Goal: Task Accomplishment & Management: Manage account settings

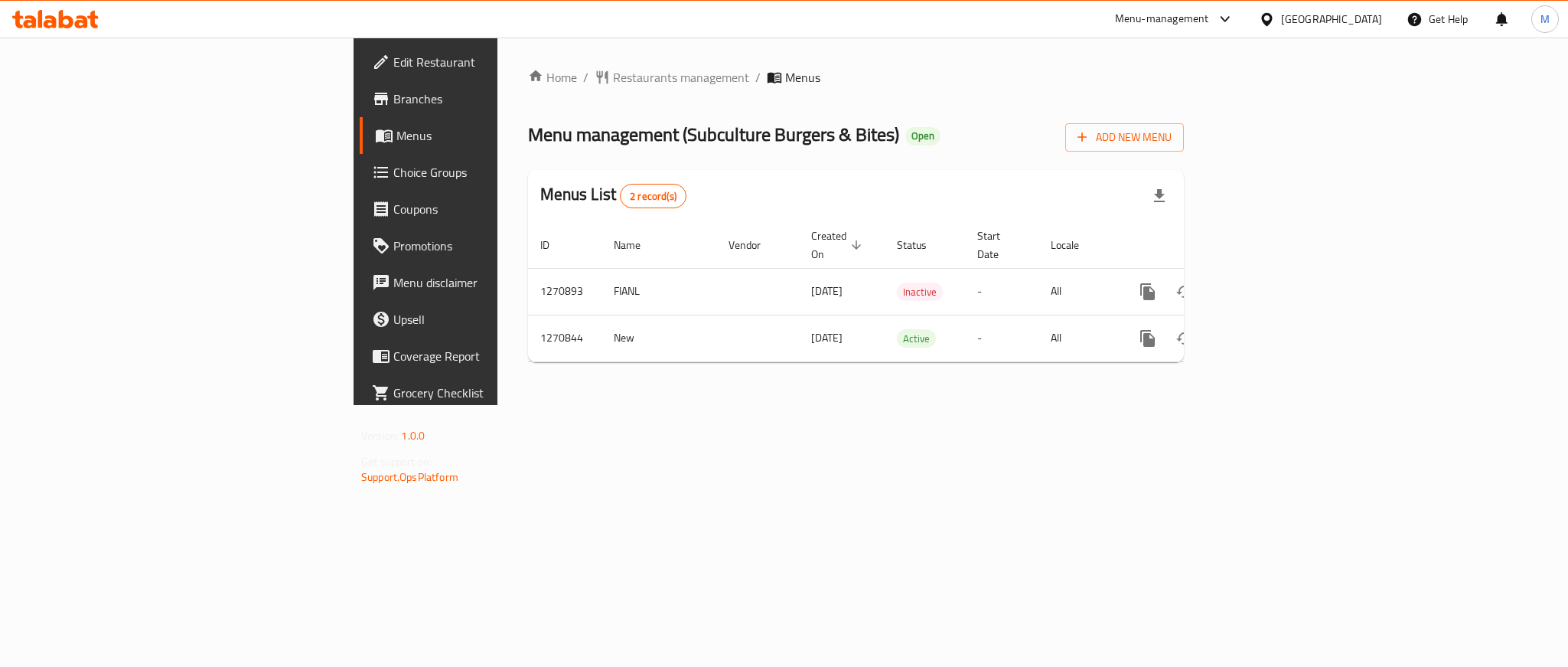
drag, startPoint x: 985, startPoint y: 54, endPoint x: 791, endPoint y: 95, distance: 198.3
click at [791, 95] on div "Home / Restaurants management / Menus Menu management ( ⁠Subculture Burgers & B…" at bounding box center [856, 221] width 656 height 307
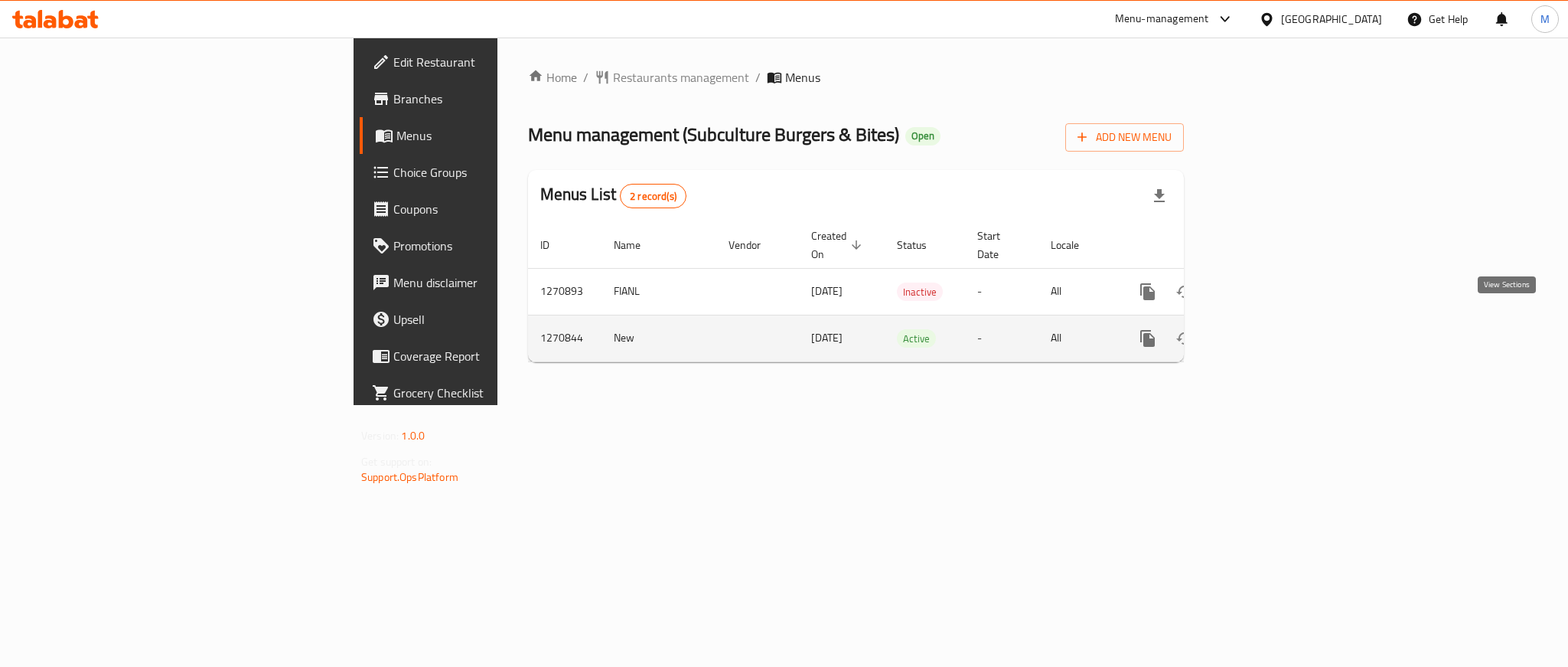
click at [1268, 329] on icon "enhanced table" at bounding box center [1259, 339] width 19 height 19
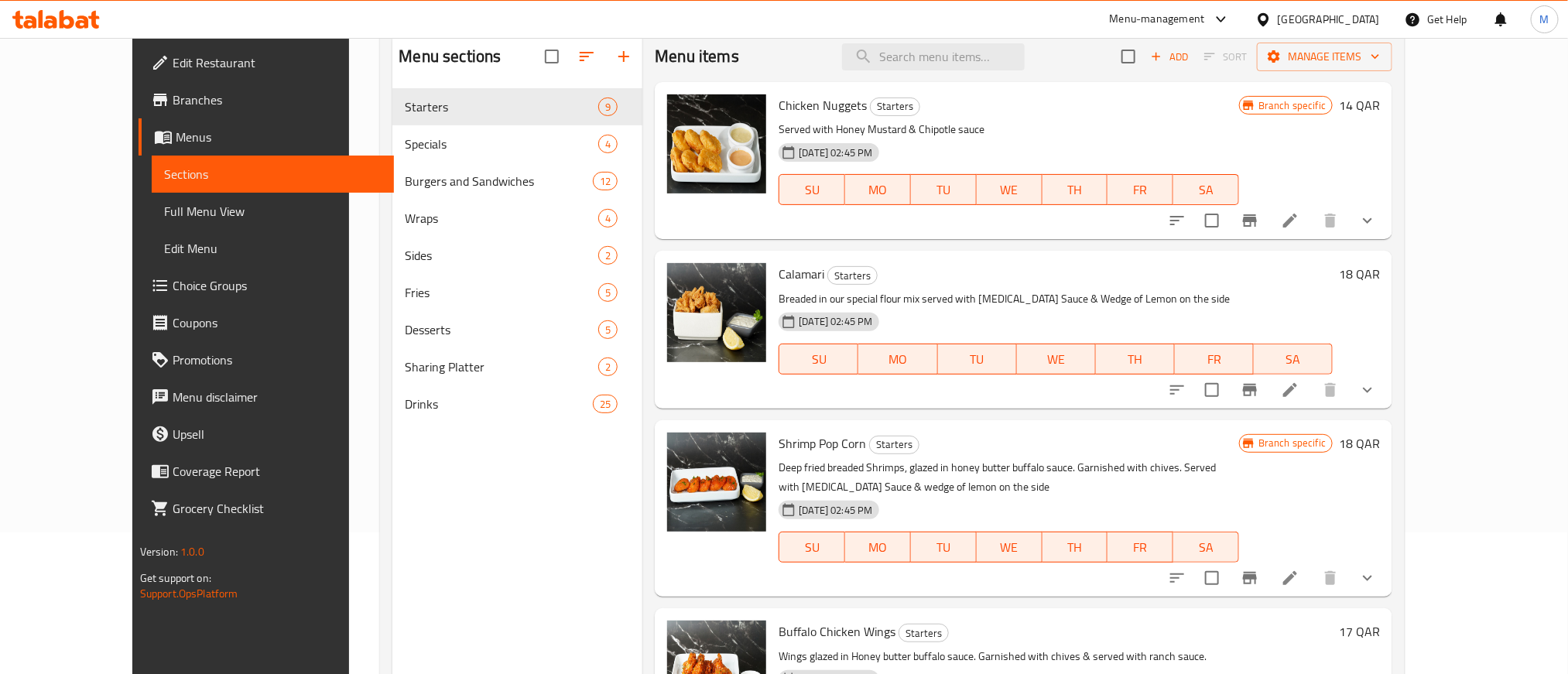
scroll to position [101, 0]
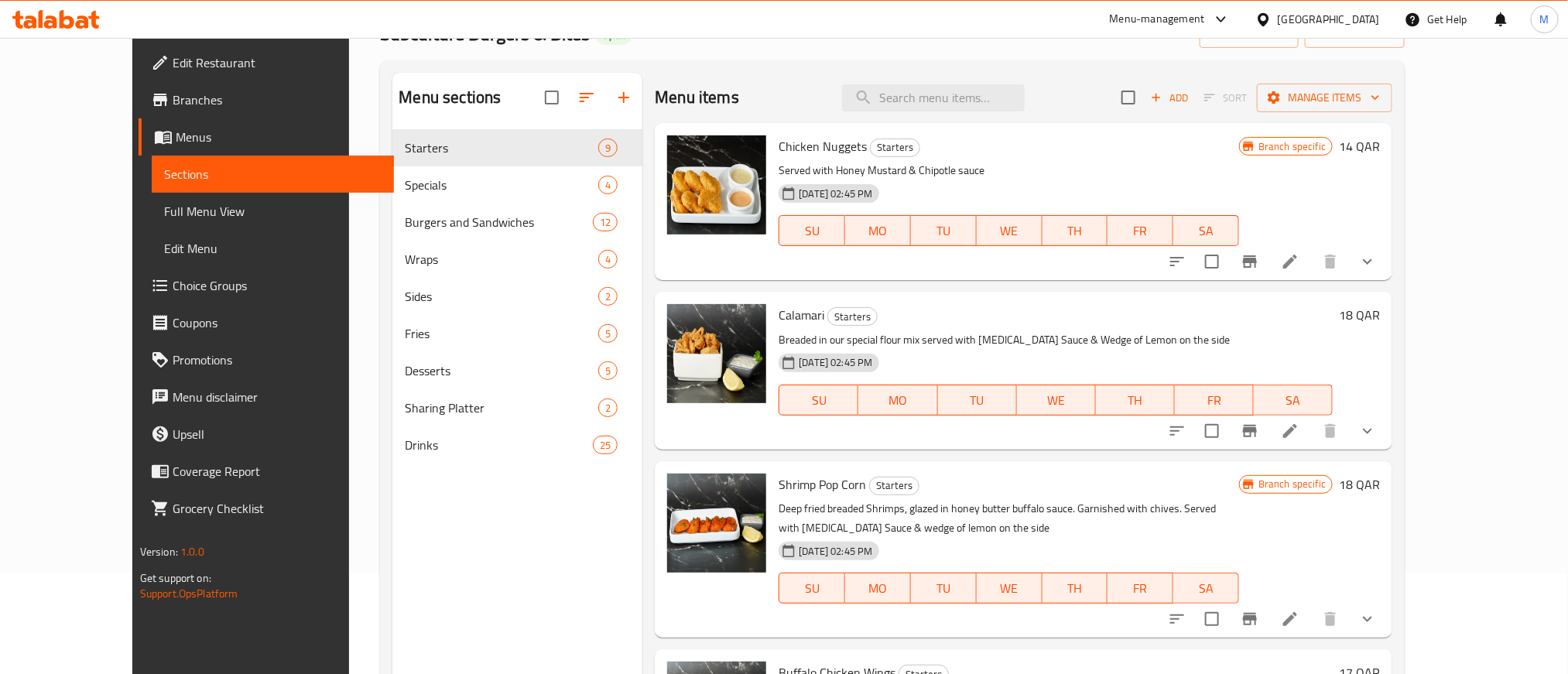
click at [779, 148] on span "Chicken Nuggets" at bounding box center [823, 146] width 88 height 23
copy h6 "Chicken Nuggets"
click at [779, 303] on span "Calamari" at bounding box center [802, 315] width 46 height 23
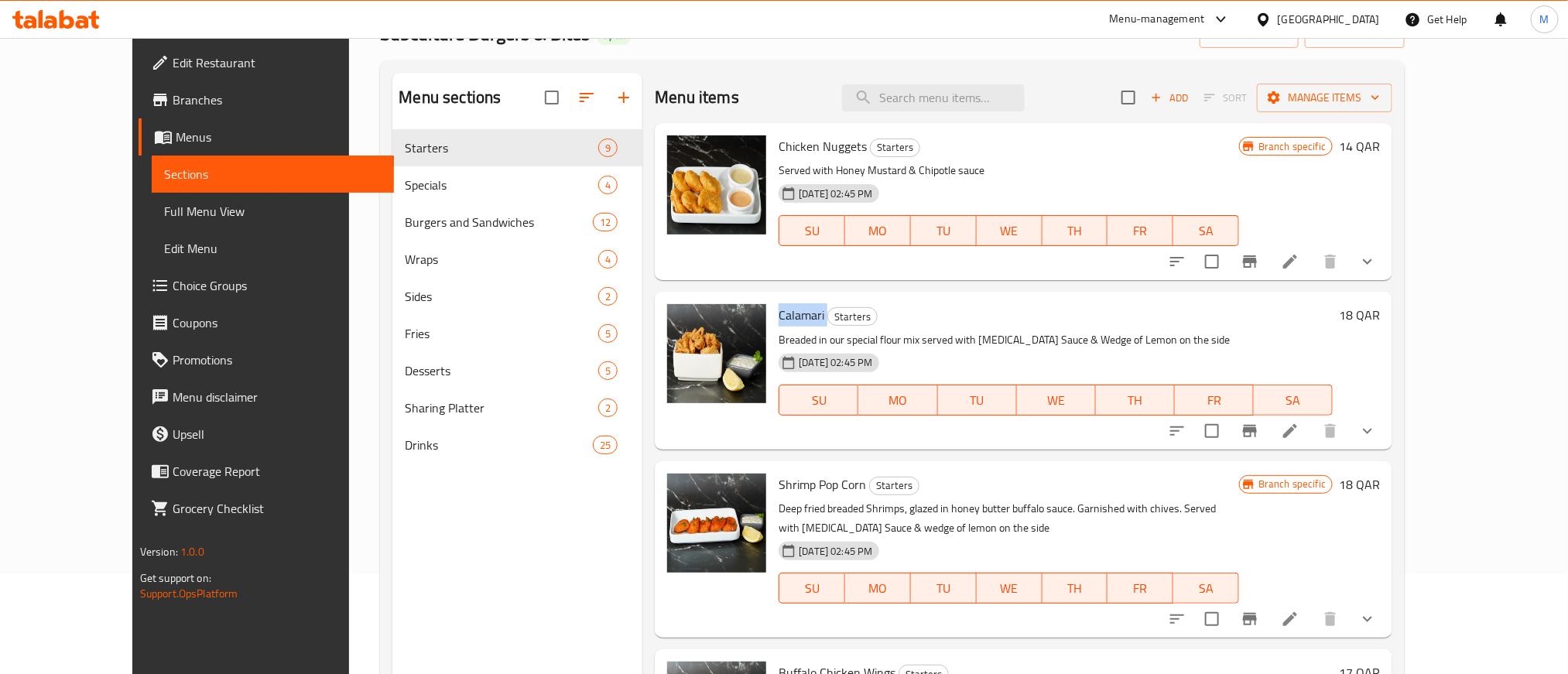
click at [779, 303] on span "Calamari" at bounding box center [802, 315] width 46 height 23
copy h6 "Calamari"
click at [779, 483] on span "Shrimp Pop Corn" at bounding box center [823, 484] width 87 height 23
drag, startPoint x: 753, startPoint y: 483, endPoint x: 813, endPoint y: 488, distance: 60.2
click at [813, 488] on span "Shrimp Pop Corn" at bounding box center [823, 484] width 87 height 23
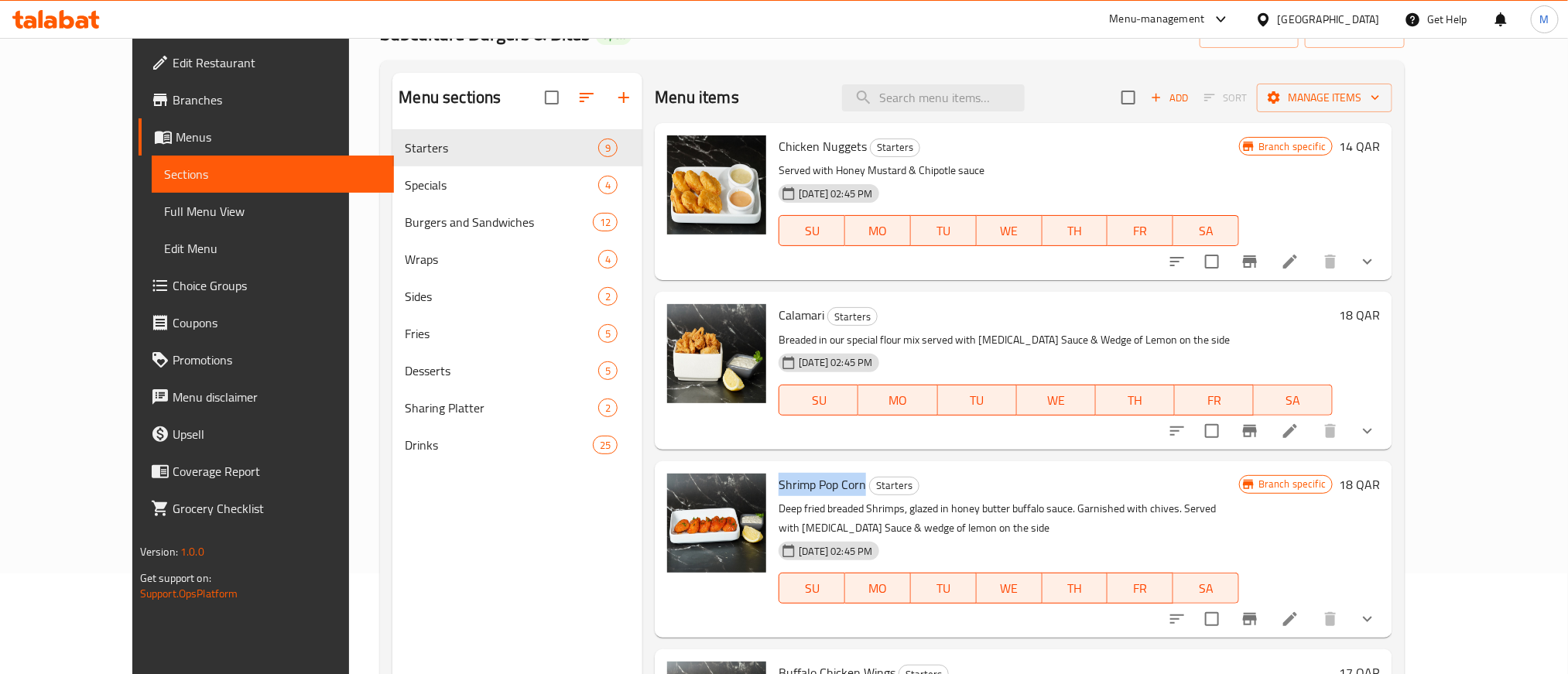
copy span "Shrimp Pop Corn"
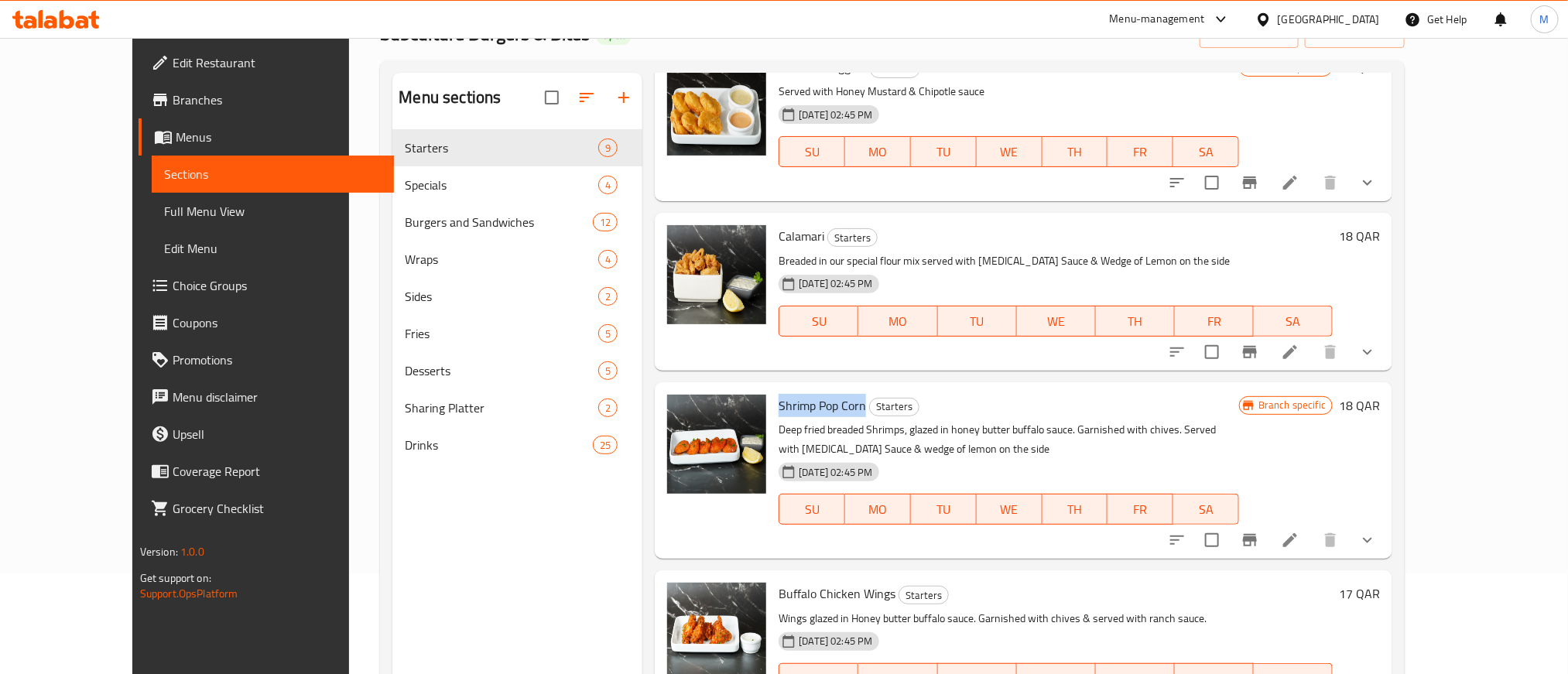
scroll to position [232, 0]
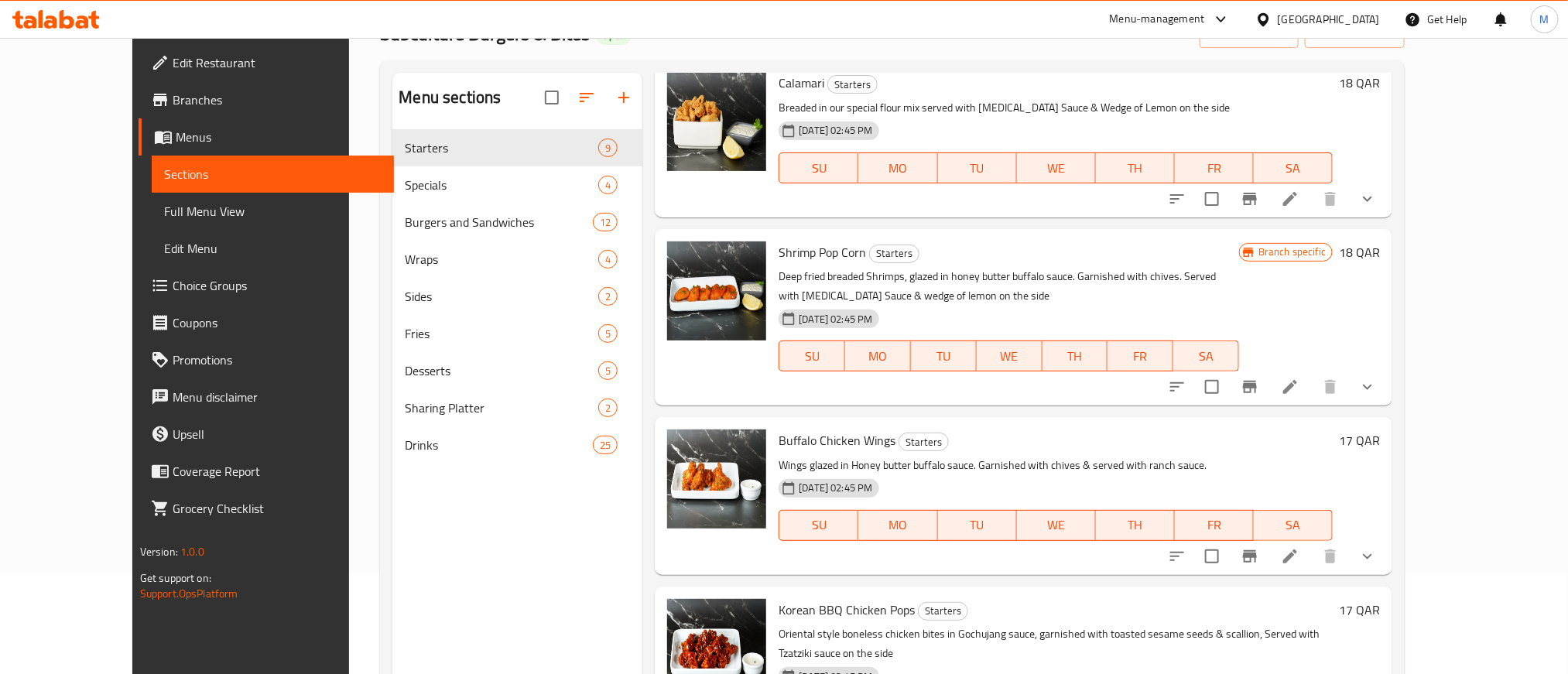
click at [779, 441] on span "Buffalo Chicken Wings" at bounding box center [837, 440] width 117 height 23
drag, startPoint x: 759, startPoint y: 441, endPoint x: 832, endPoint y: 441, distance: 73.0
click at [832, 441] on span "Buffalo Chicken Wings" at bounding box center [837, 440] width 117 height 23
copy span "Buffalo Chicken Wings"
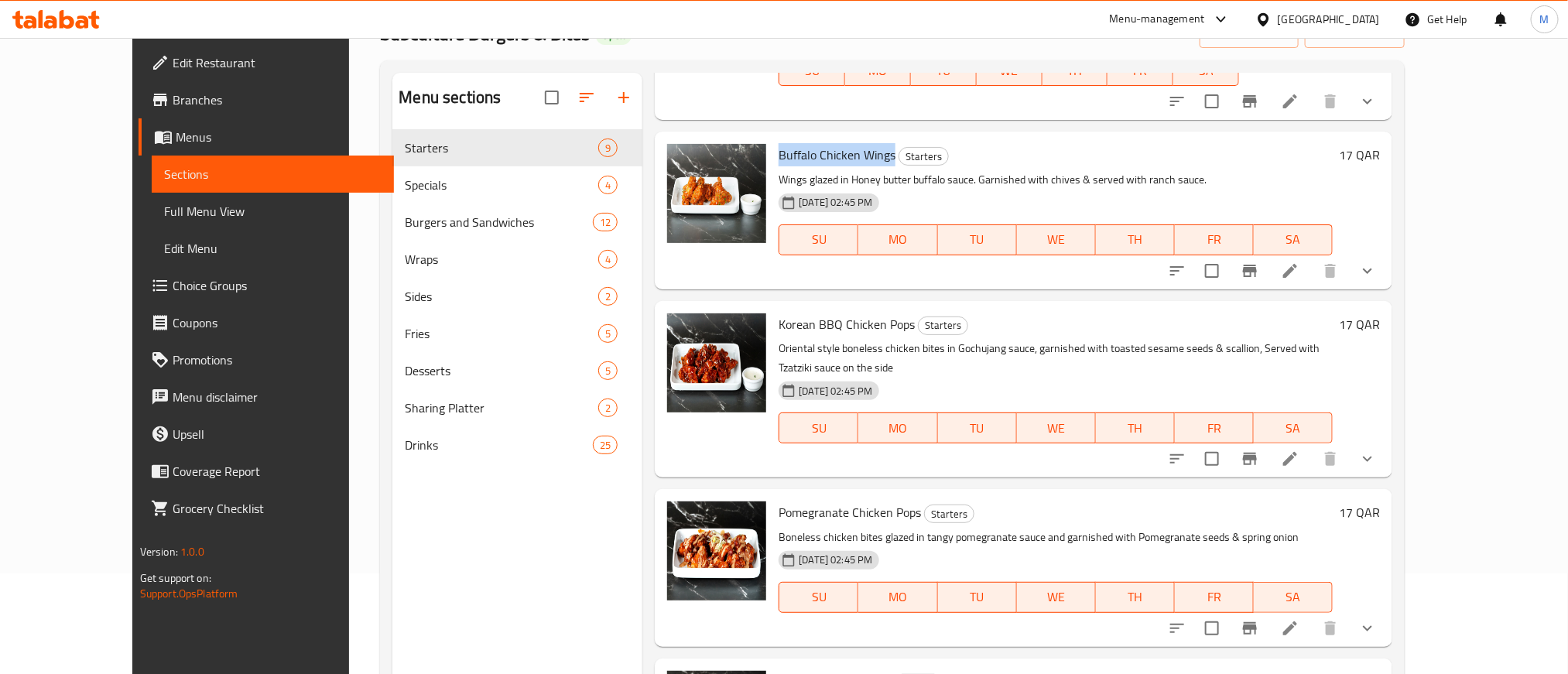
scroll to position [580, 0]
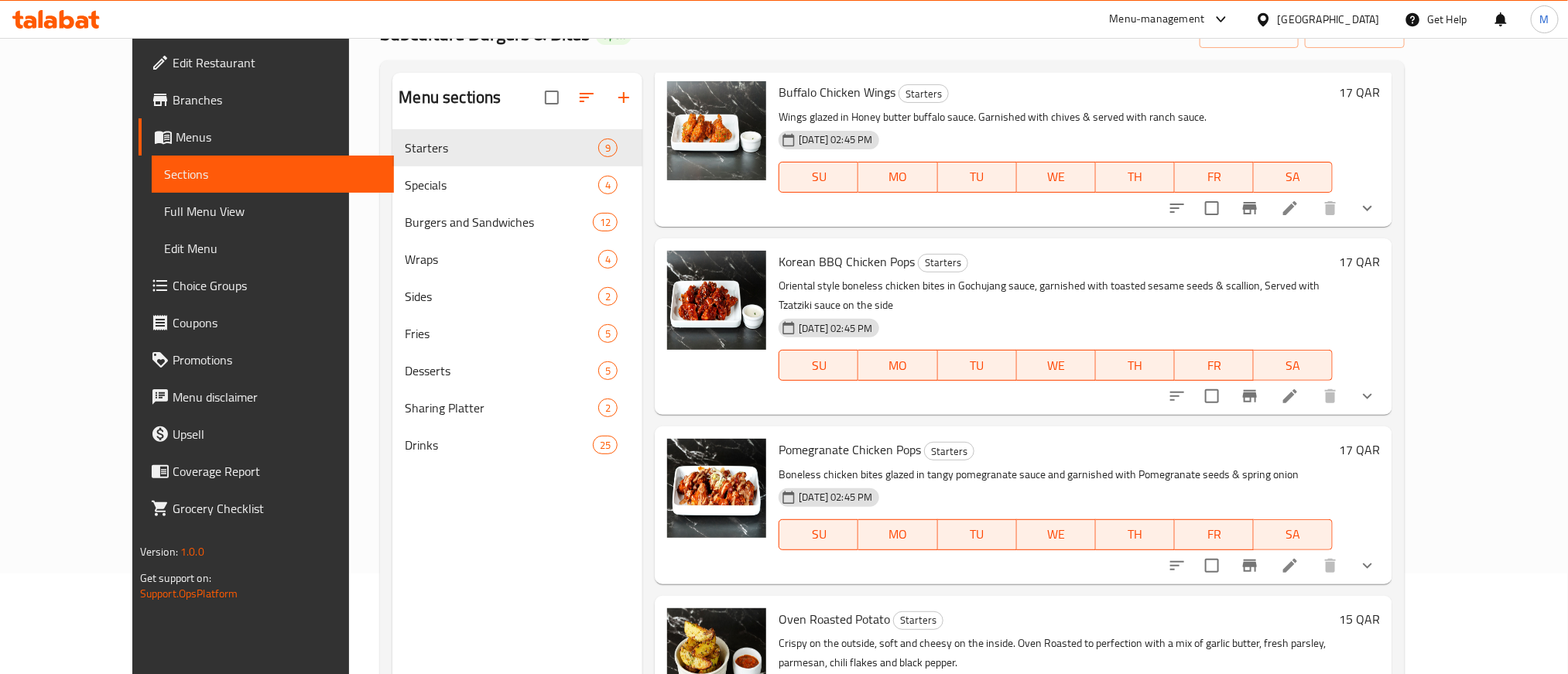
click at [779, 260] on span "Korean BBQ Chicken Pops" at bounding box center [846, 261] width 136 height 23
drag, startPoint x: 753, startPoint y: 260, endPoint x: 859, endPoint y: 259, distance: 106.0
click at [859, 259] on span "Korean BBQ Chicken Pops" at bounding box center [846, 261] width 136 height 23
copy span "Korean BBQ Chicken Pops"
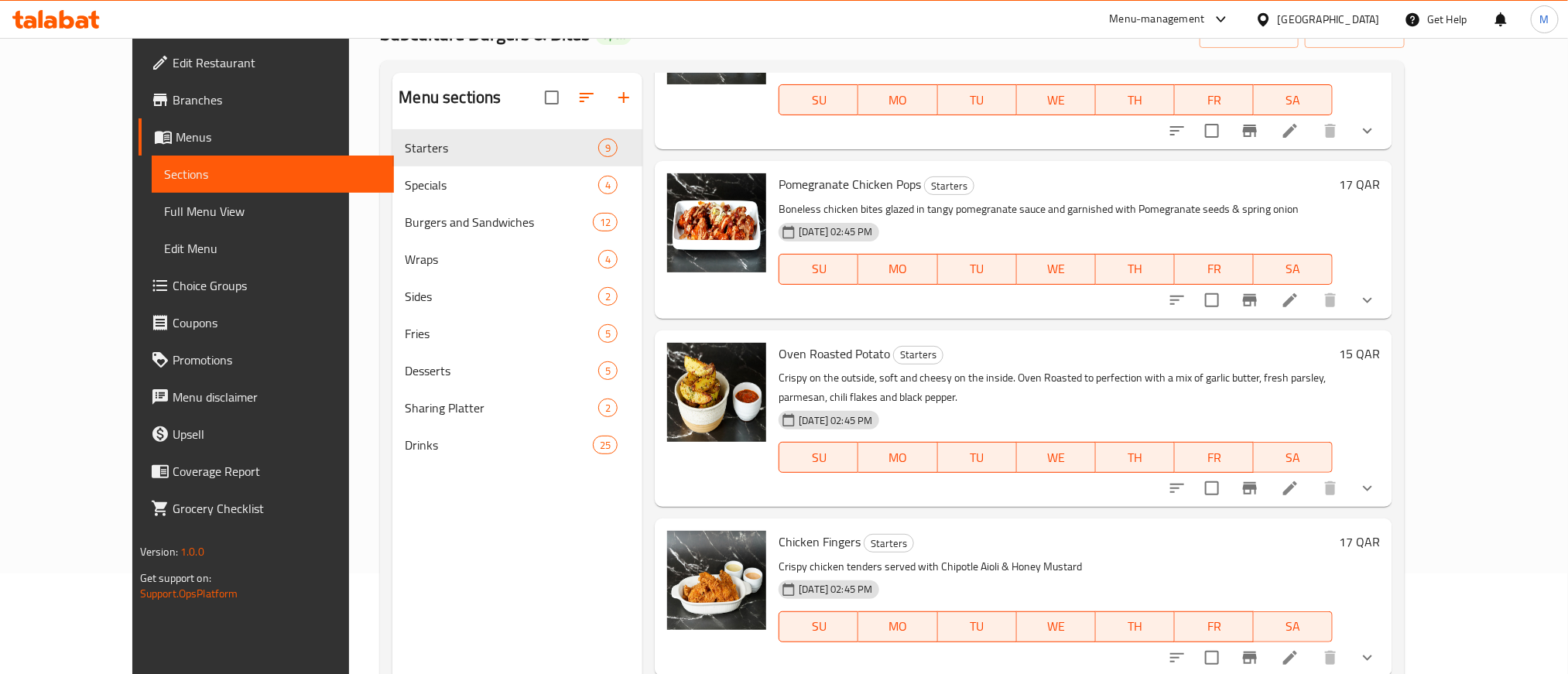
scroll to position [942, 0]
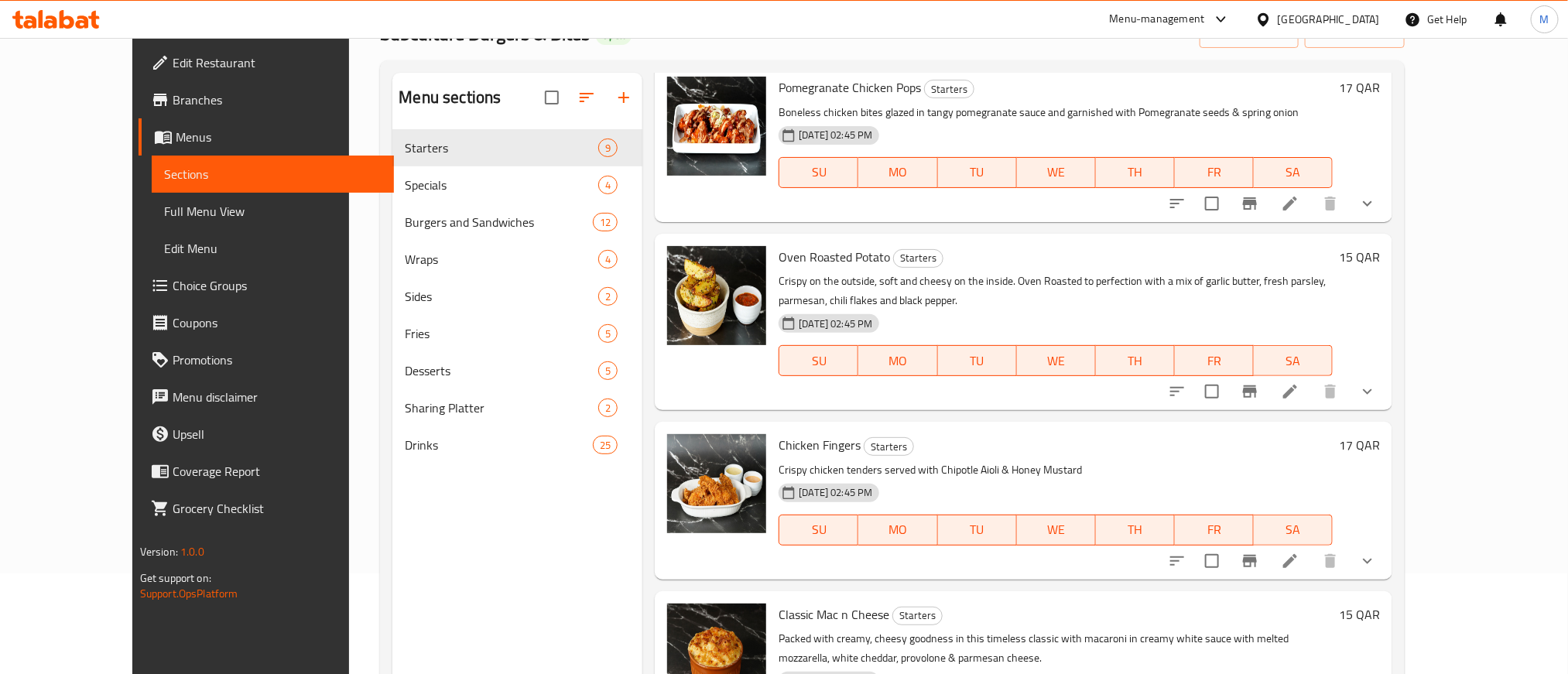
click at [779, 433] on span "Chicken Fingers" at bounding box center [820, 445] width 82 height 23
drag, startPoint x: 792, startPoint y: 422, endPoint x: 818, endPoint y: 422, distance: 26.0
click at [818, 433] on span "Chicken Fingers" at bounding box center [820, 445] width 82 height 23
click at [779, 433] on span "Chicken Fingers" at bounding box center [820, 445] width 82 height 23
drag, startPoint x: 750, startPoint y: 423, endPoint x: 827, endPoint y: 425, distance: 77.0
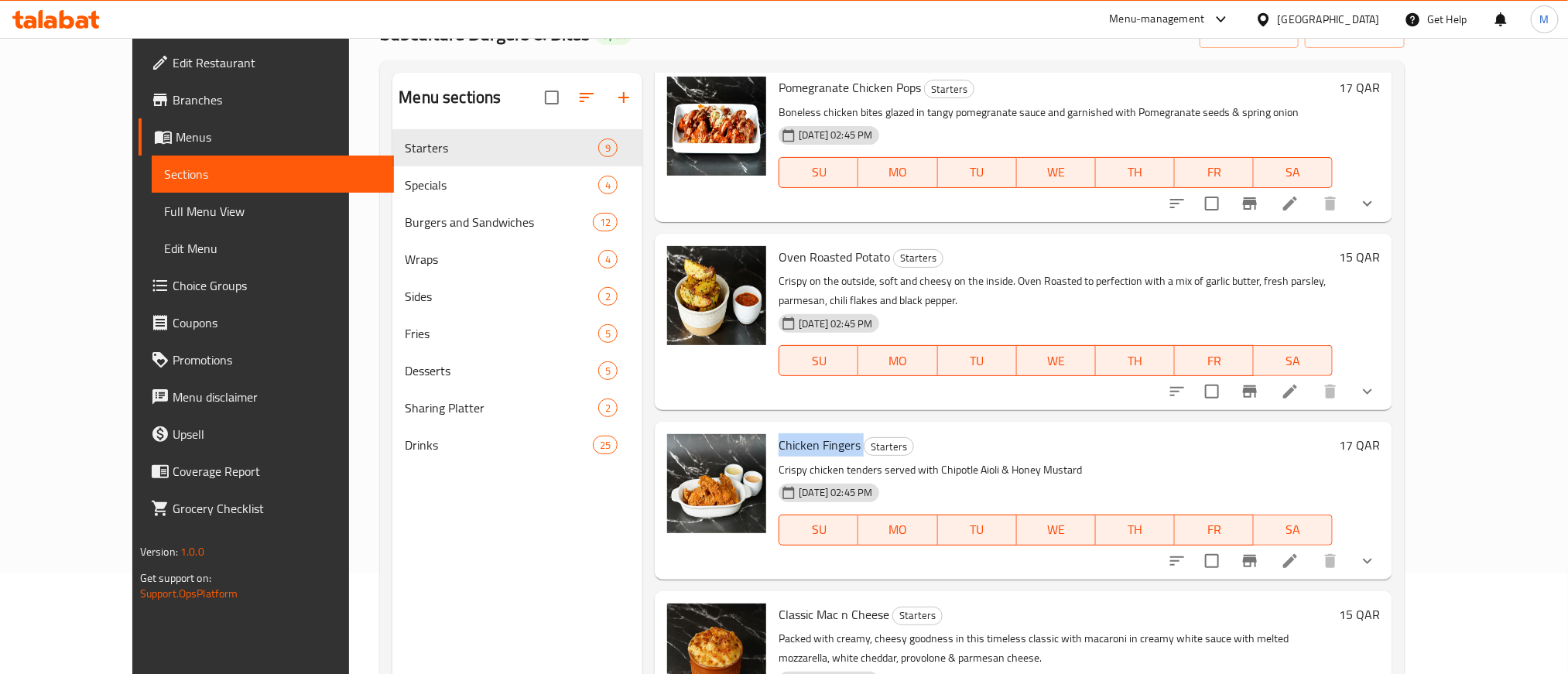
click at [827, 434] on h6 "Chicken Fingers Starters" at bounding box center [1055, 445] width 554 height 22
copy h6 "Chicken Fingers"
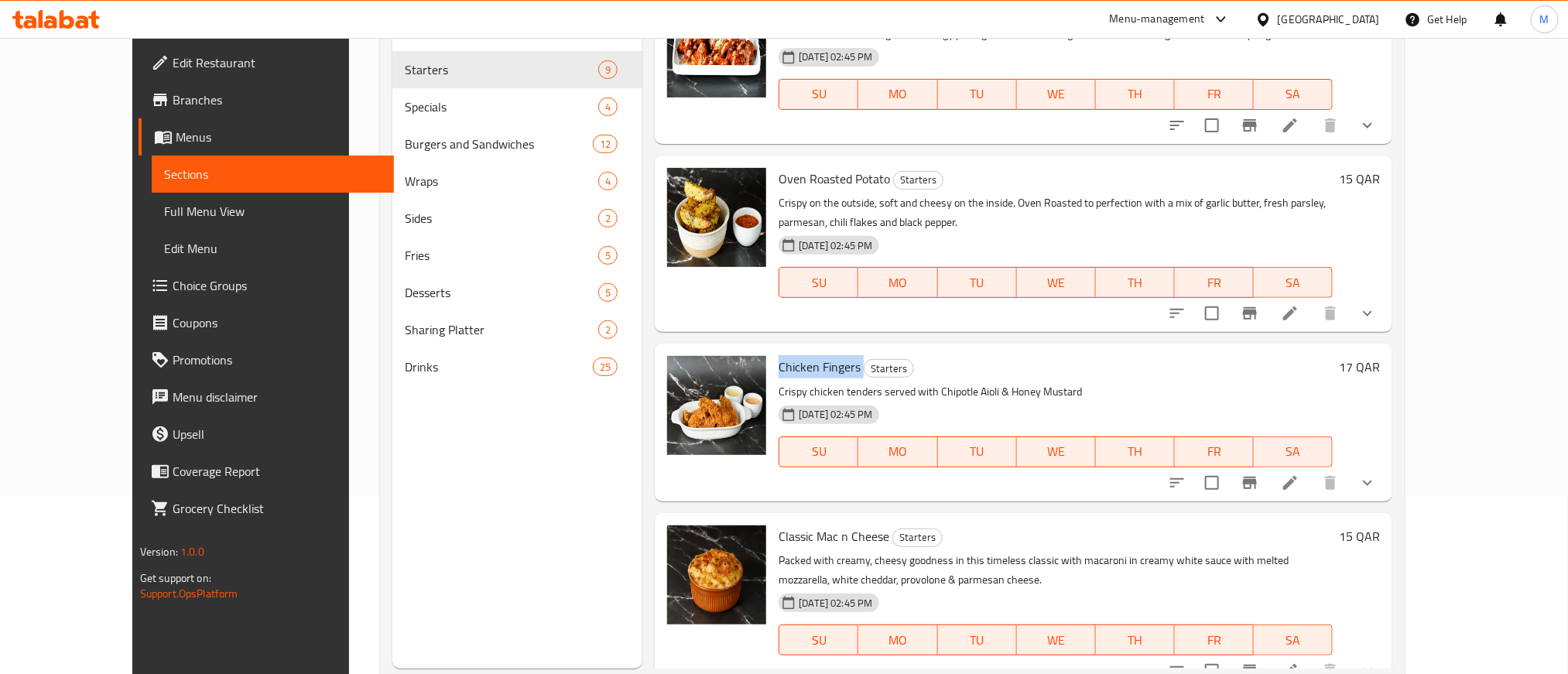
scroll to position [217, 0]
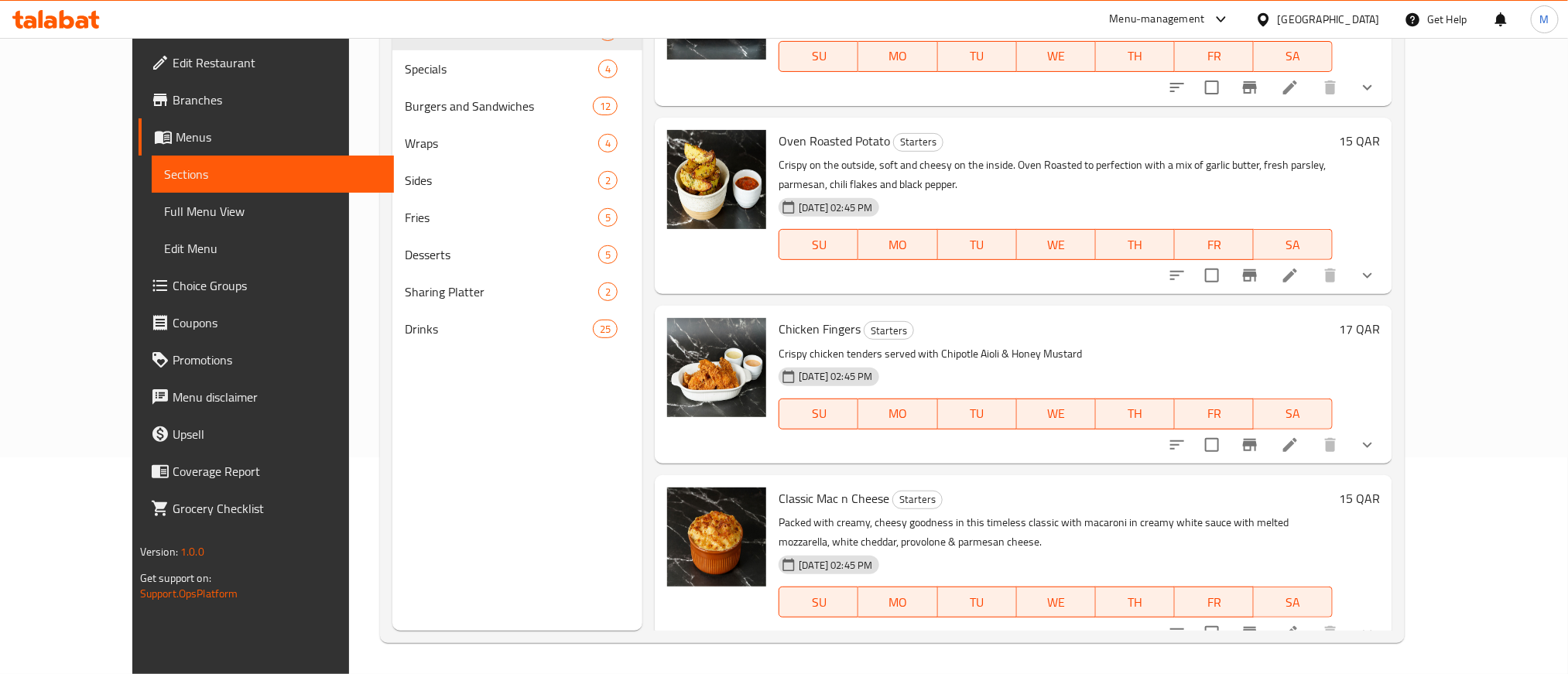
click at [779, 487] on span "Classic Mac n Cheese" at bounding box center [834, 498] width 110 height 23
drag, startPoint x: 757, startPoint y: 476, endPoint x: 845, endPoint y: 476, distance: 88.0
click at [845, 487] on span "Classic Mac n Cheese" at bounding box center [834, 498] width 110 height 23
copy span "Classic Mac n Cheese"
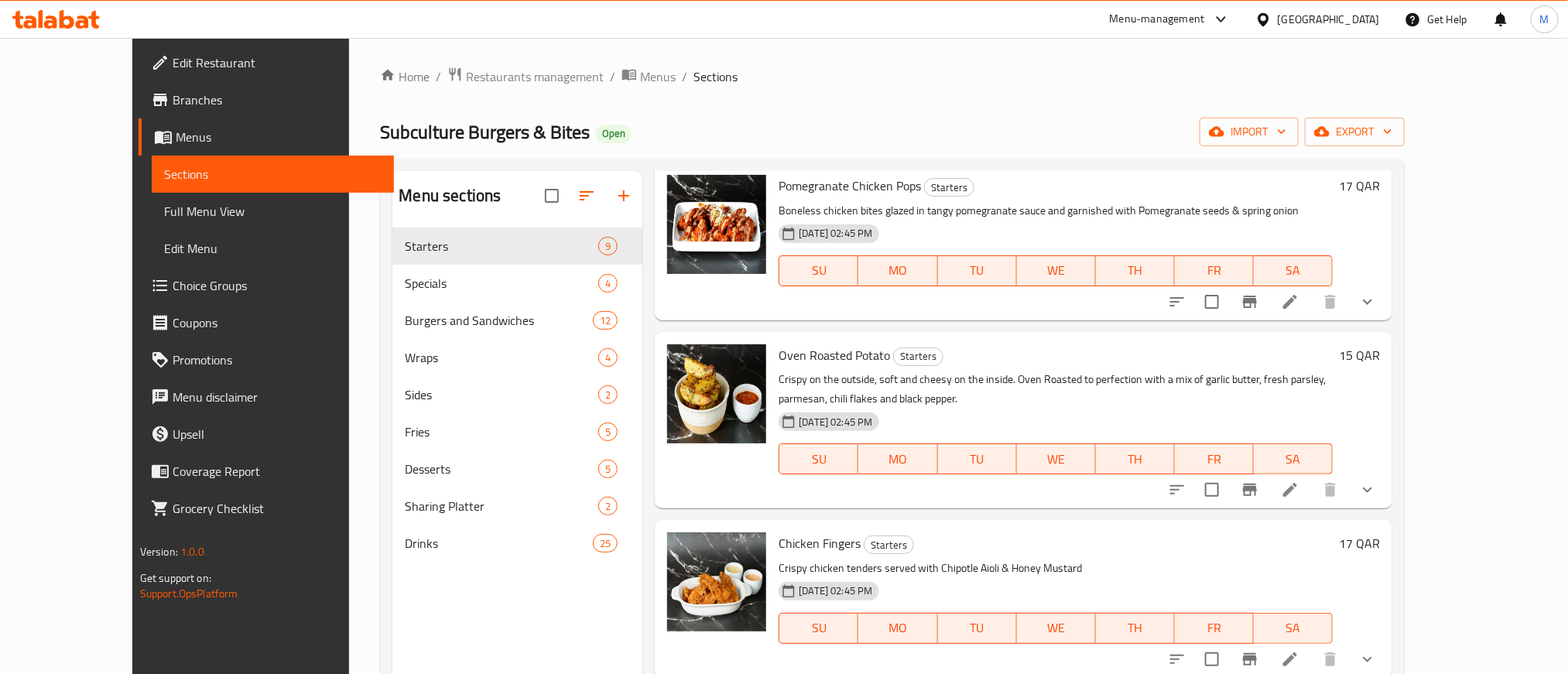
scroll to position [0, 0]
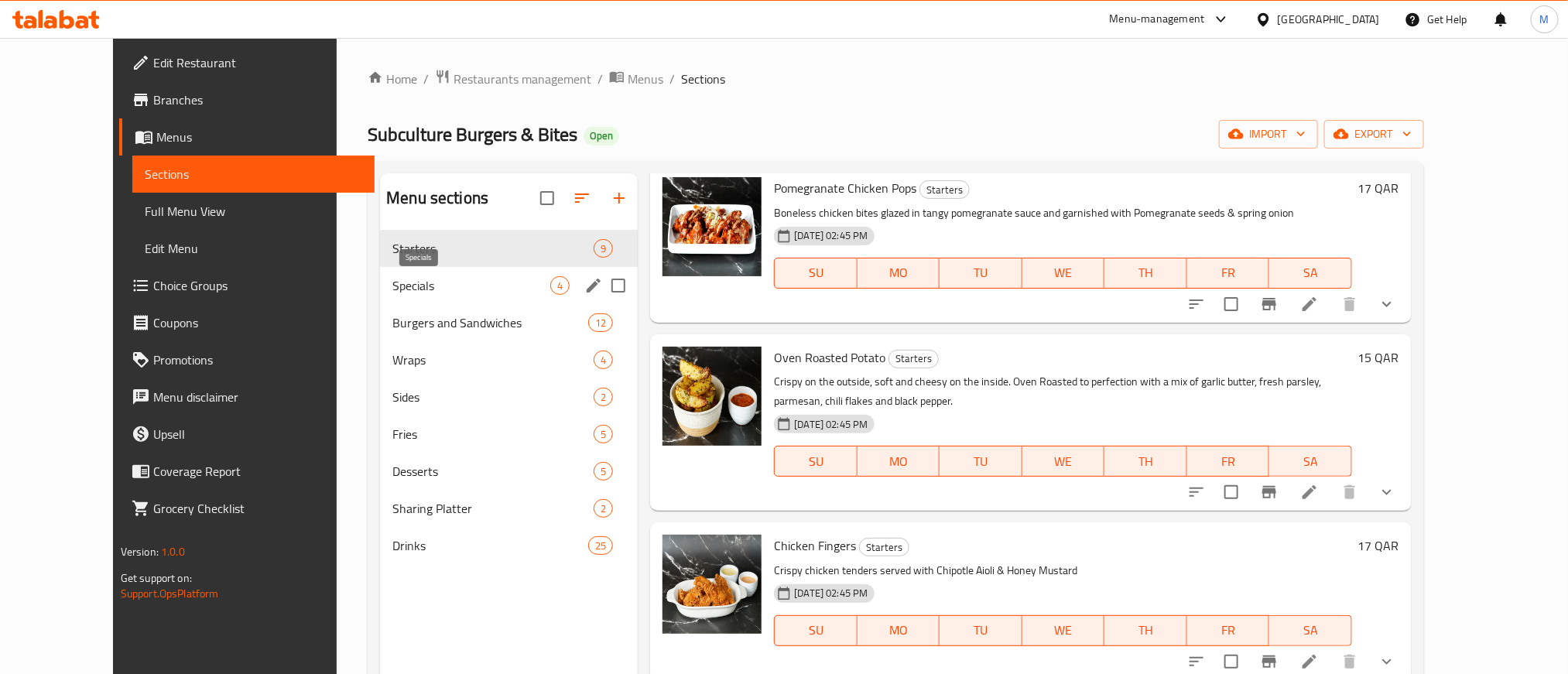
click at [446, 288] on span "Specials" at bounding box center [472, 286] width 158 height 19
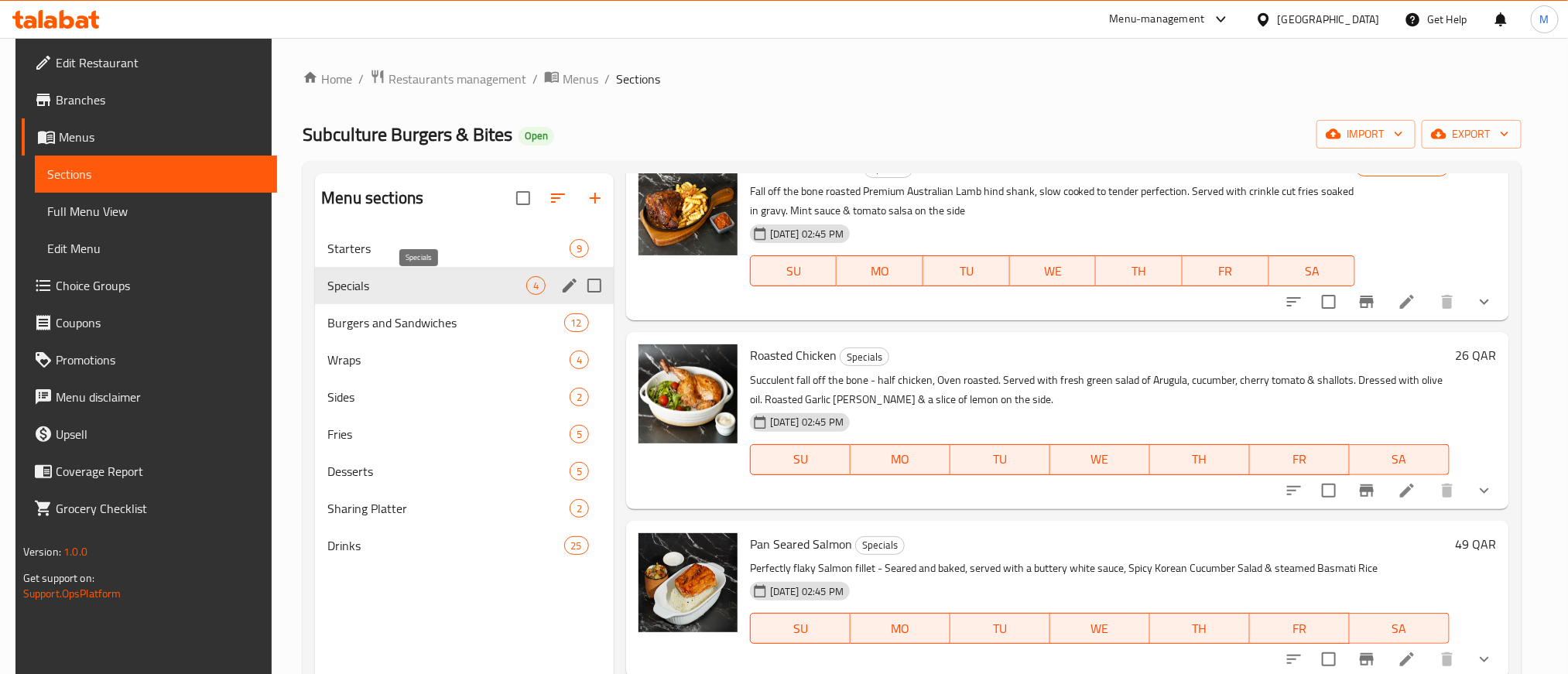
scroll to position [79, 0]
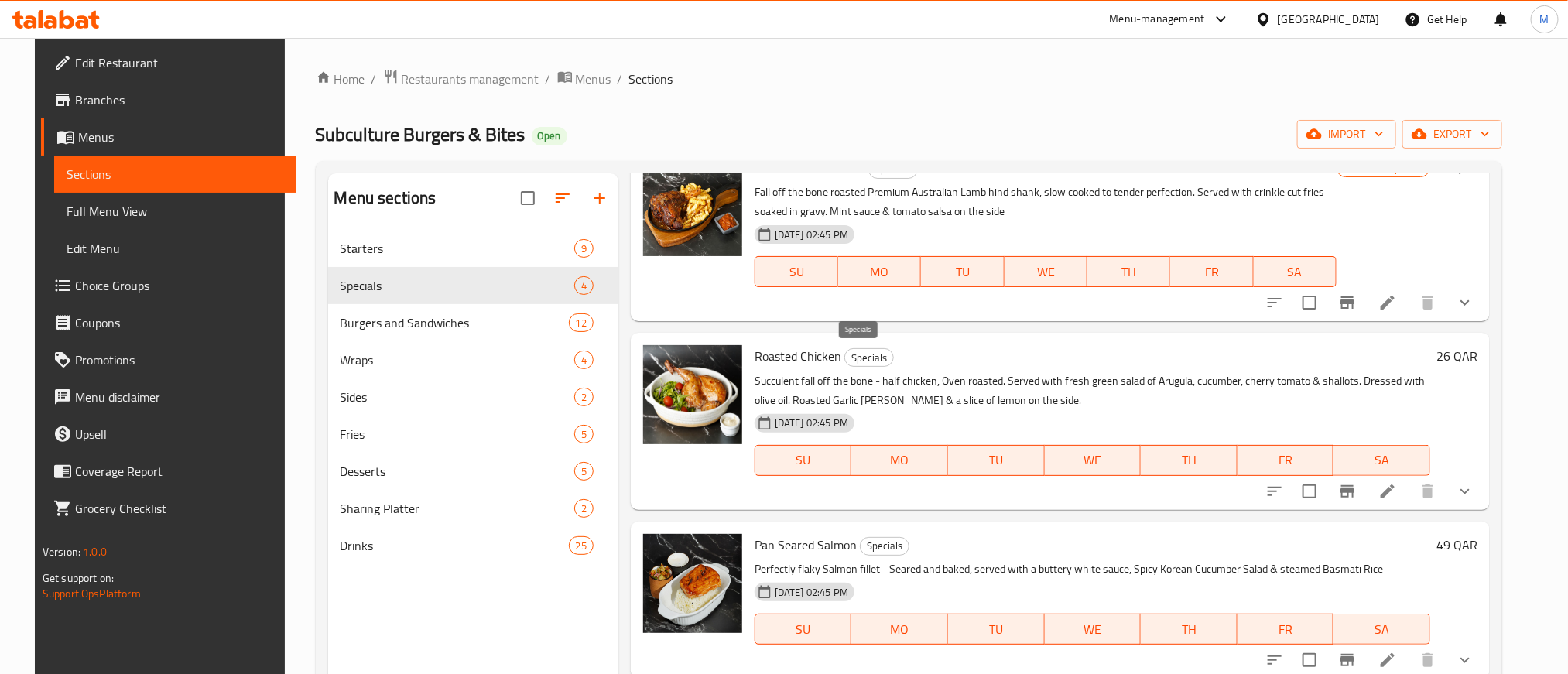
click at [855, 362] on span "Specials" at bounding box center [869, 357] width 48 height 18
copy span "Specials"
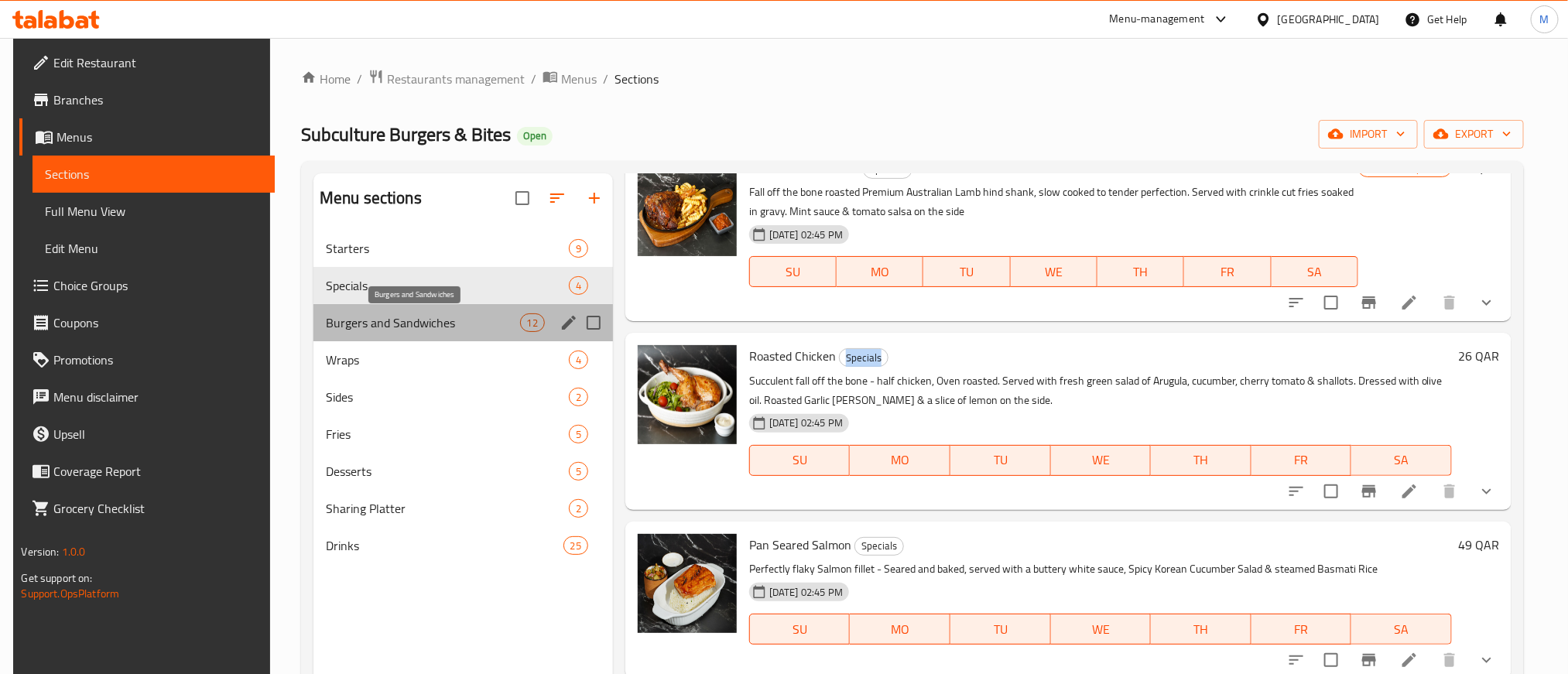
click at [446, 320] on span "Burgers and Sandwiches" at bounding box center [423, 323] width 194 height 19
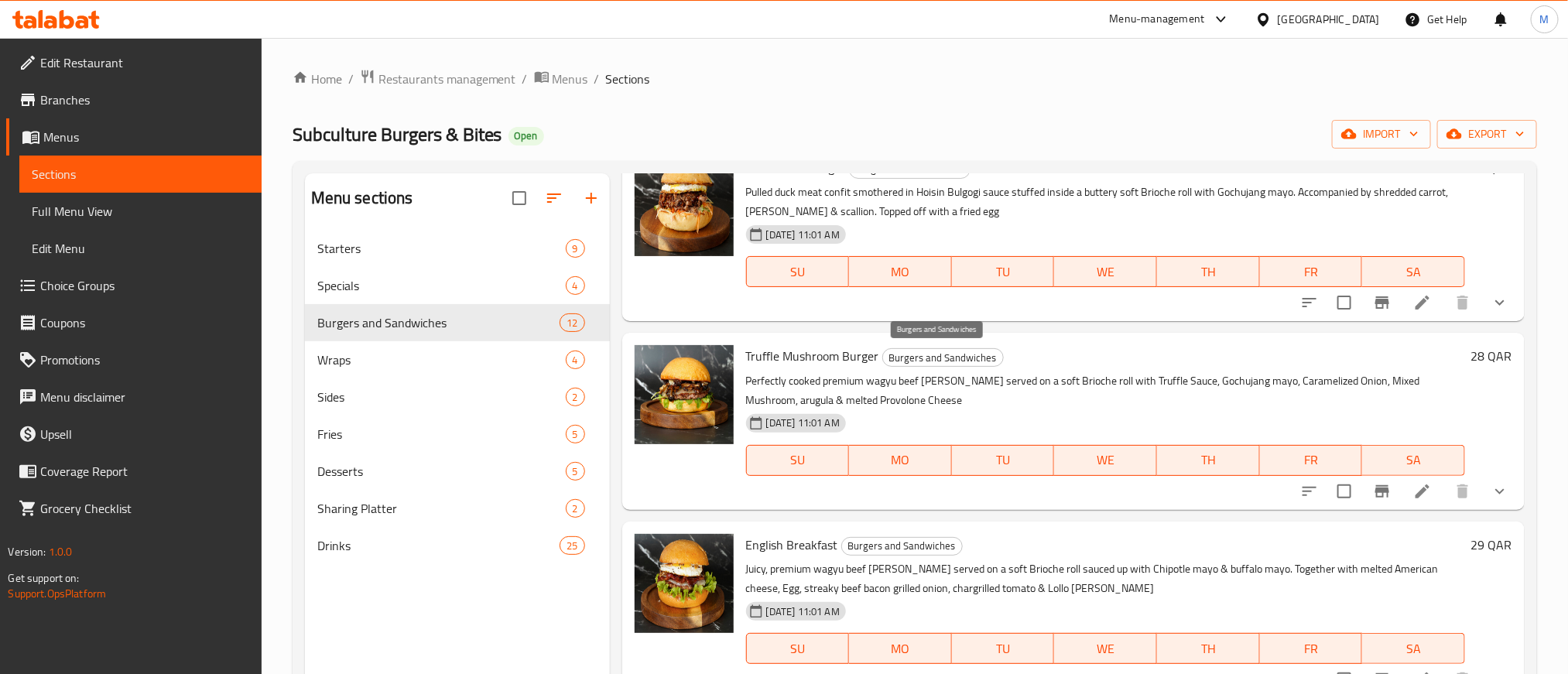
click at [900, 359] on span "Burgers and Sandwiches" at bounding box center [943, 357] width 120 height 18
click at [903, 358] on span "Burgers and Sandwiches" at bounding box center [943, 357] width 120 height 18
copy span "Burgers and Sandwiches"
click at [759, 359] on span "Truffle Mushroom Burger" at bounding box center [812, 356] width 133 height 23
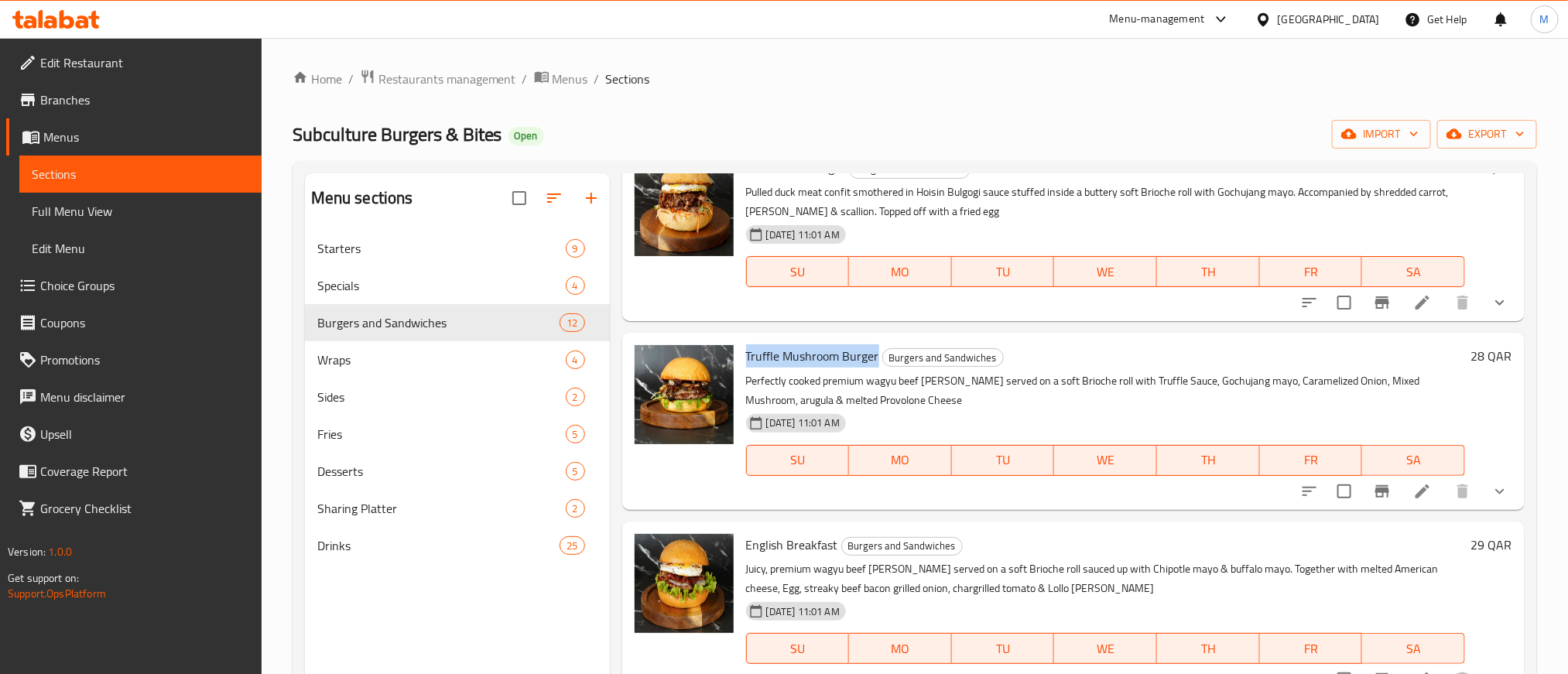
drag, startPoint x: 759, startPoint y: 359, endPoint x: 848, endPoint y: 358, distance: 89.0
click at [848, 358] on span "Truffle Mushroom Burger" at bounding box center [812, 356] width 133 height 23
copy span "Truffle Mushroom Burger"
click at [1108, 351] on h6 "Truffle Mushroom Burger Burgers and Sandwiches" at bounding box center [1105, 356] width 719 height 22
click at [1164, 400] on p "Perfectly cooked premium wagyu beef [PERSON_NAME] served on a soft Brioche roll…" at bounding box center [1105, 391] width 719 height 39
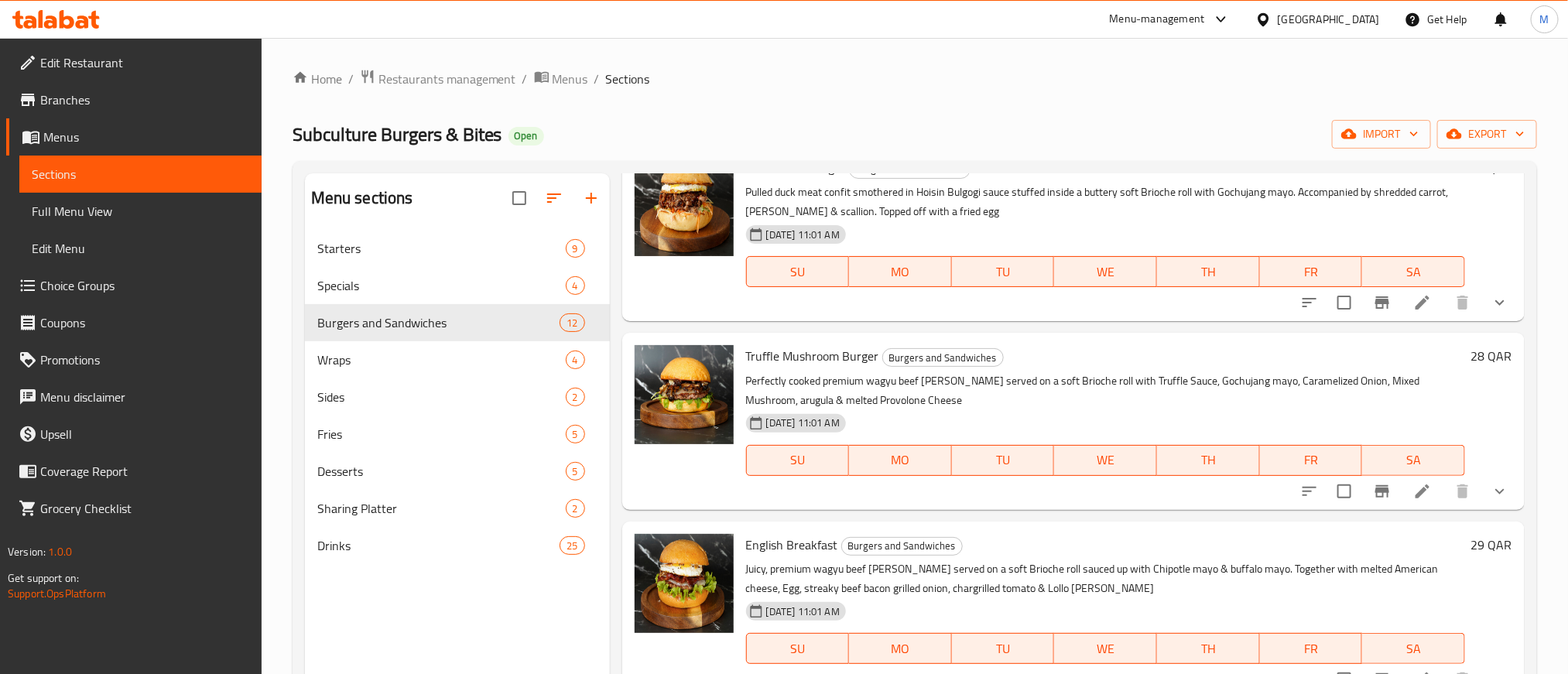
drag, startPoint x: 908, startPoint y: 90, endPoint x: 820, endPoint y: 221, distance: 157.8
click at [785, 90] on div "Home / Restaurants management / Menus / Sections ⁠Subculture Burgers & Bites Op…" at bounding box center [915, 464] width 1245 height 791
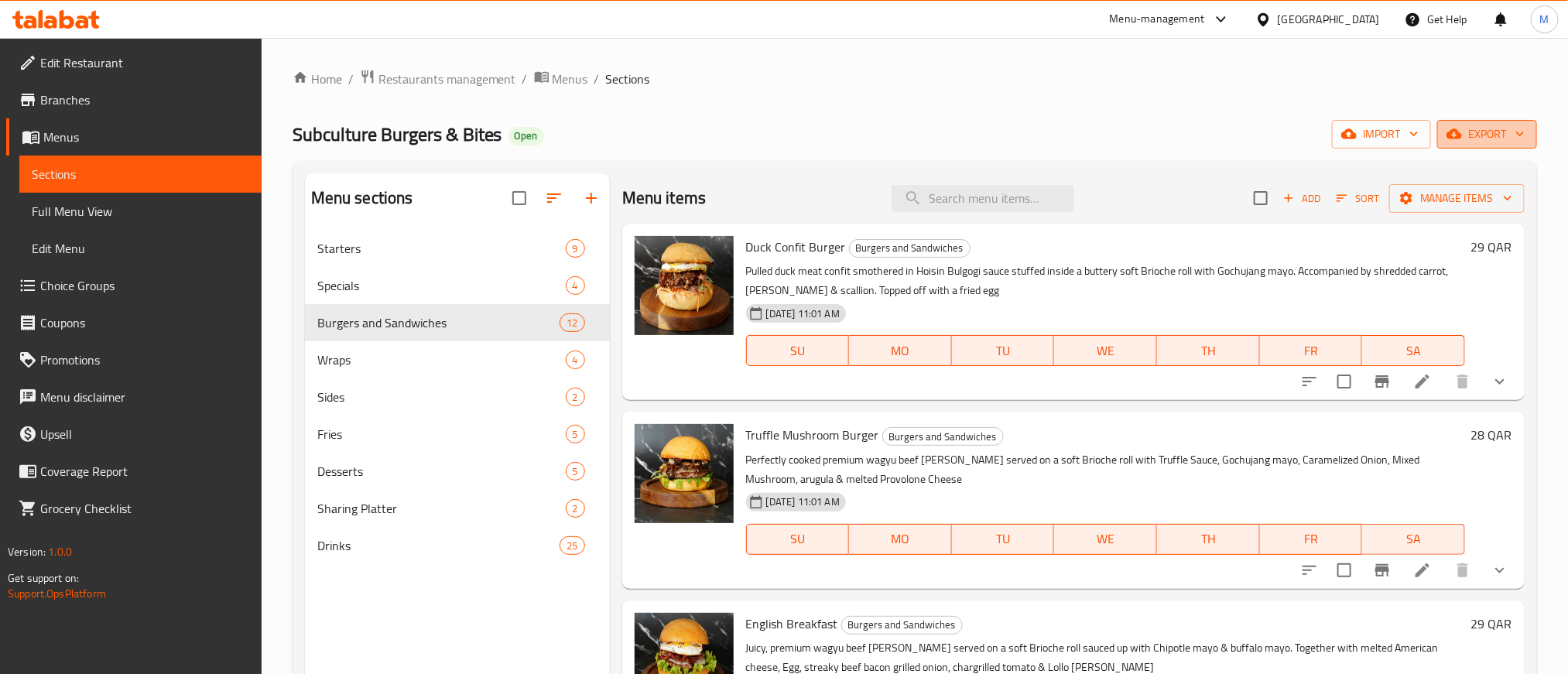
click at [1483, 147] on button "export" at bounding box center [1486, 134] width 100 height 29
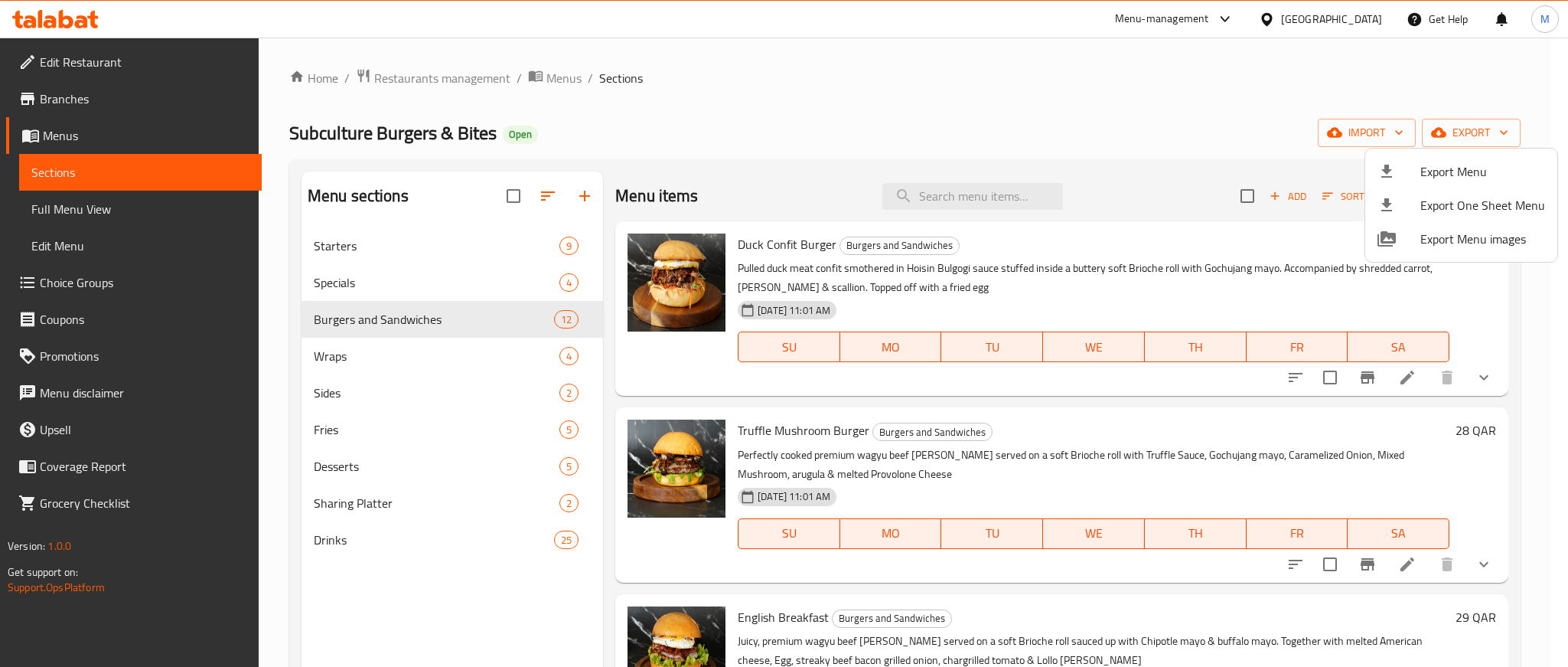
click at [1457, 172] on span "Export Menu" at bounding box center [1482, 172] width 125 height 19
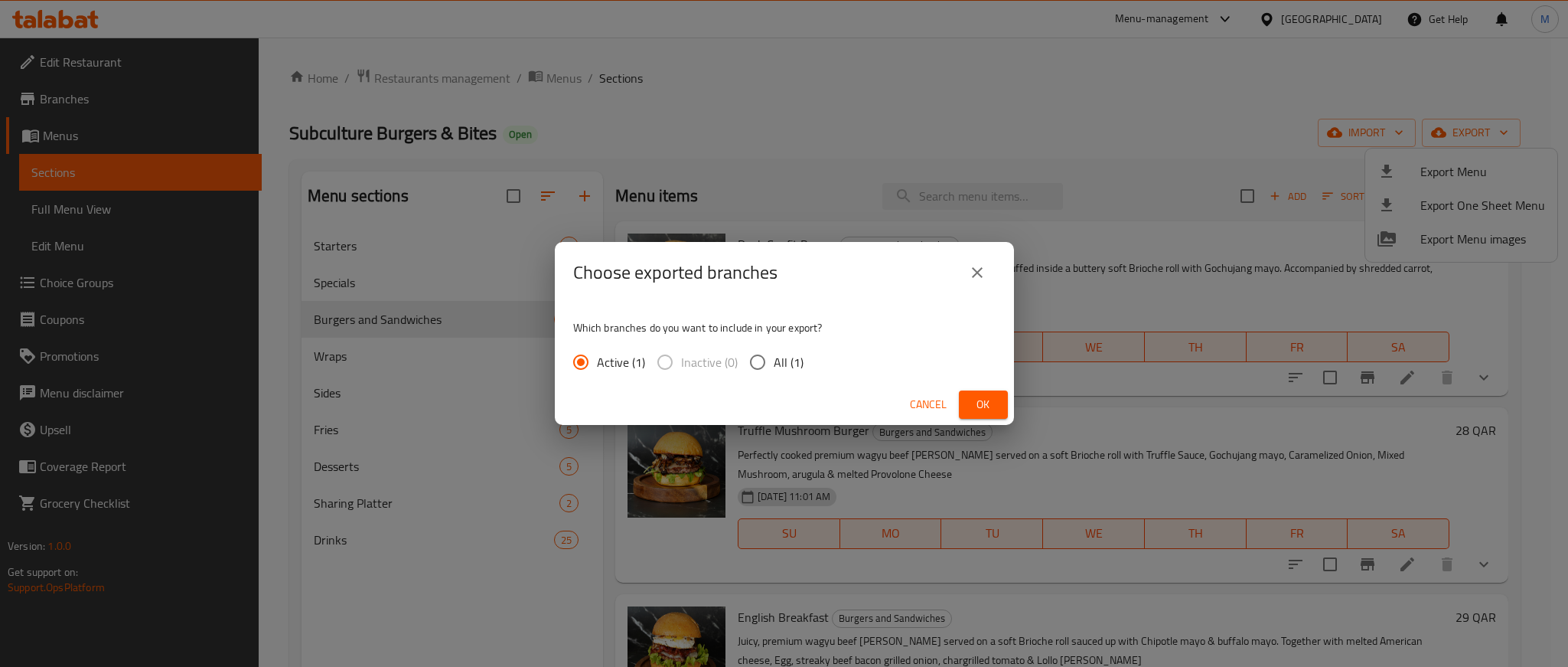
click at [992, 391] on button "Ok" at bounding box center [984, 405] width 49 height 28
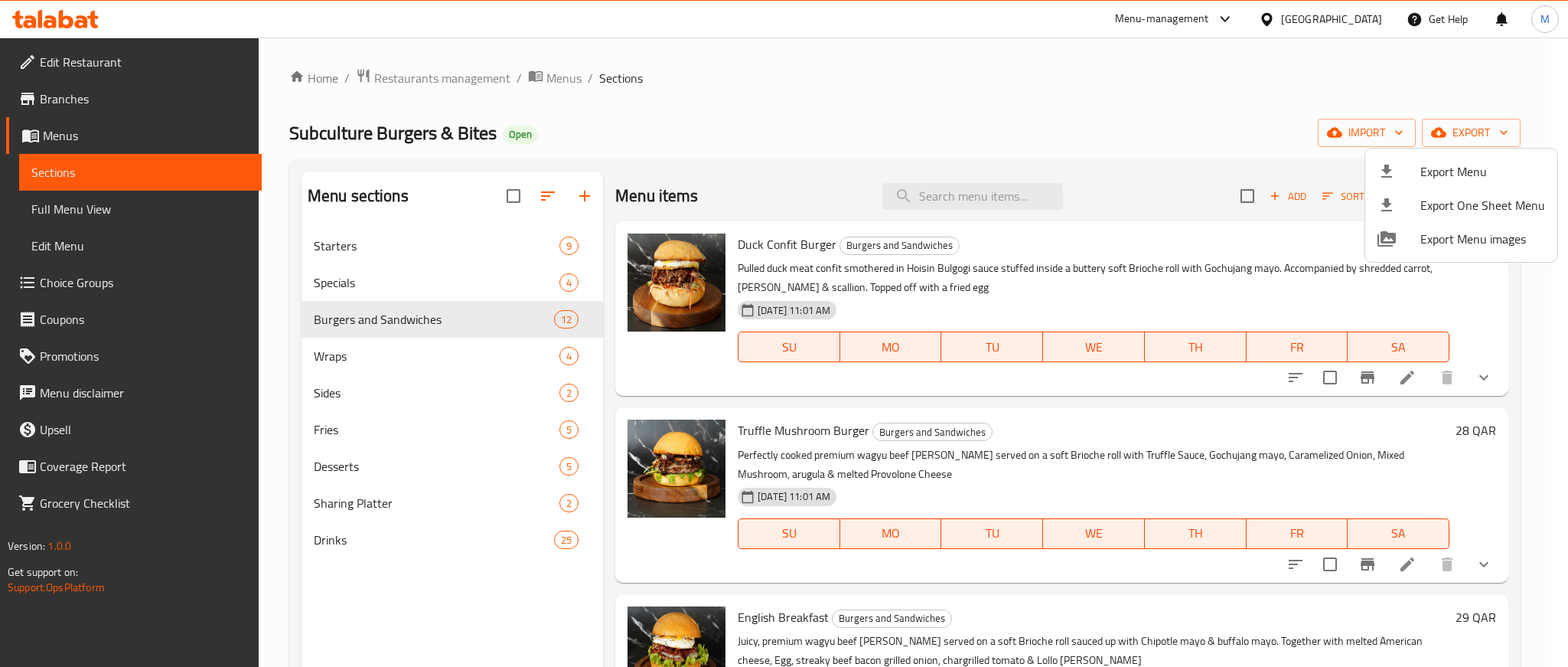
click at [808, 40] on div at bounding box center [784, 333] width 1568 height 667
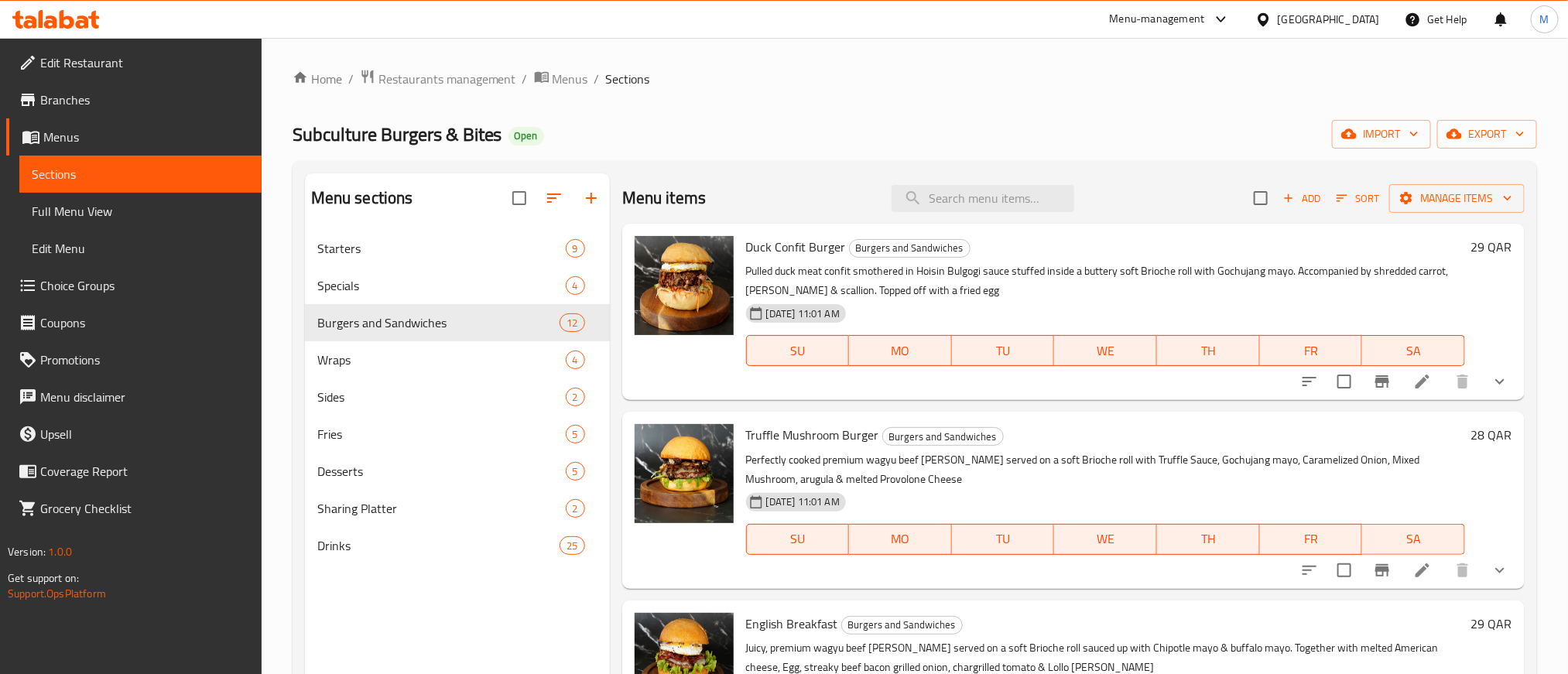
drag, startPoint x: 1012, startPoint y: 68, endPoint x: 908, endPoint y: 70, distance: 104.0
click at [908, 70] on ol "Home / Restaurants management / Menus / Sections" at bounding box center [915, 78] width 1245 height 20
drag, startPoint x: 978, startPoint y: 89, endPoint x: 855, endPoint y: 105, distance: 124.0
click at [855, 105] on div "Home / Restaurants management / Menus / Sections ⁠Subculture Burgers & Bites Op…" at bounding box center [915, 464] width 1245 height 791
drag, startPoint x: 1103, startPoint y: 110, endPoint x: 957, endPoint y: 96, distance: 146.7
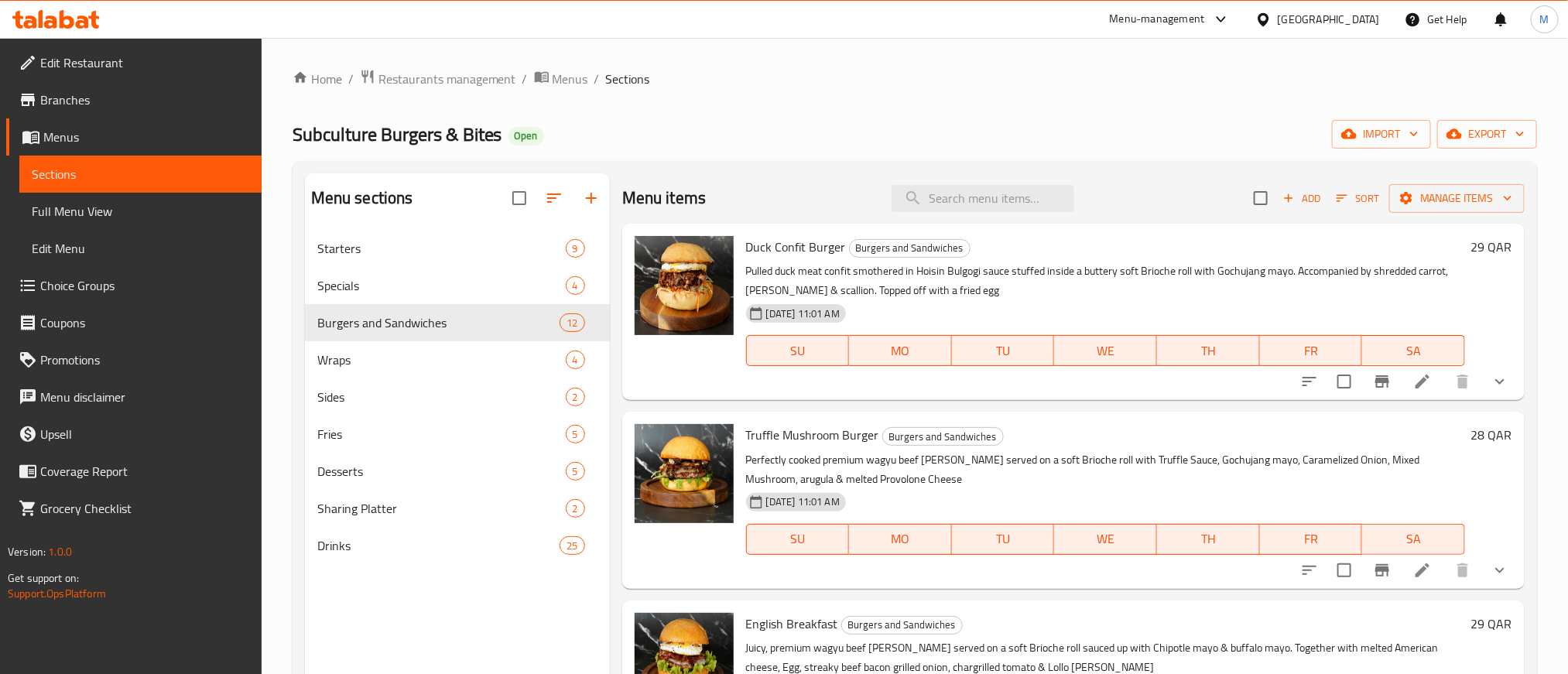
click at [957, 96] on div "Home / Restaurants management / Menus / Sections ⁠Subculture Burgers & Bites Op…" at bounding box center [915, 464] width 1245 height 791
drag, startPoint x: 1170, startPoint y: 37, endPoint x: 1050, endPoint y: 59, distance: 122.0
drag, startPoint x: 1050, startPoint y: 59, endPoint x: 992, endPoint y: 14, distance: 73.4
click at [921, 77] on ol "Home / Restaurants management / Menus / Sections" at bounding box center [915, 78] width 1245 height 20
click at [999, 185] on input "search" at bounding box center [982, 198] width 183 height 27
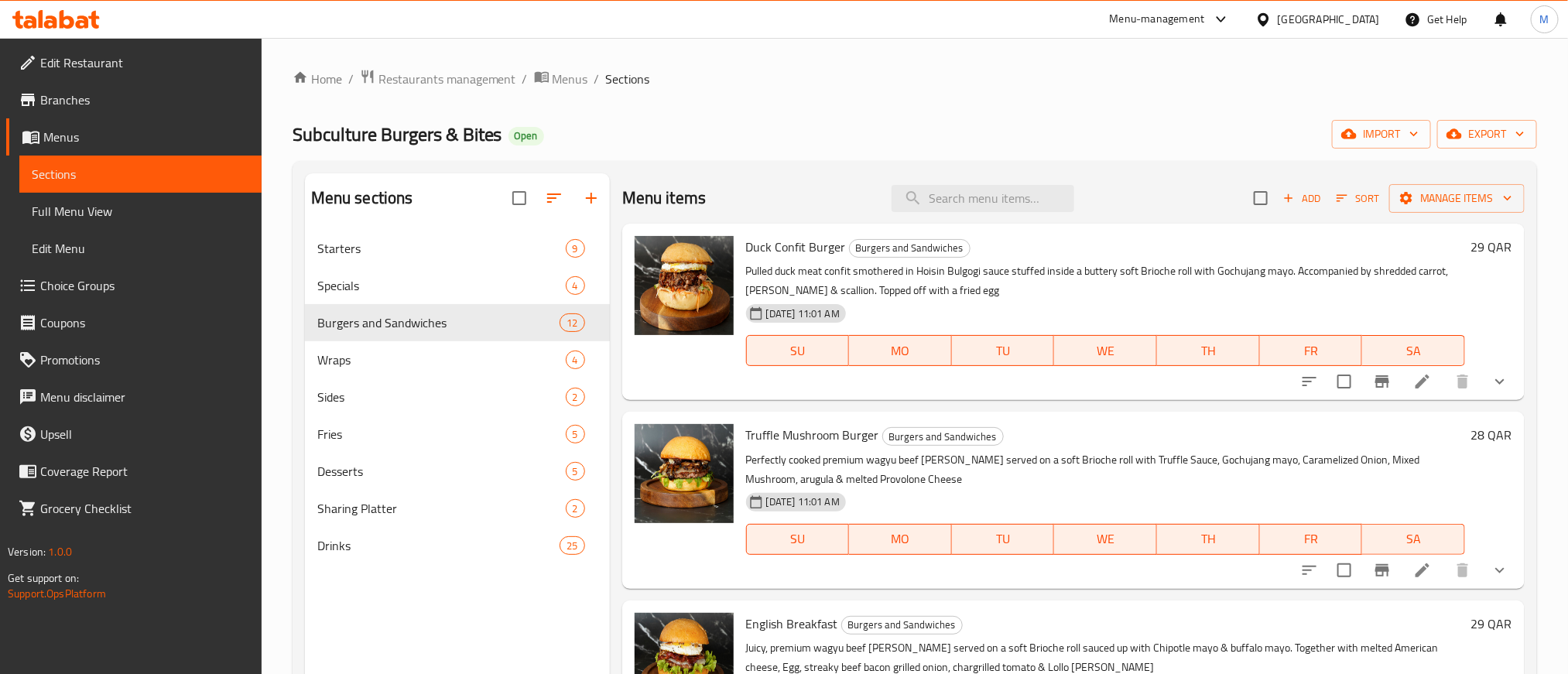
paste input "[PERSON_NAME]"
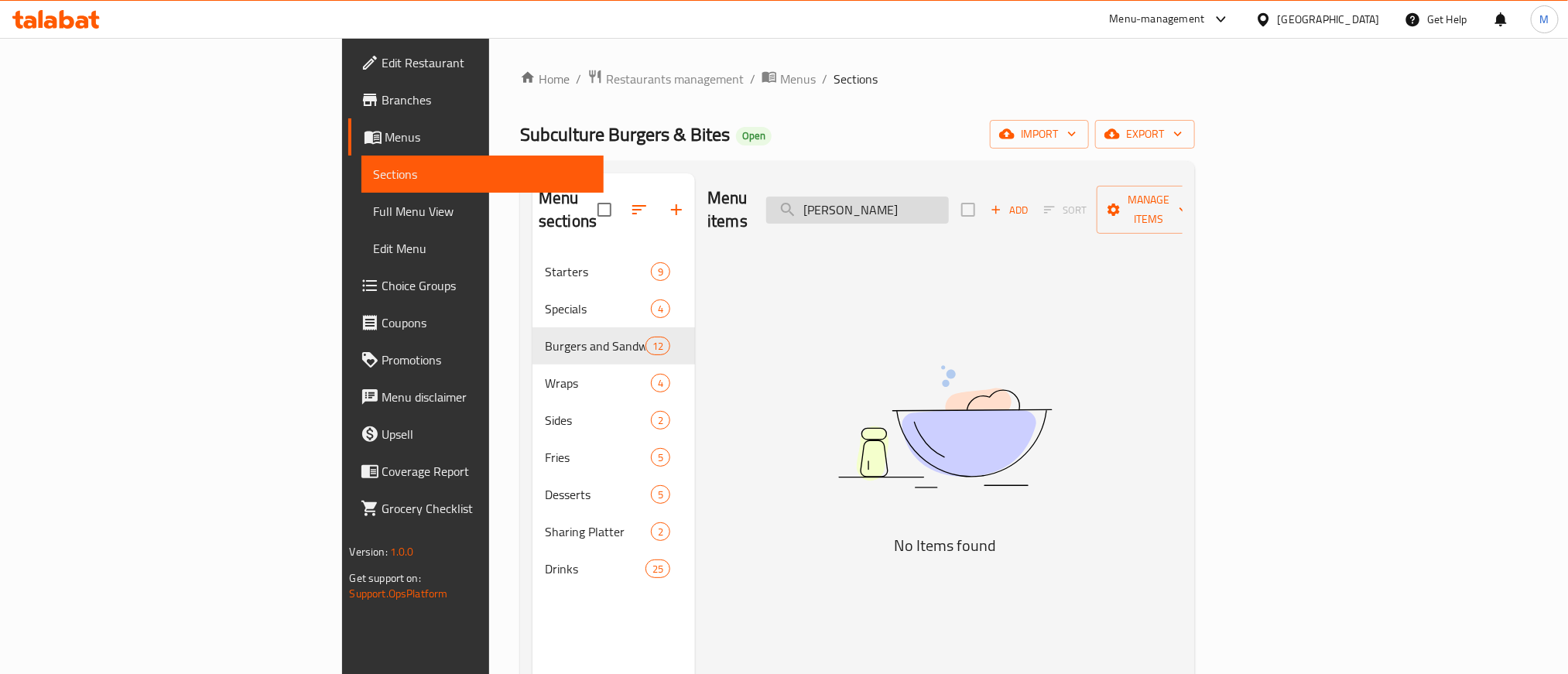
click at [942, 198] on input "[PERSON_NAME]" at bounding box center [858, 210] width 183 height 27
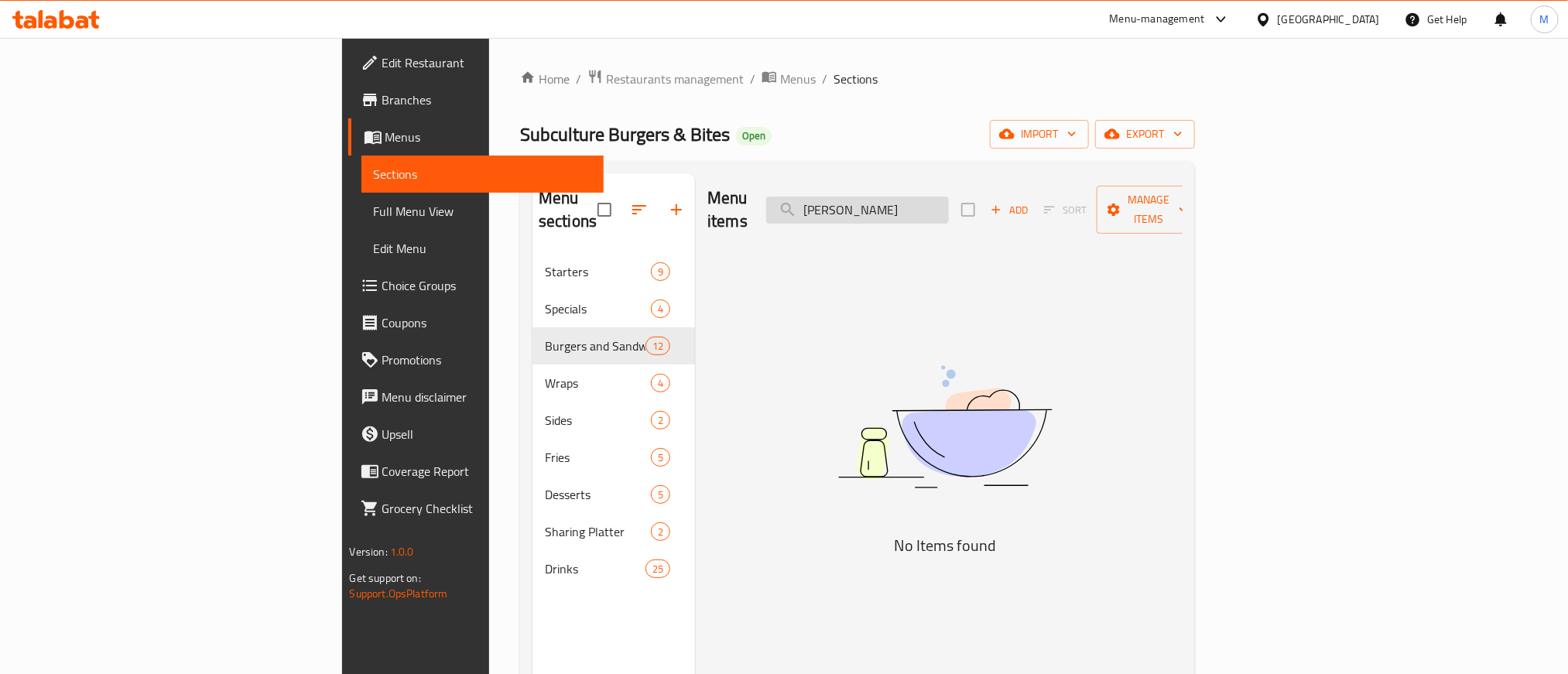
paste input "search"
click at [947, 197] on input "Quinoa" at bounding box center [858, 210] width 183 height 27
click at [945, 197] on input "Quinoa" at bounding box center [858, 210] width 183 height 27
type input "[PERSON_NAME]"
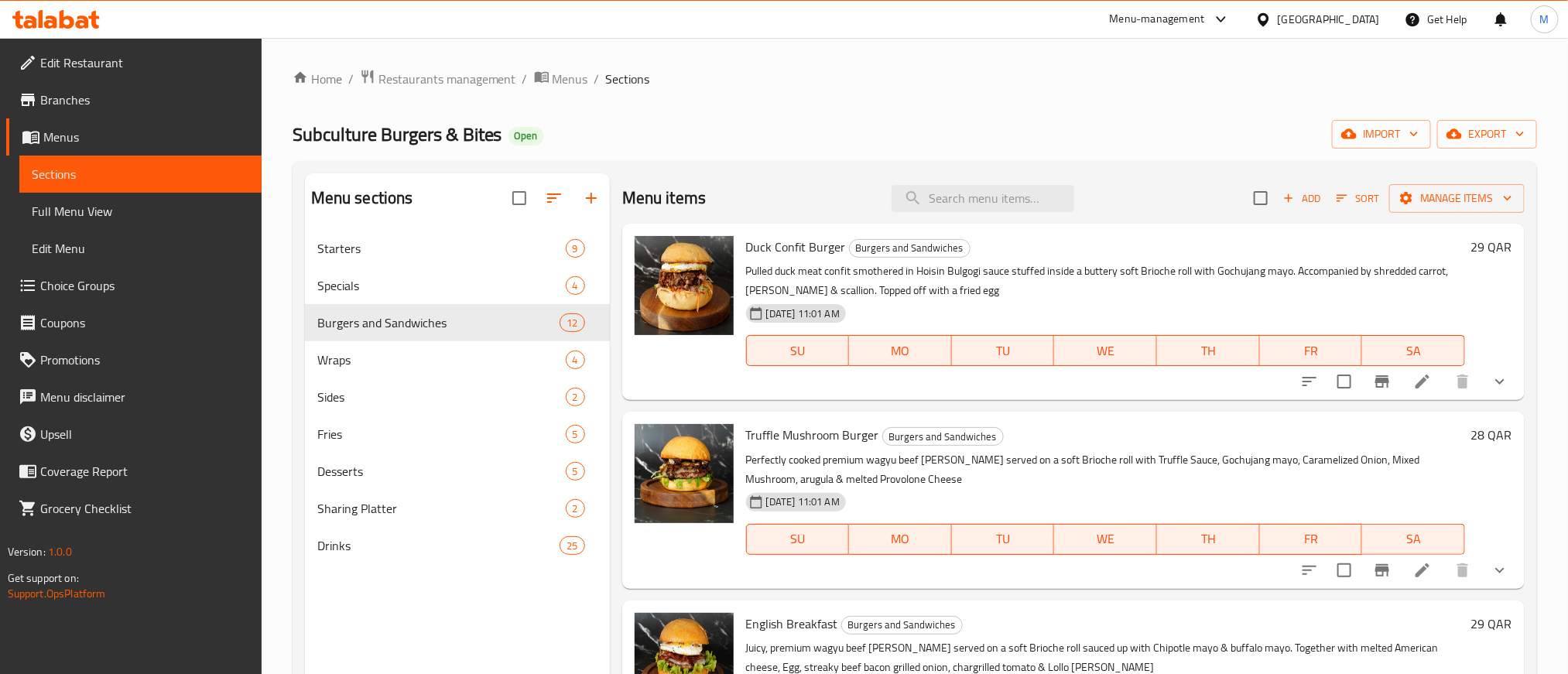
click at [1001, 117] on div "Home / Restaurants management / Menus / Sections ⁠Subculture Burgers & Bites Op…" at bounding box center [915, 464] width 1245 height 791
click at [996, 193] on input "search" at bounding box center [982, 198] width 183 height 27
paste input "Greens"
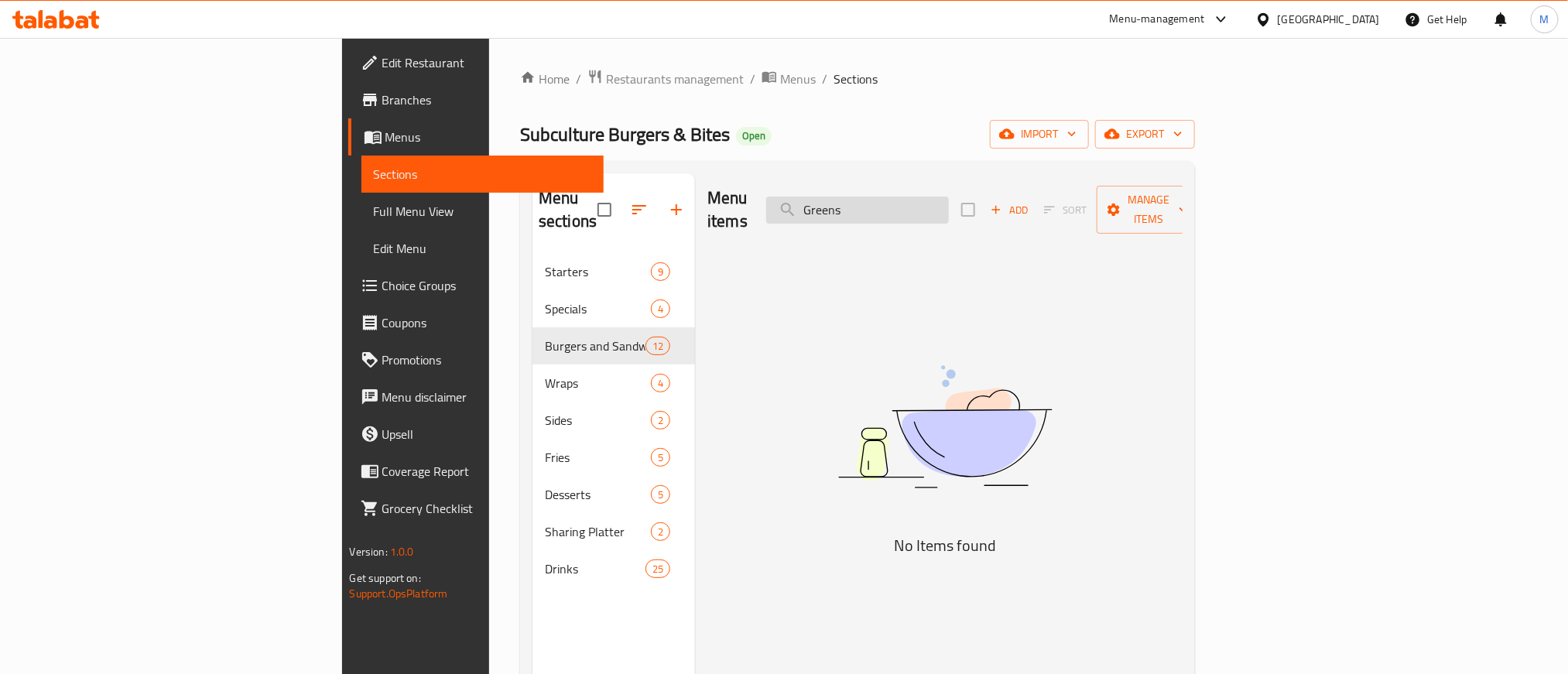
click at [941, 197] on input "Greens" at bounding box center [858, 210] width 183 height 27
click at [942, 197] on input "Greens" at bounding box center [858, 210] width 183 height 27
paste input "Chicken Caesar"
click at [939, 201] on input "Chicken Caesar" at bounding box center [858, 210] width 183 height 27
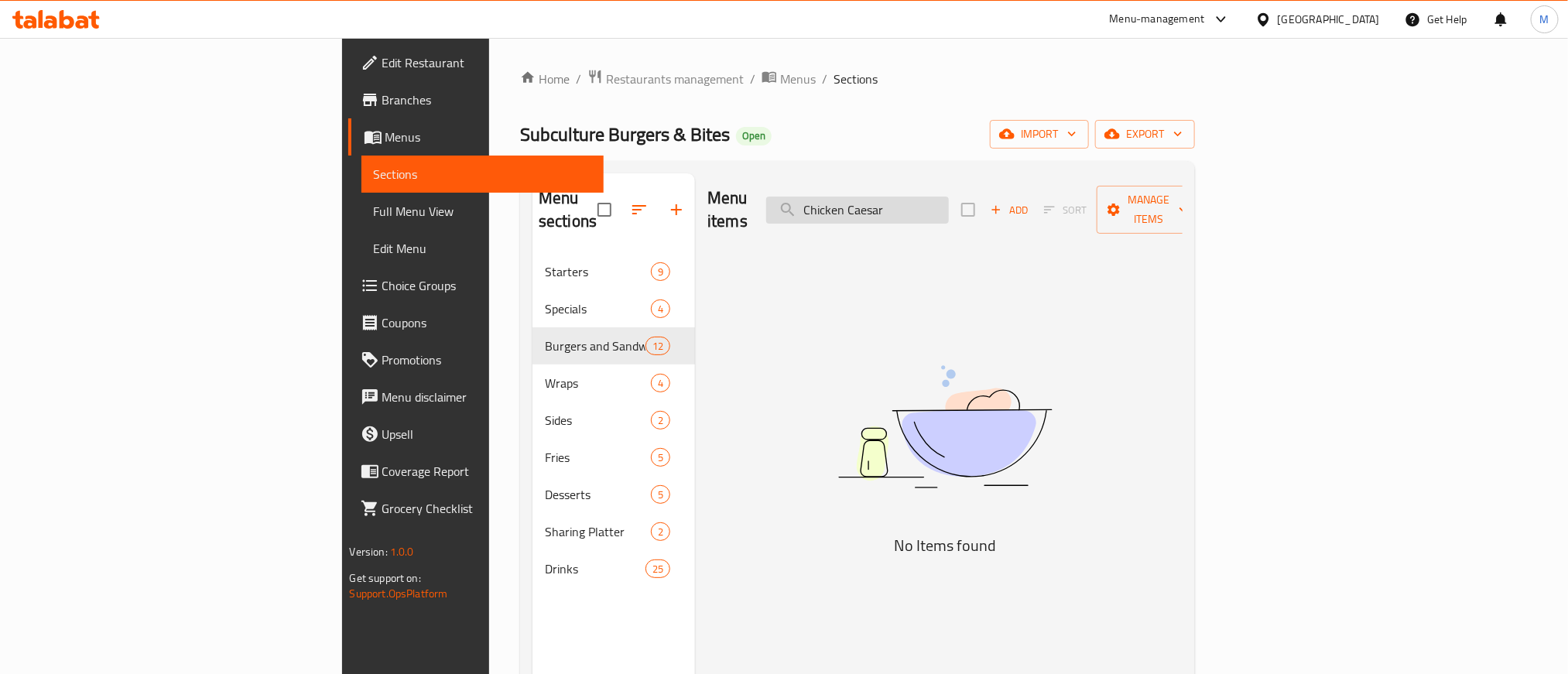
click at [949, 197] on input "Chicken Caesar" at bounding box center [858, 210] width 183 height 27
paste input "Tuna Salad"
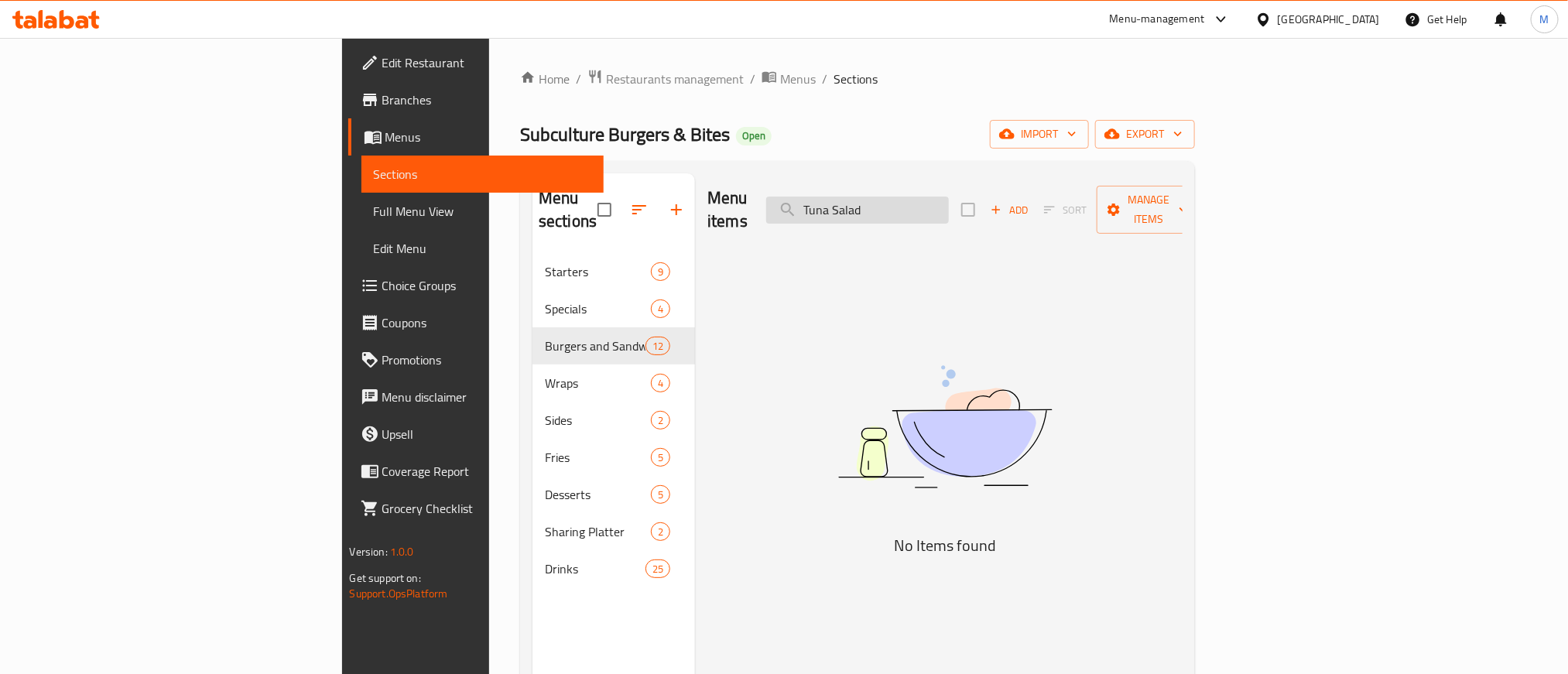
click at [945, 200] on input "Tuna Salad" at bounding box center [858, 210] width 183 height 27
paste input "search"
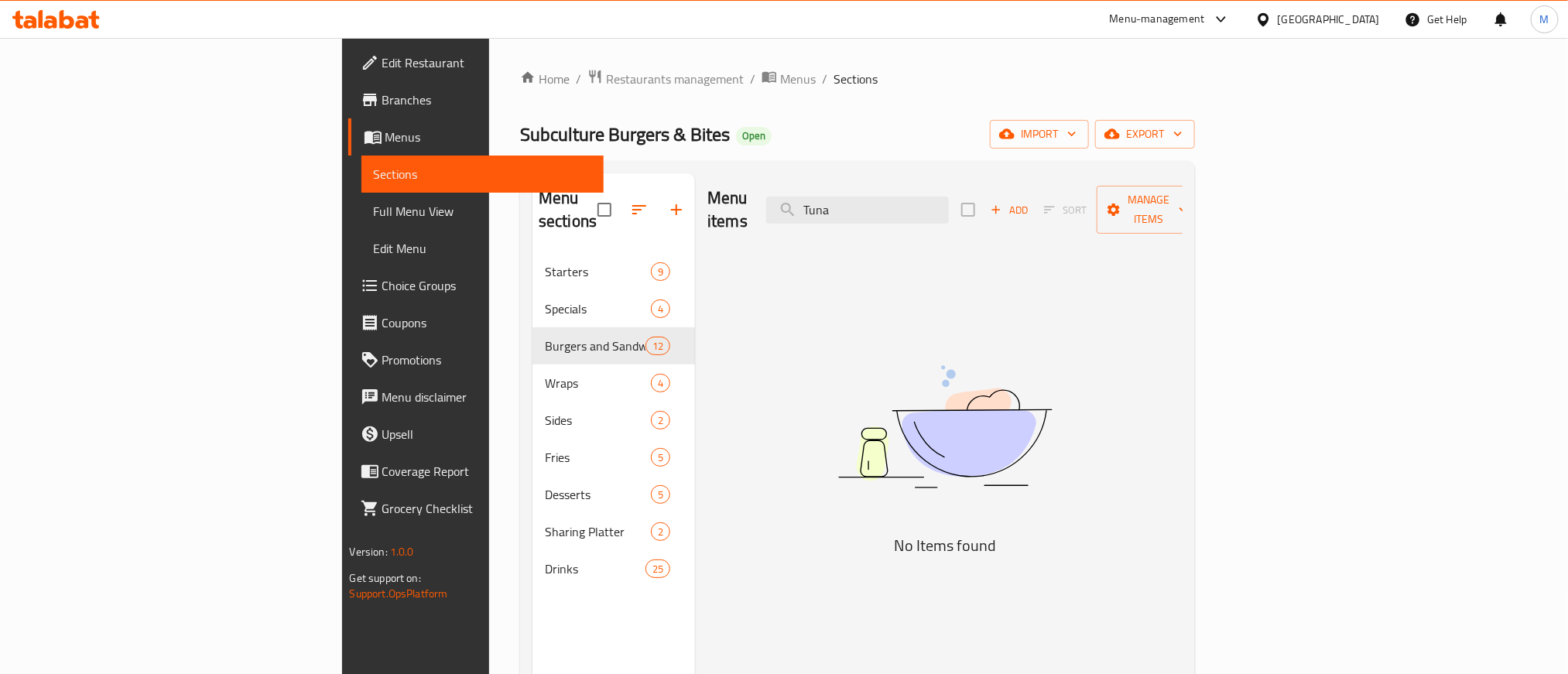
click at [745, 411] on div "Menu items Tuna Add Sort Manage items No Items found" at bounding box center [939, 510] width 488 height 674
click at [949, 210] on input "Tuna" at bounding box center [858, 210] width 183 height 27
paste input "Pumpkin Soup"
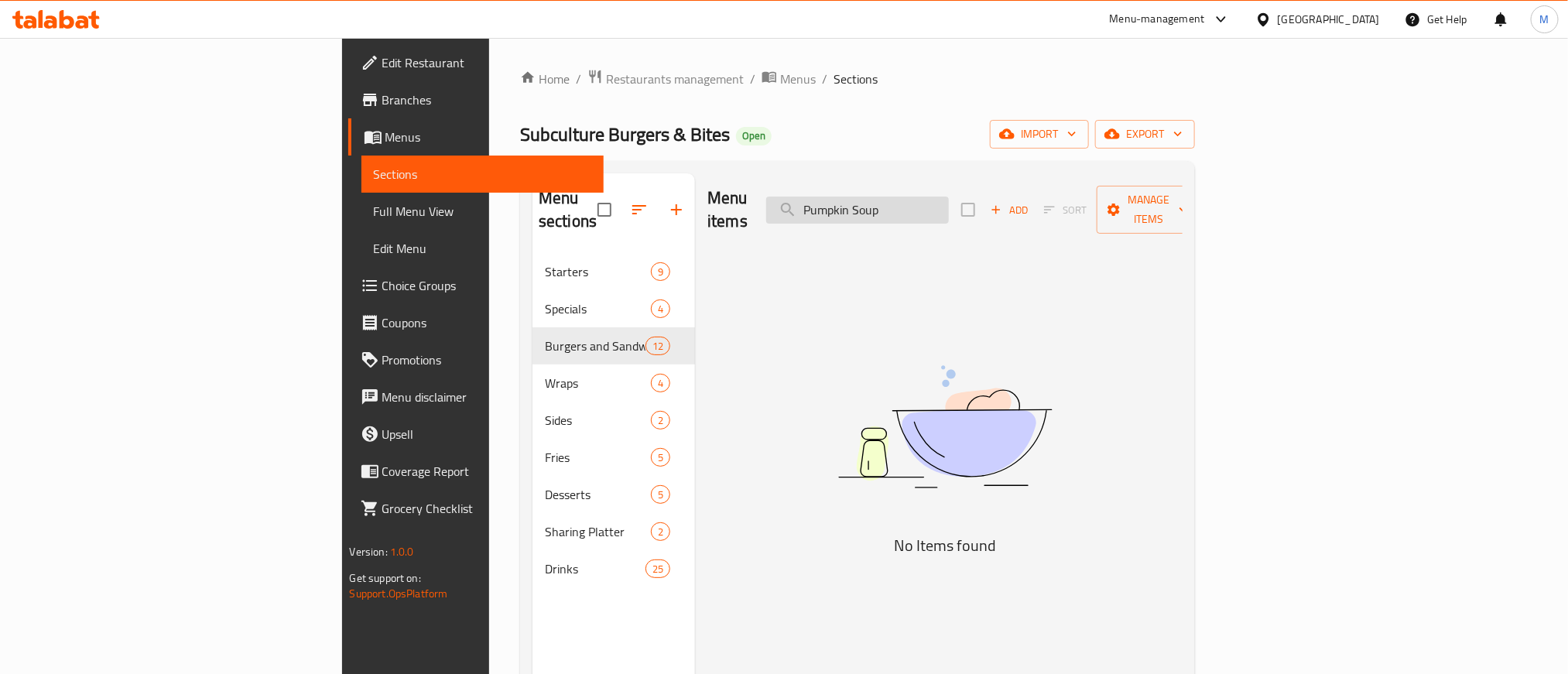
click at [949, 198] on input "Pumpkin Soup" at bounding box center [858, 210] width 183 height 27
paste input "Truffle Fries"
click at [1182, 391] on div "Menu items Truffle Fries Add Sort Manage items No Items found" at bounding box center [939, 510] width 488 height 674
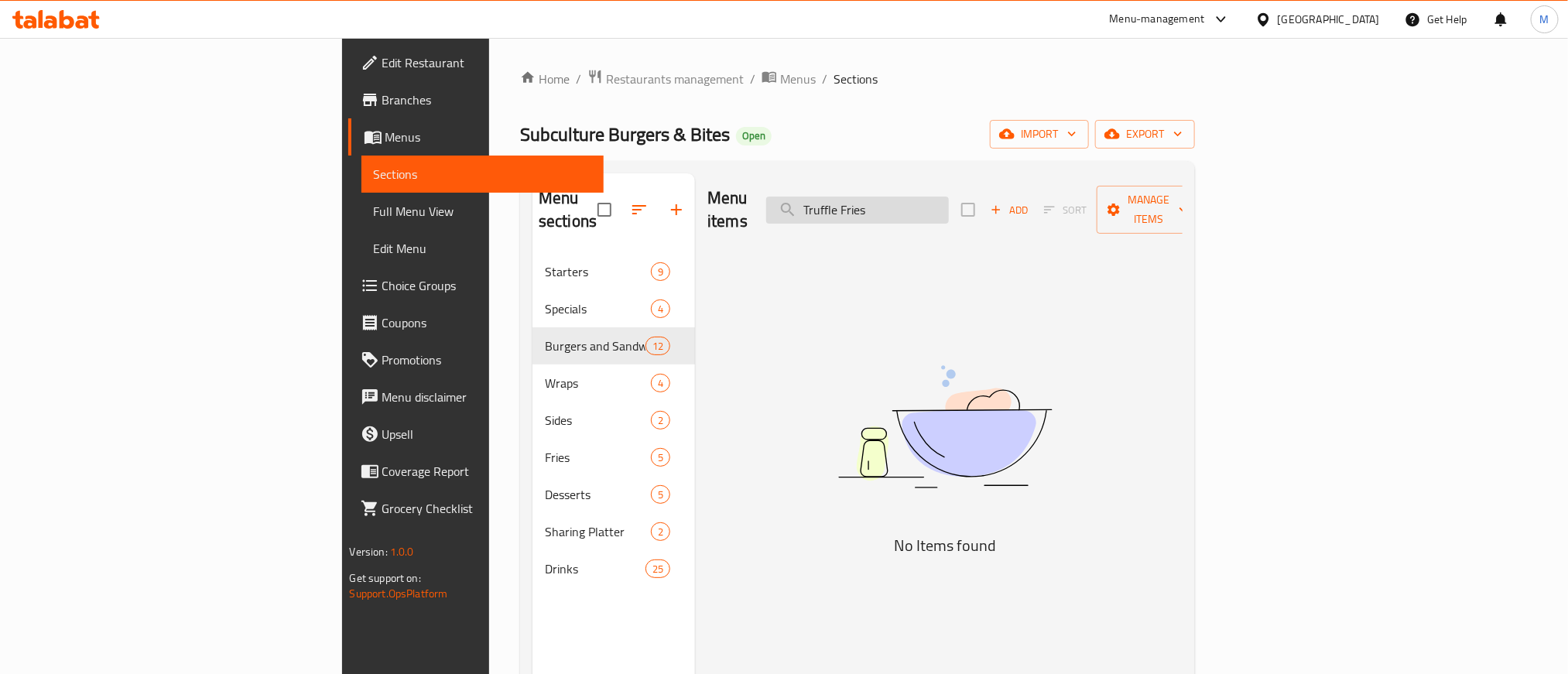
click at [949, 200] on input "Truffle Fries" at bounding box center [858, 210] width 183 height 27
paste input "search"
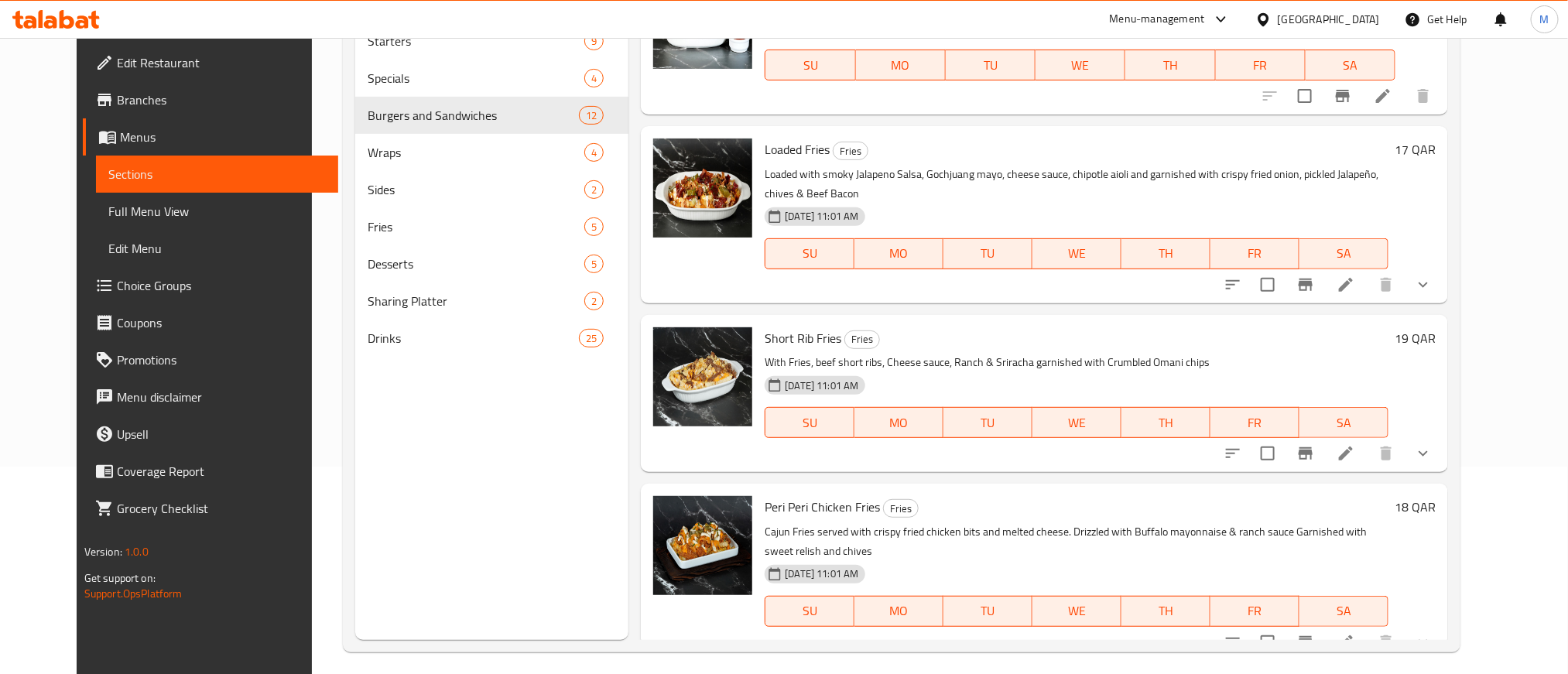
scroll to position [217, 0]
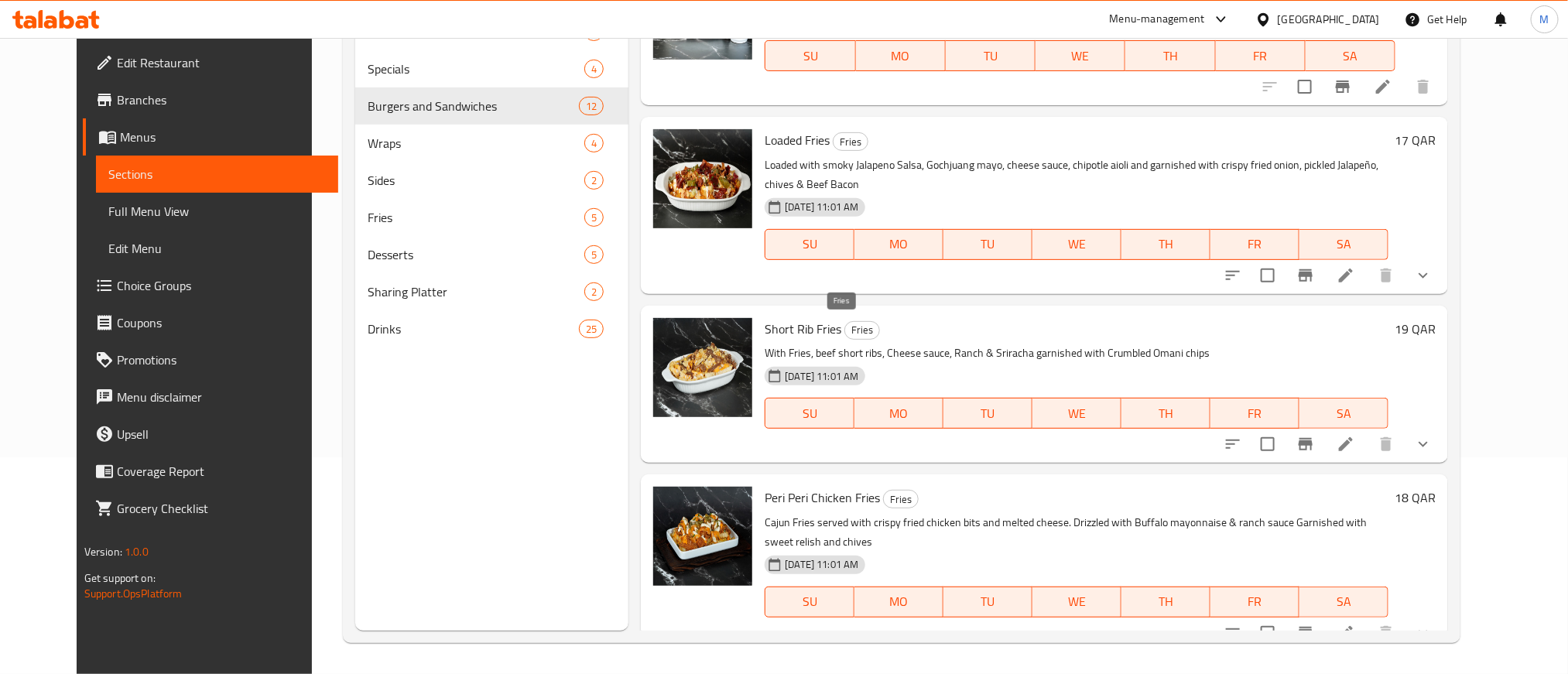
type input "Fries"
click at [845, 322] on span "Fries" at bounding box center [862, 330] width 34 height 18
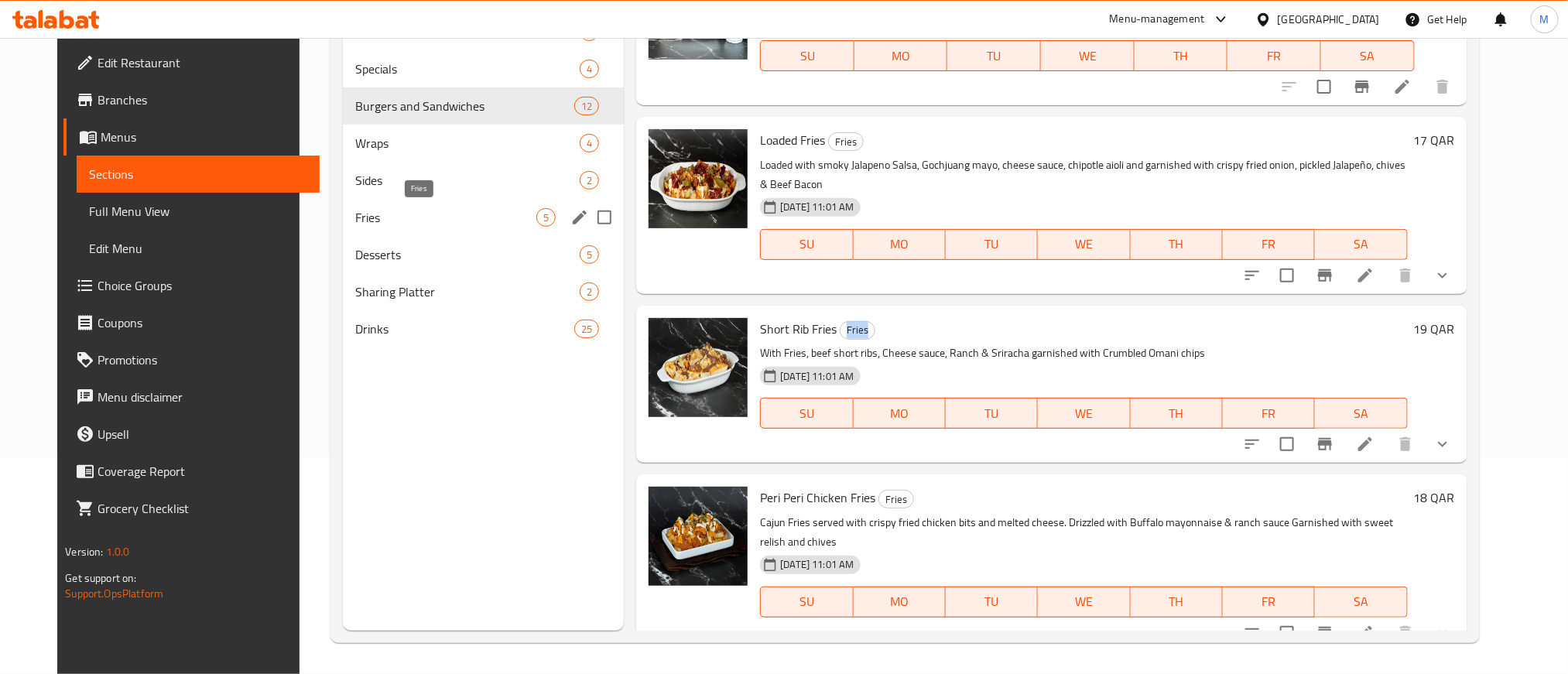
click at [365, 223] on span "Fries" at bounding box center [446, 218] width 181 height 19
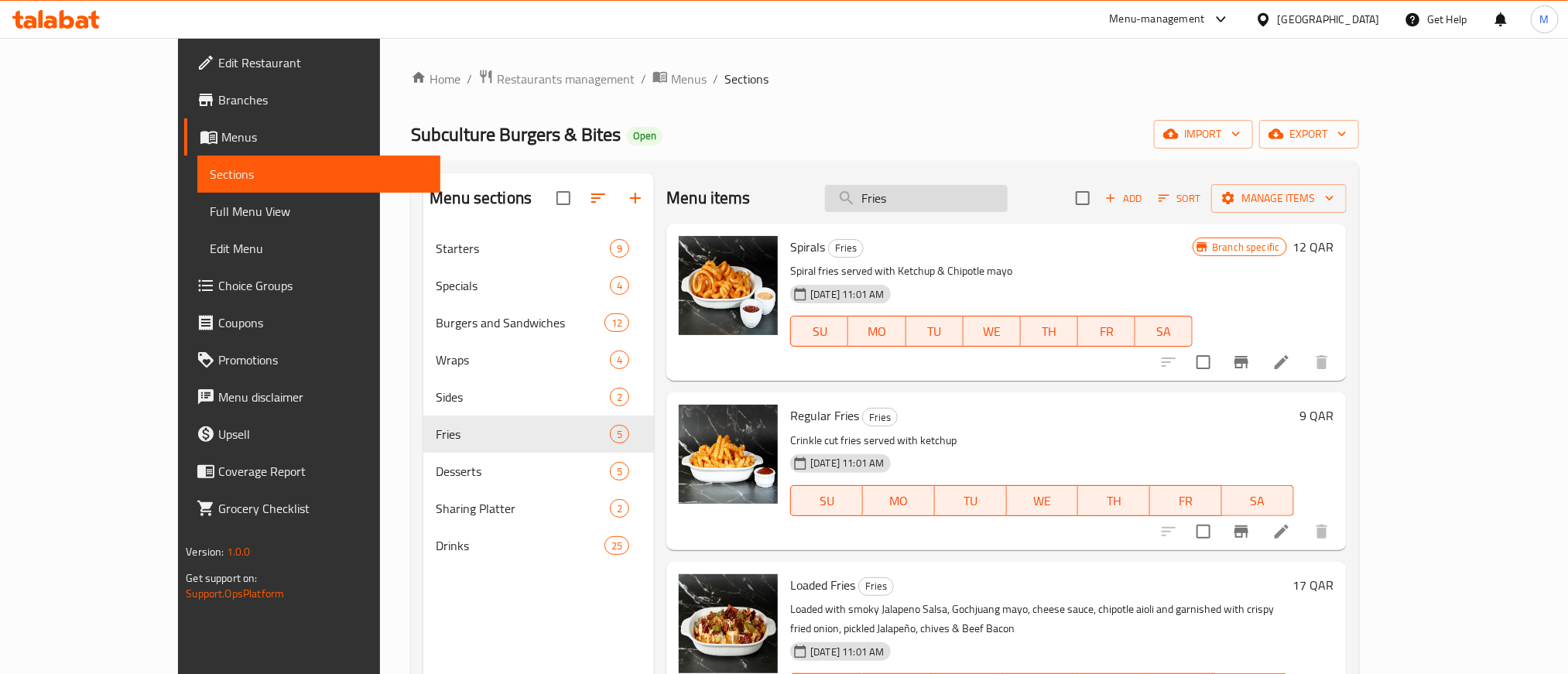
click at [1000, 210] on input "Fries" at bounding box center [917, 198] width 183 height 27
drag, startPoint x: 984, startPoint y: 100, endPoint x: 850, endPoint y: 112, distance: 134.5
click at [860, 98] on div "Home / Restaurants management / Menus / Sections ⁠Subculture Burgers & Bites Op…" at bounding box center [884, 464] width 947 height 791
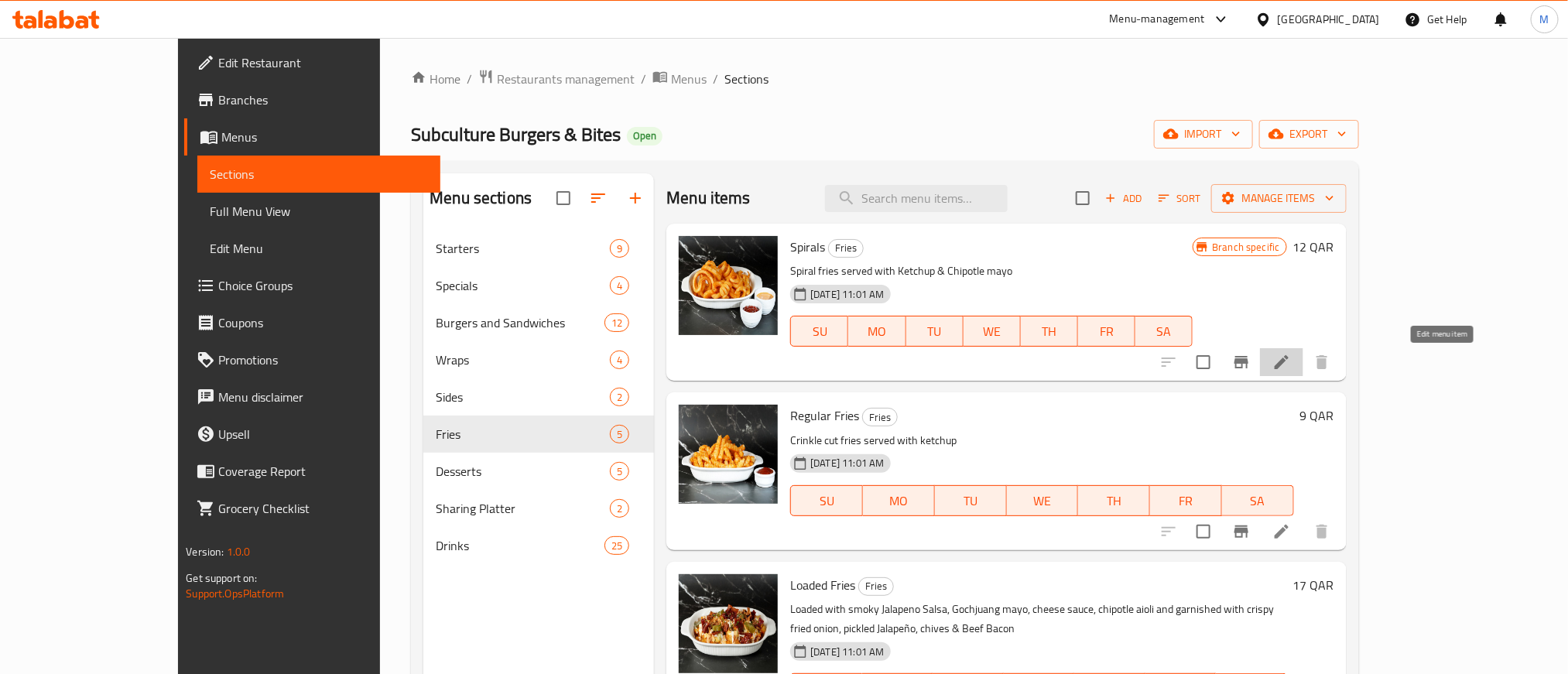
click at [1290, 359] on icon at bounding box center [1282, 362] width 19 height 19
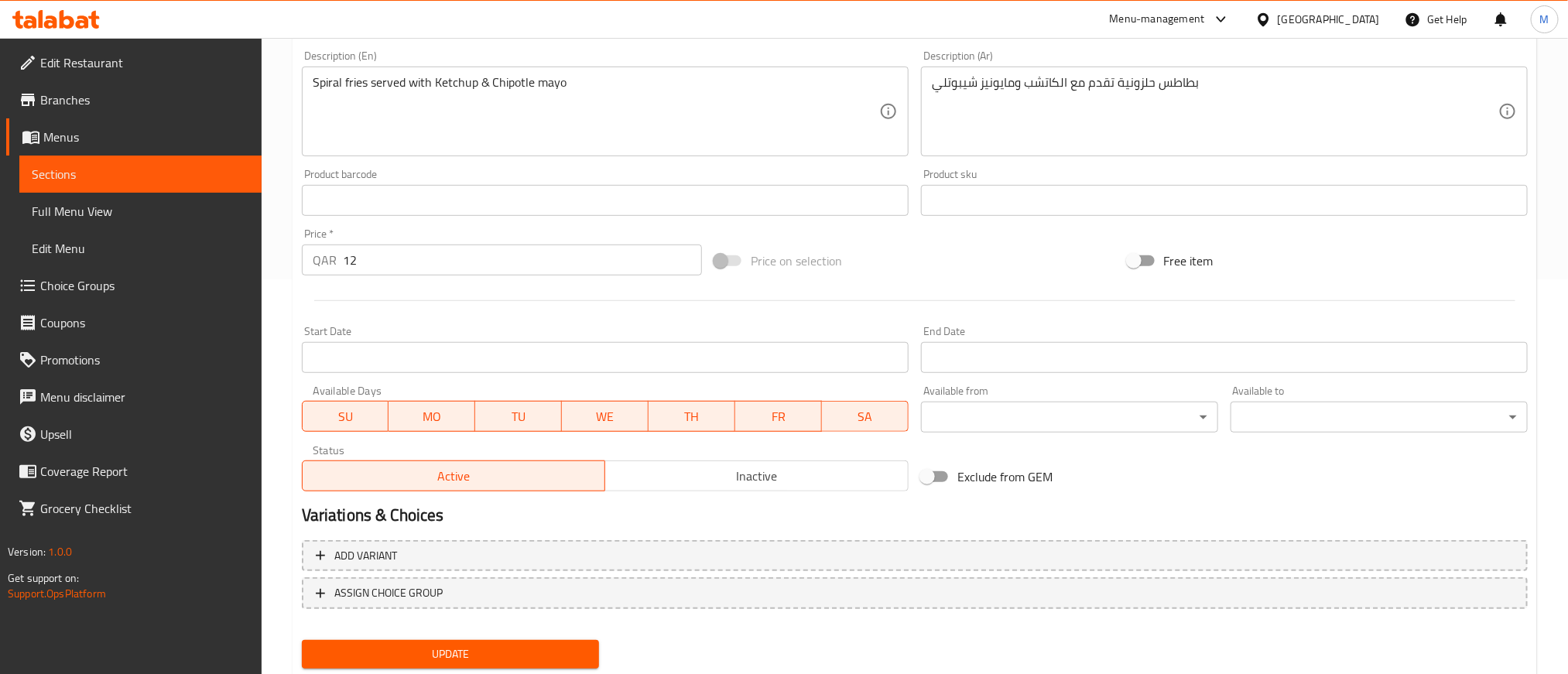
scroll to position [439, 0]
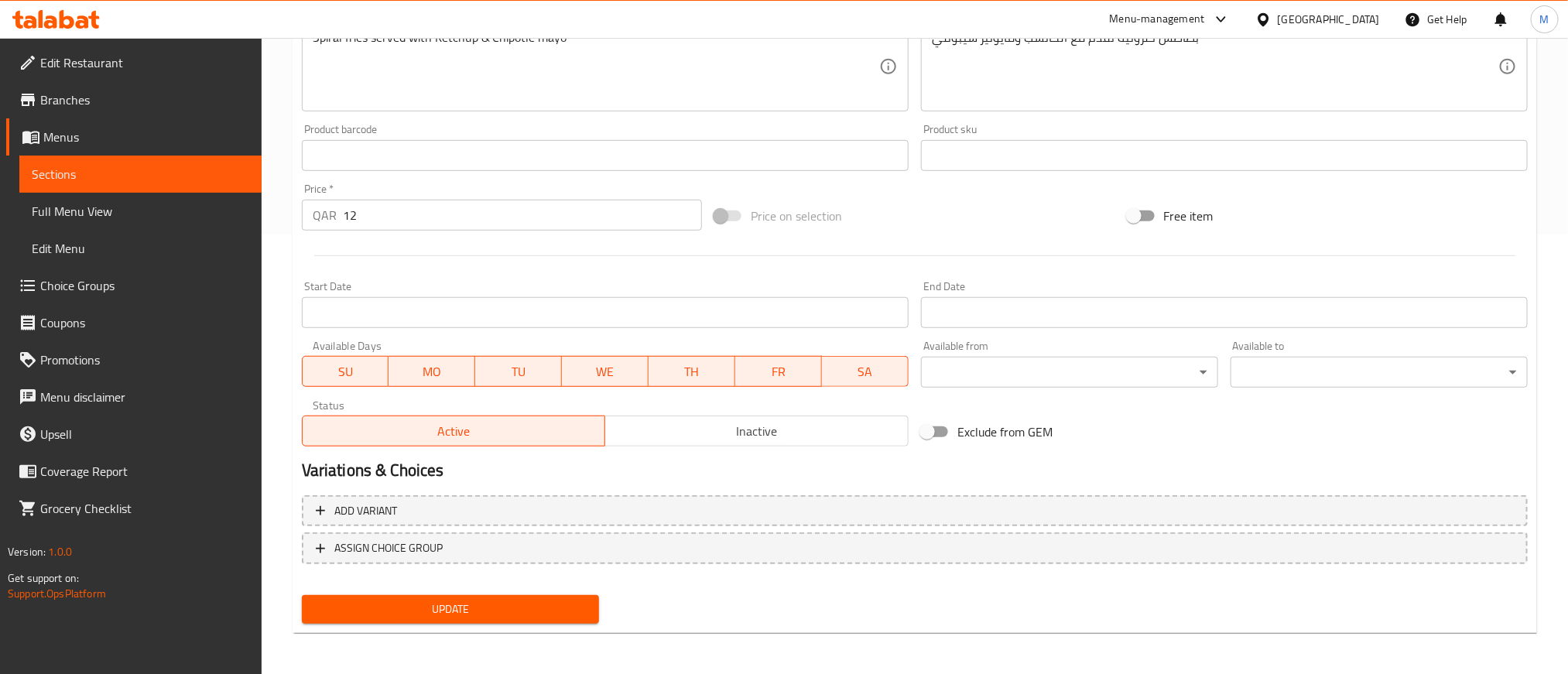
click at [707, 446] on button "Inactive" at bounding box center [757, 431] width 304 height 31
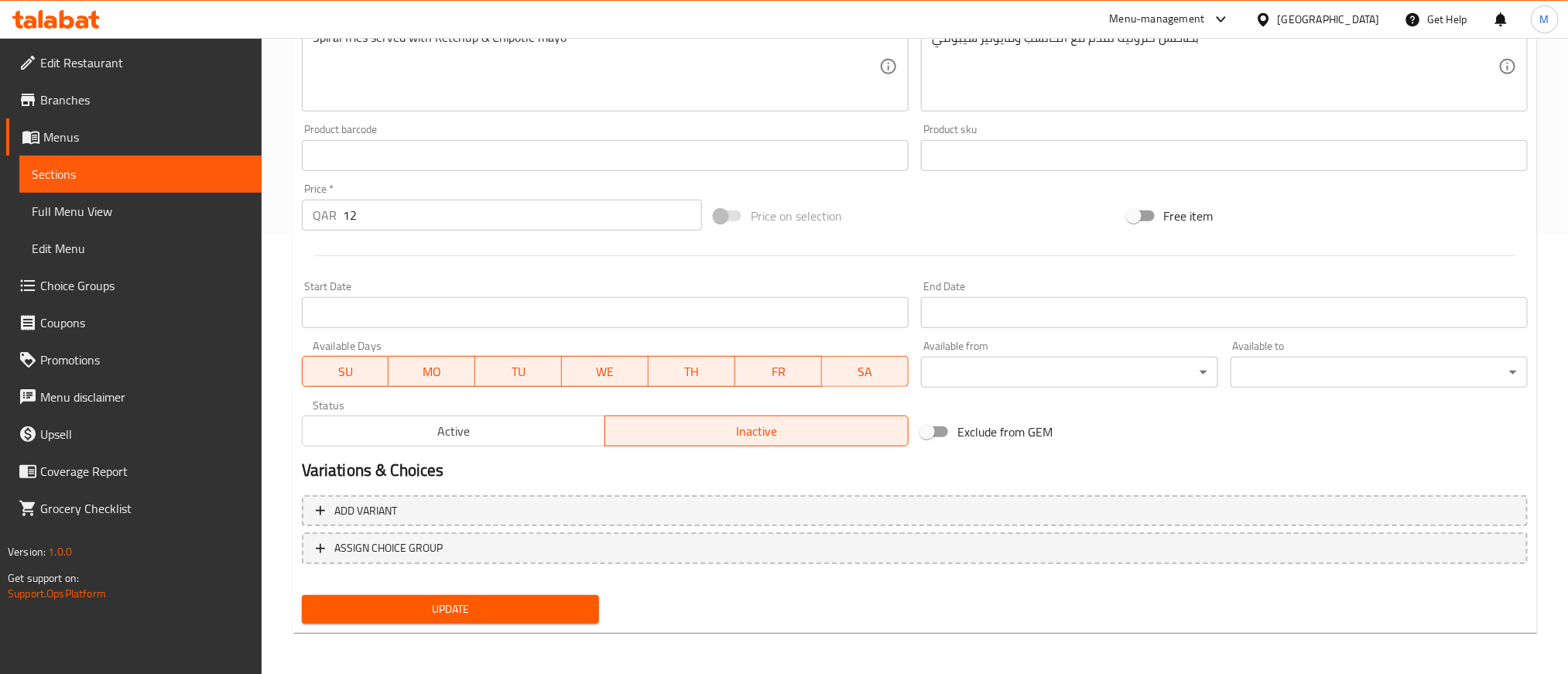
click at [534, 608] on span "Update" at bounding box center [450, 609] width 272 height 19
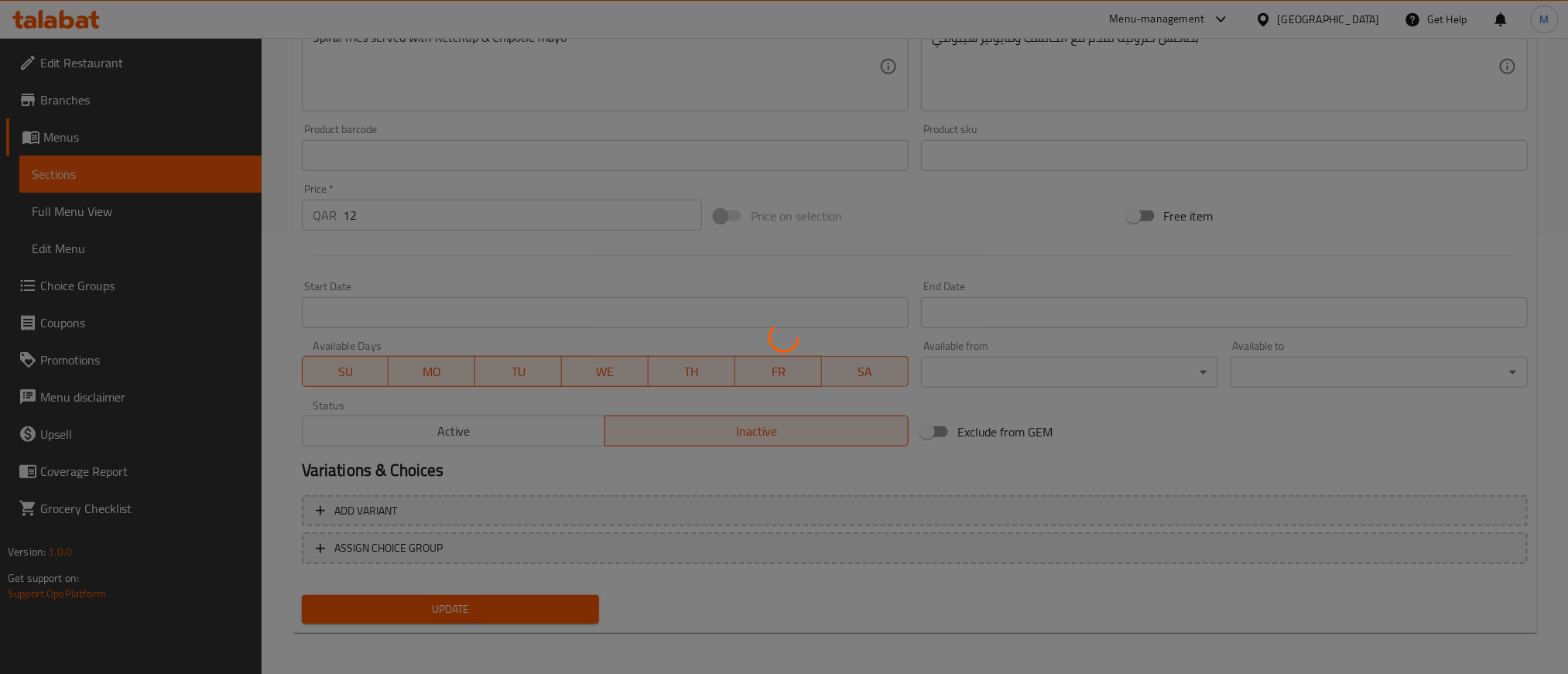
scroll to position [0, 0]
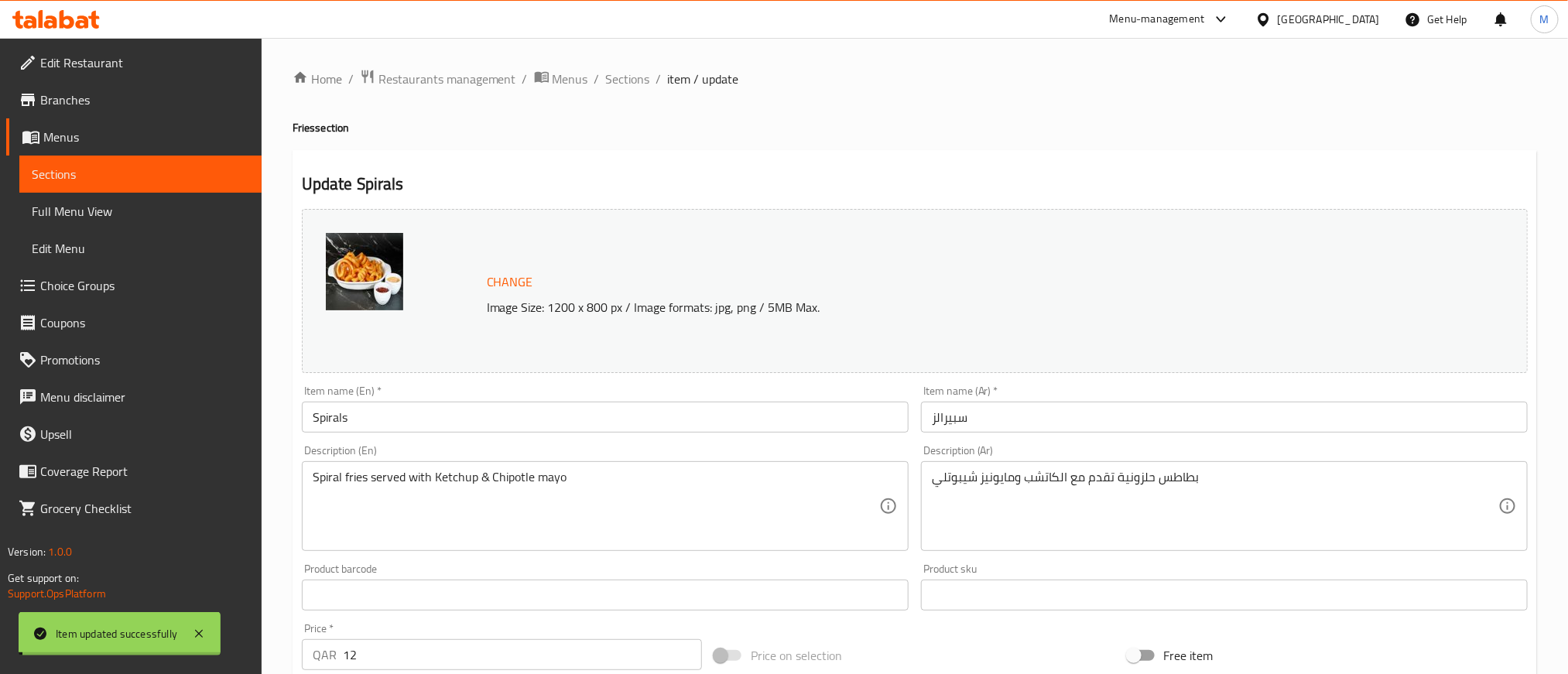
click at [639, 81] on span "Sections" at bounding box center [628, 79] width 44 height 19
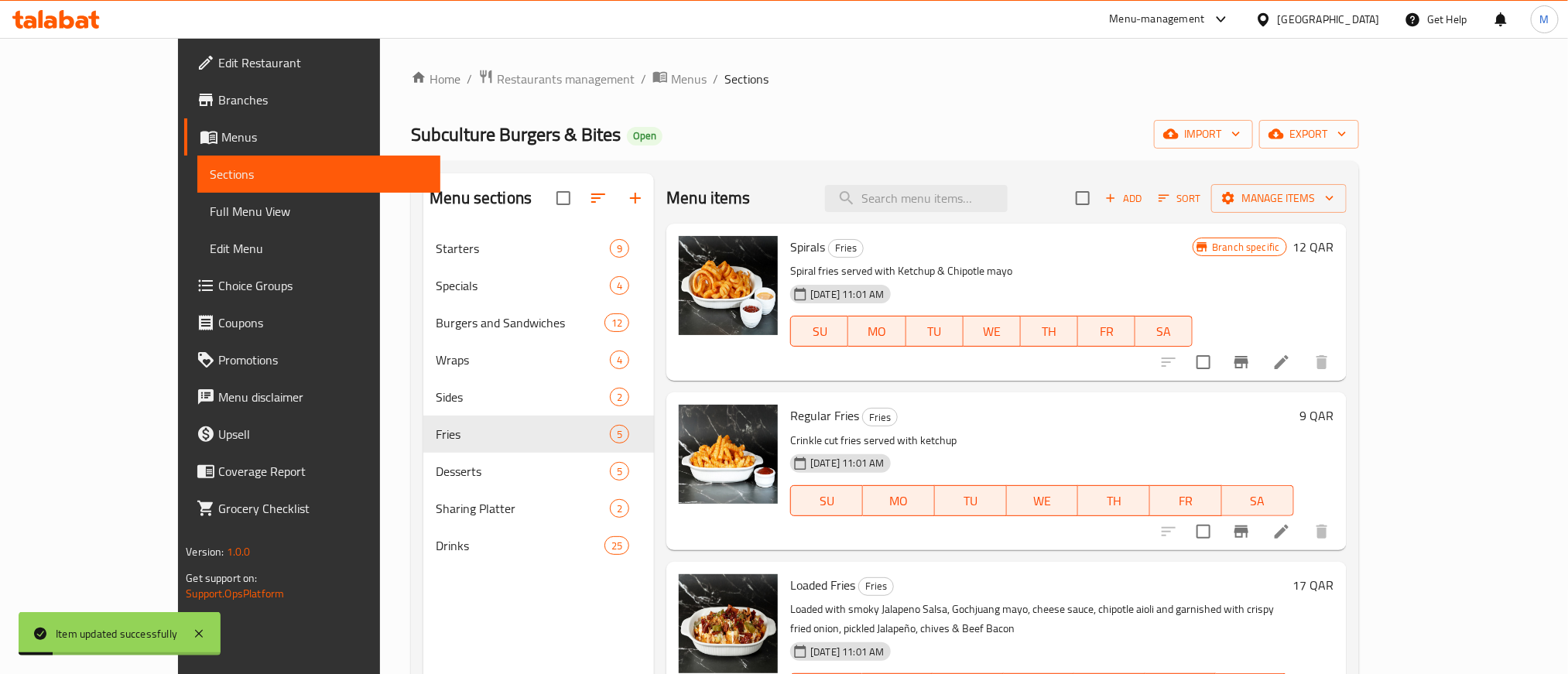
click at [1303, 530] on li at bounding box center [1282, 530] width 44 height 28
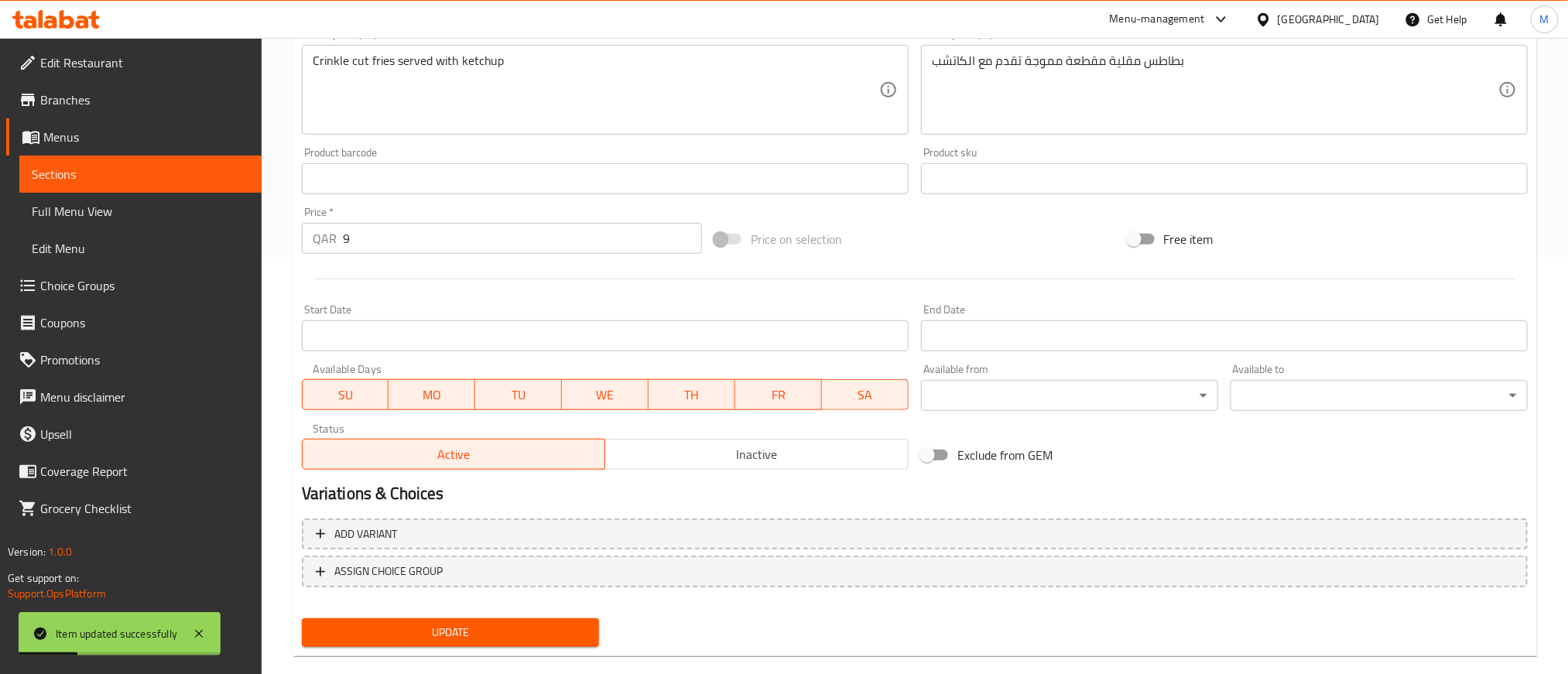
scroll to position [439, 0]
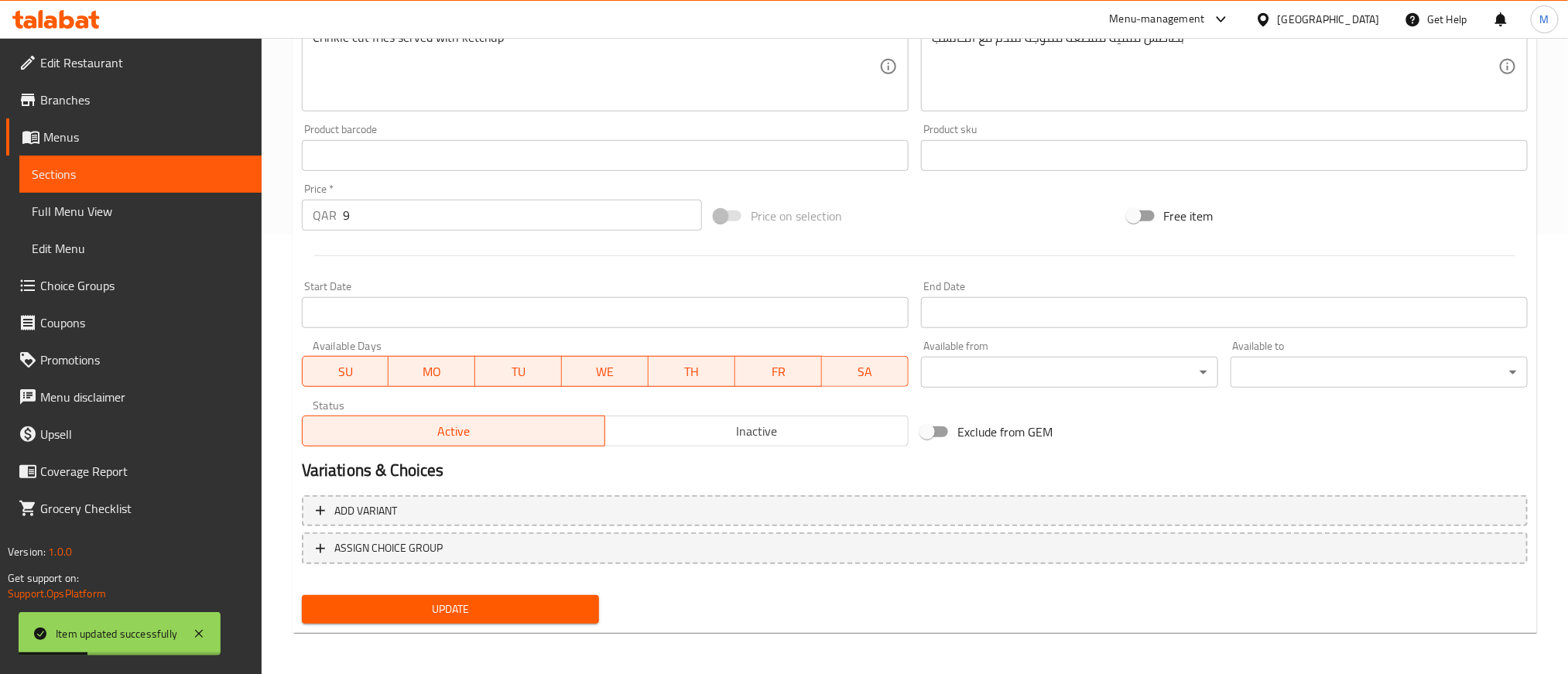
click at [692, 434] on span "Inactive" at bounding box center [757, 432] width 291 height 23
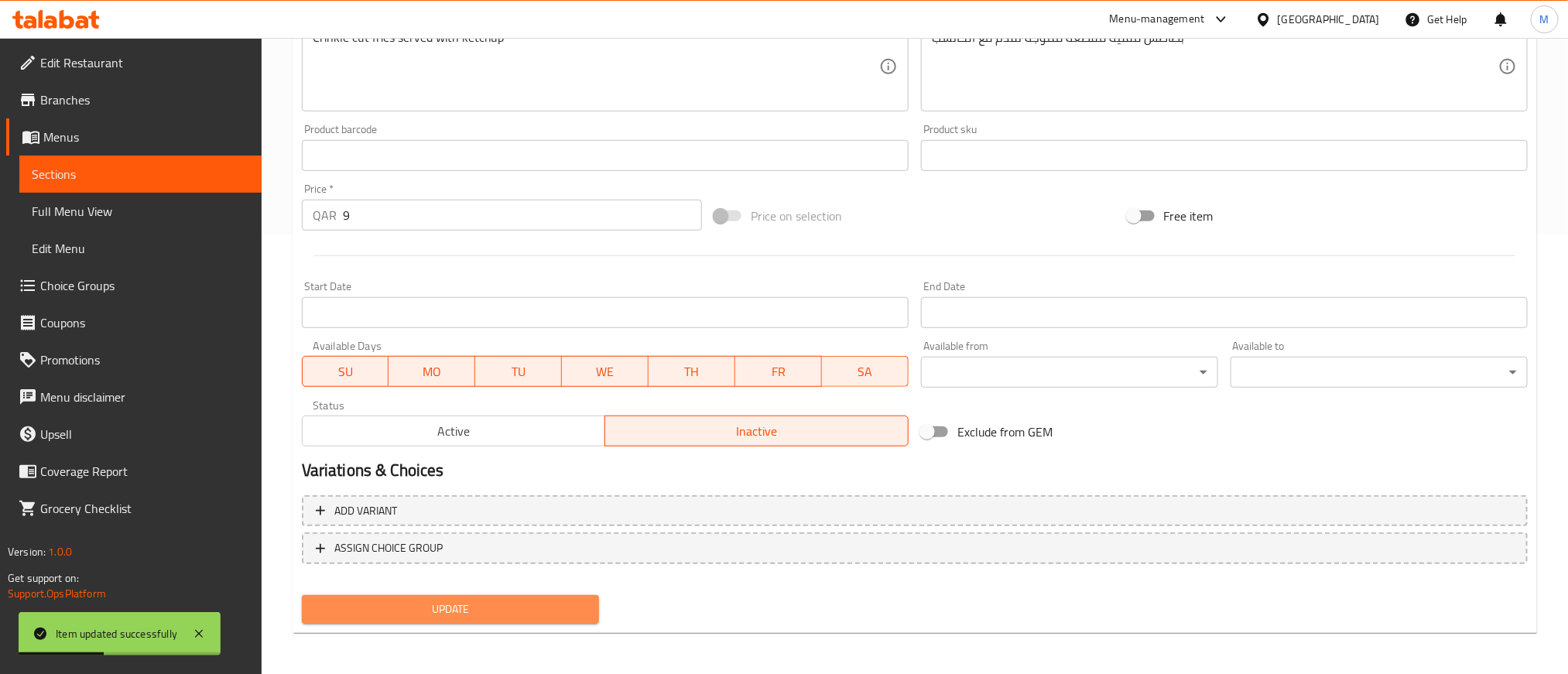
click at [530, 602] on span "Update" at bounding box center [450, 609] width 272 height 19
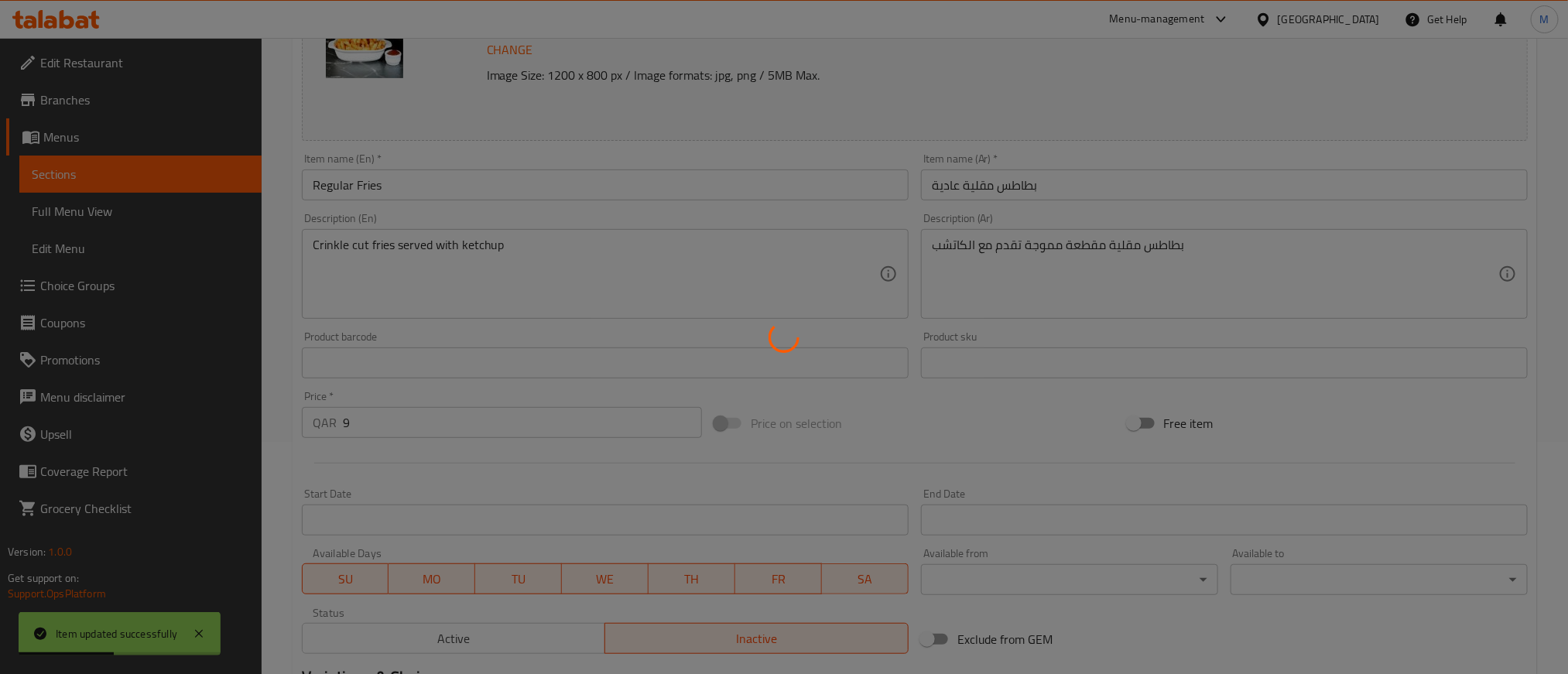
scroll to position [0, 0]
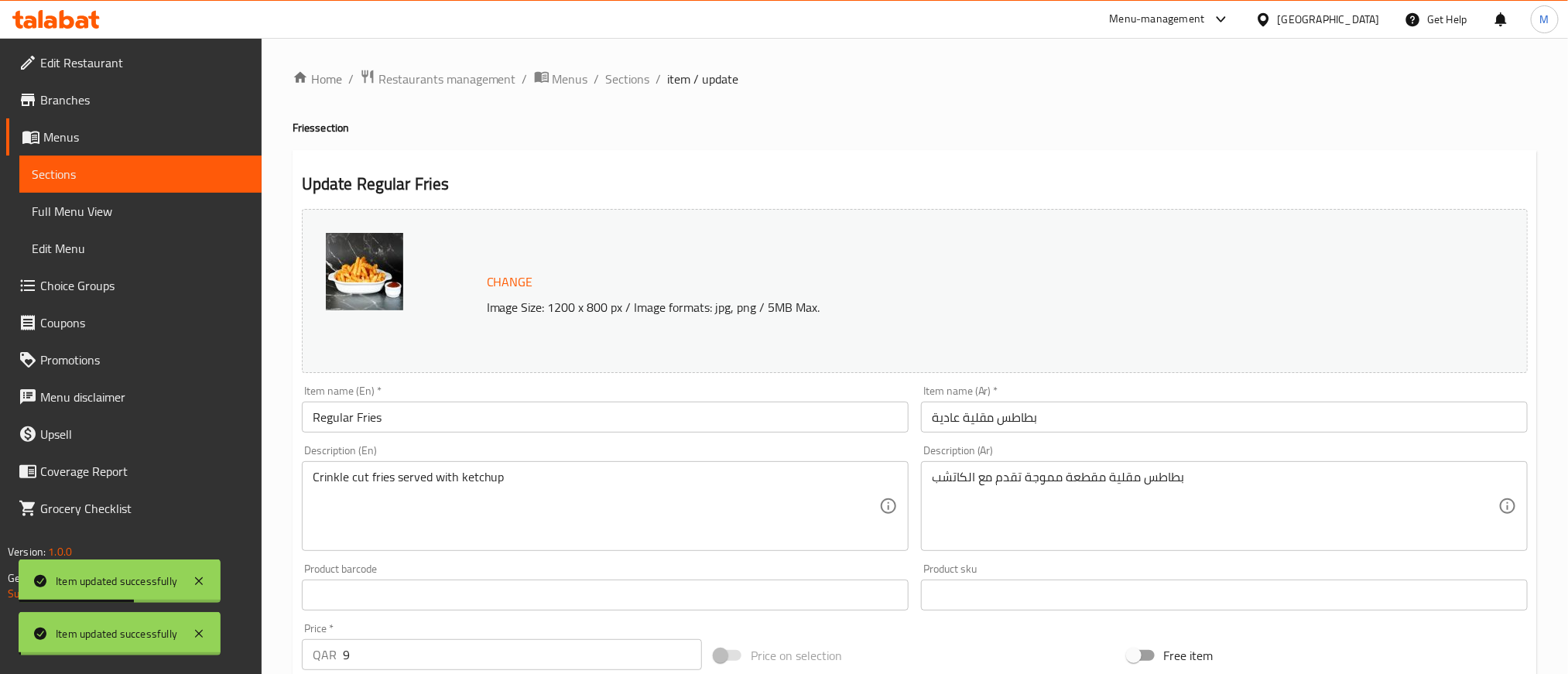
click at [637, 77] on span "Sections" at bounding box center [628, 79] width 44 height 19
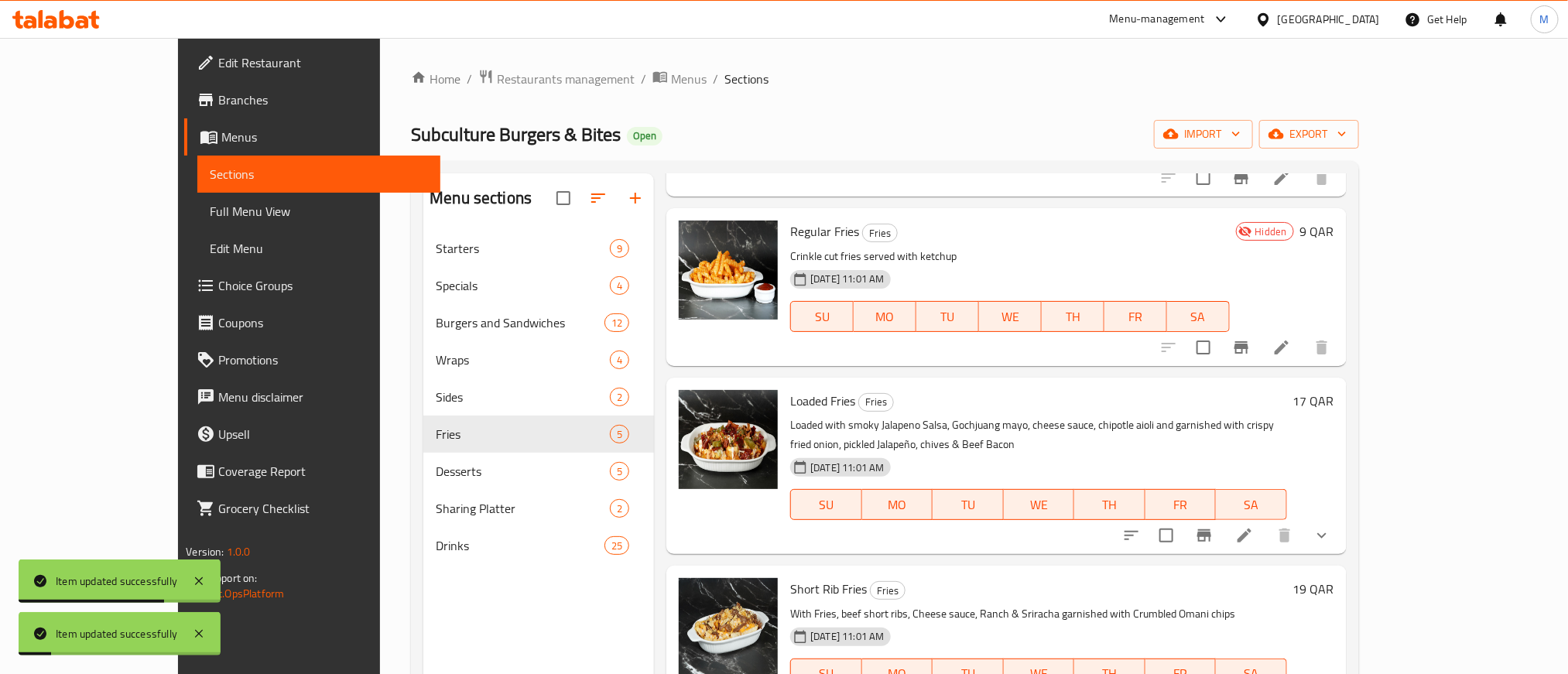
scroll to position [228, 0]
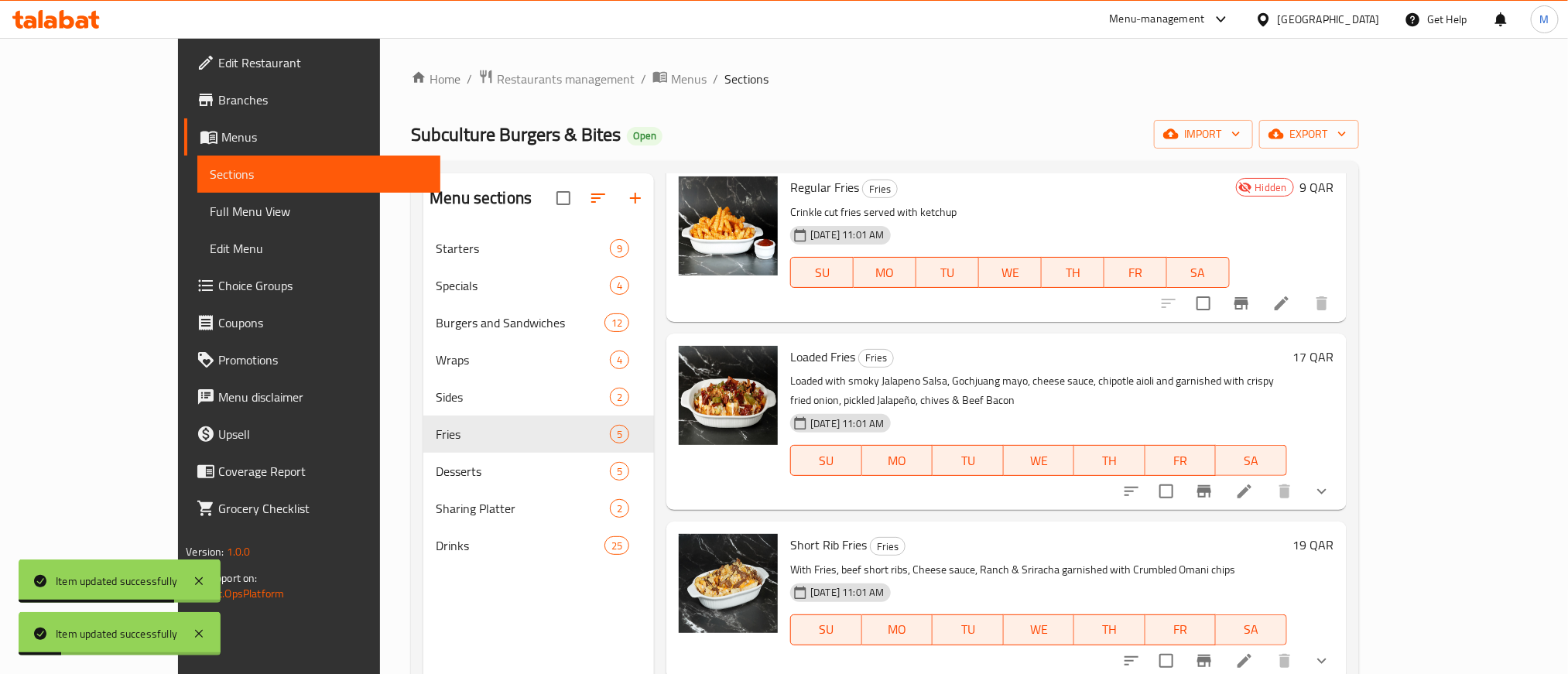
click at [1253, 499] on icon at bounding box center [1245, 491] width 19 height 19
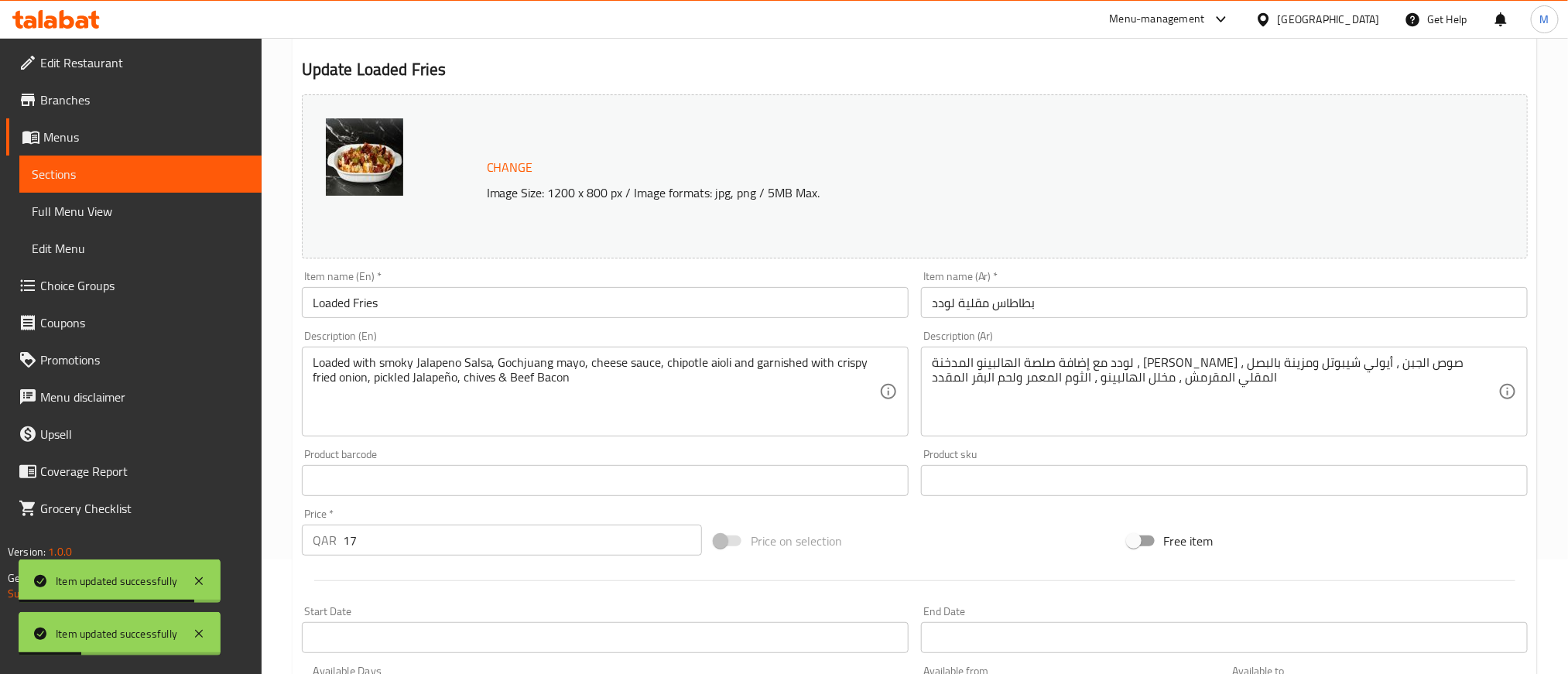
scroll to position [468, 0]
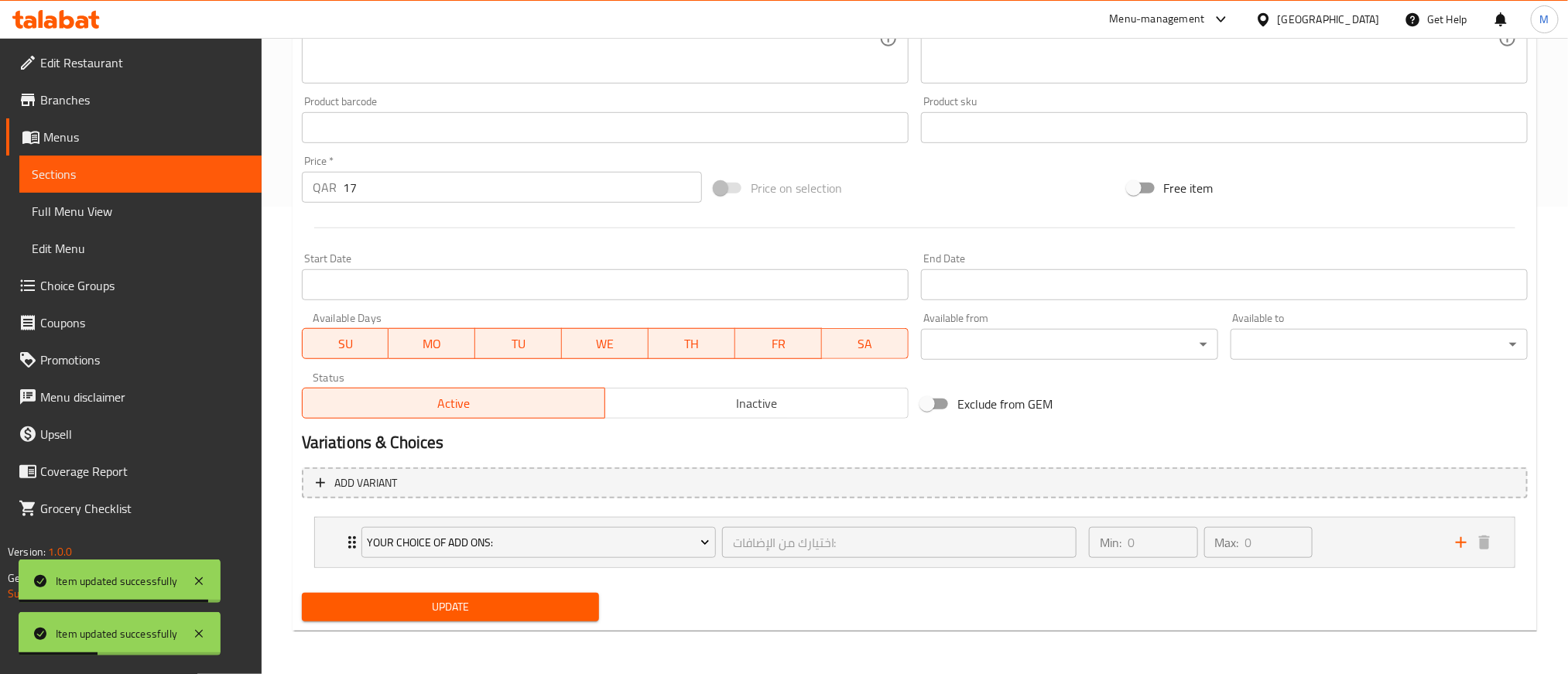
click at [696, 404] on span "Inactive" at bounding box center [757, 404] width 291 height 23
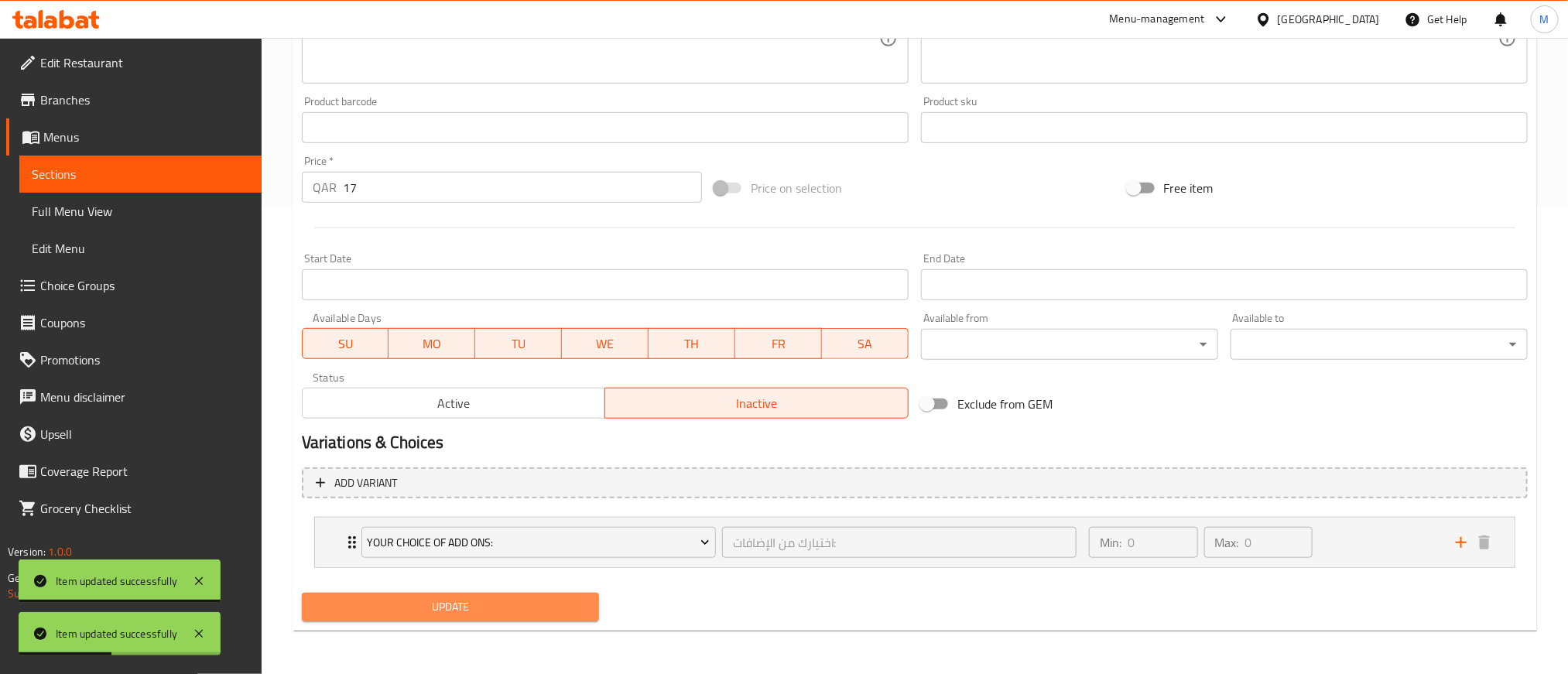
drag, startPoint x: 559, startPoint y: 599, endPoint x: 564, endPoint y: 586, distance: 13.9
click at [558, 599] on span "Update" at bounding box center [450, 607] width 272 height 19
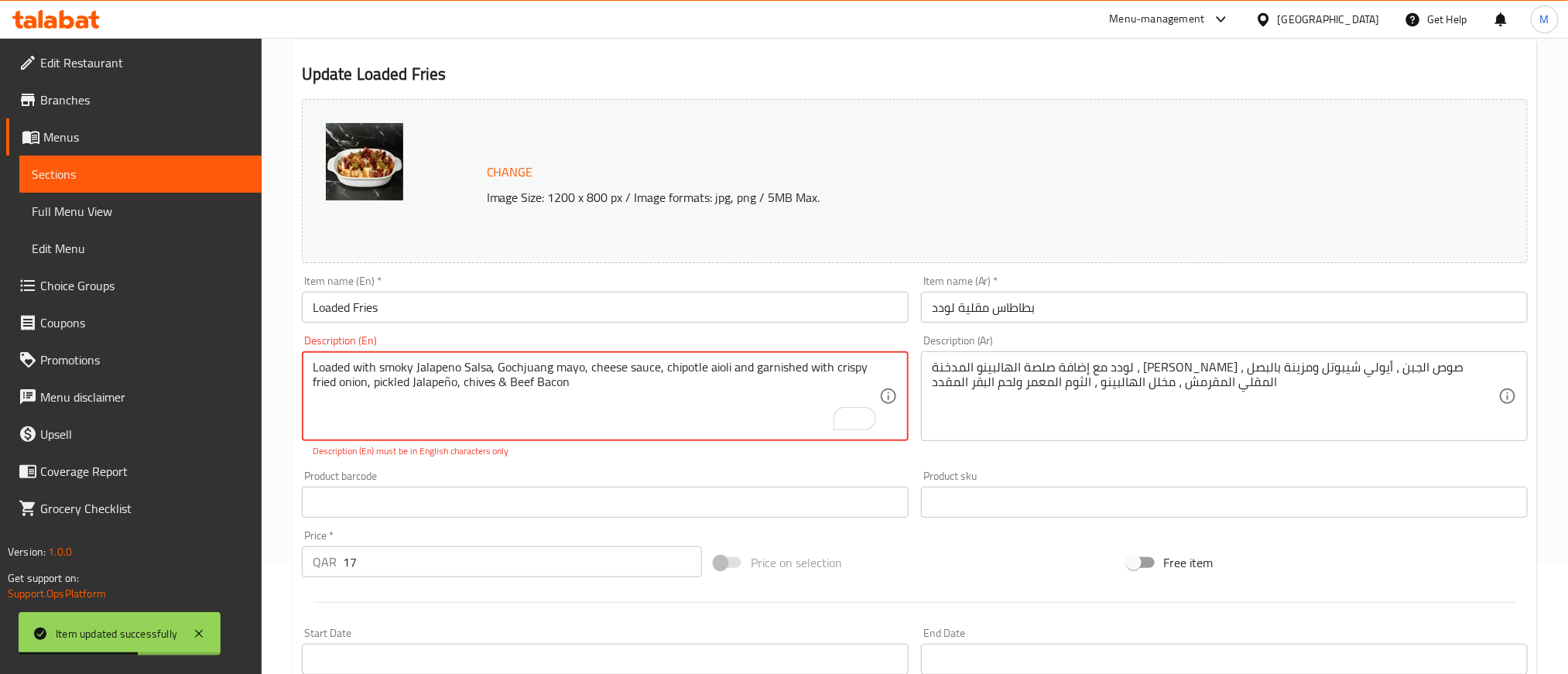
scroll to position [232, 0]
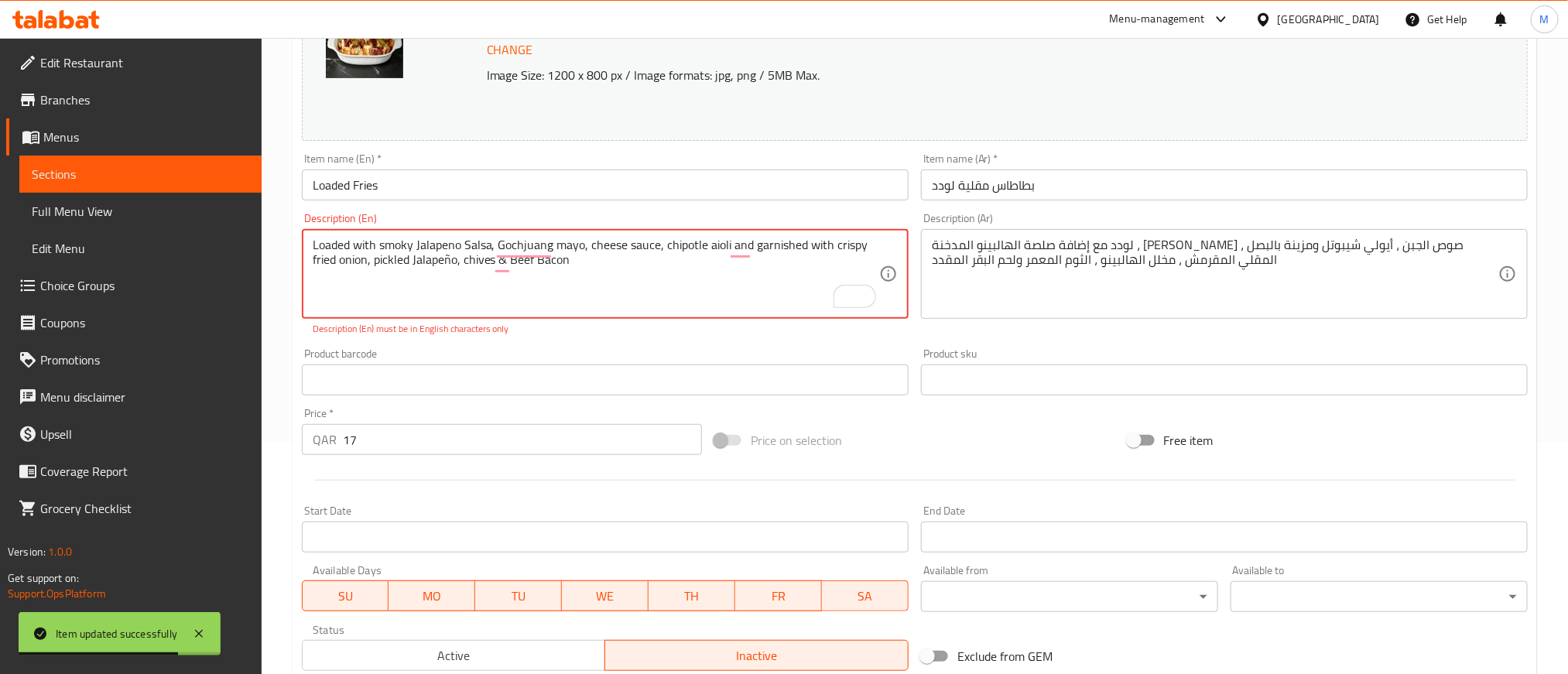
click at [638, 335] on p "Description (En) must be in English characters only" at bounding box center [605, 329] width 585 height 14
click at [448, 263] on textarea "Loaded with smoky Jalapeno Salsa, Gochjuang mayo, cheese sauce, chipotle aioli …" at bounding box center [596, 274] width 567 height 73
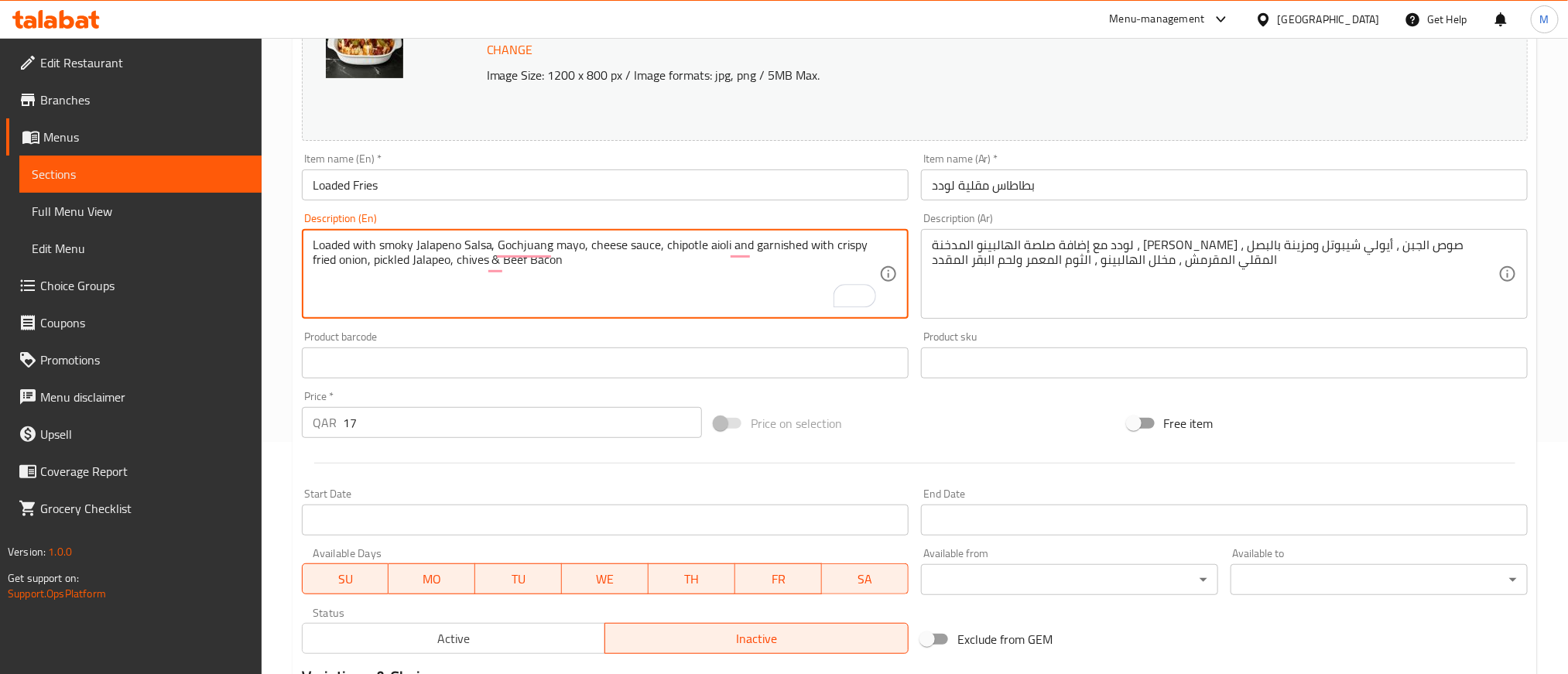
type textarea "Loaded with smoky Jalapeno Salsa, Gochjuang mayo, cheese sauce, chipotle aioli …"
click at [910, 415] on div "Price on selection" at bounding box center [915, 423] width 413 height 42
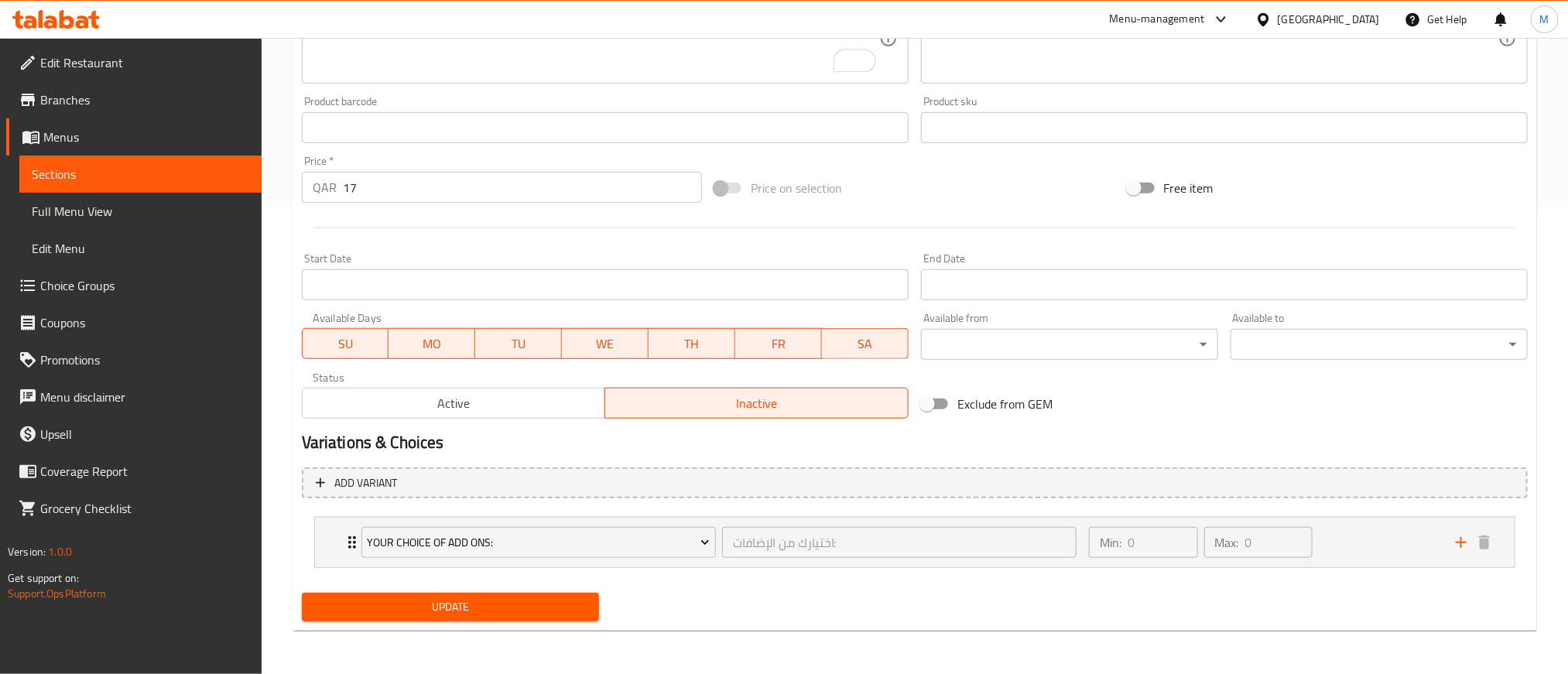
click at [521, 608] on span "Update" at bounding box center [450, 607] width 272 height 19
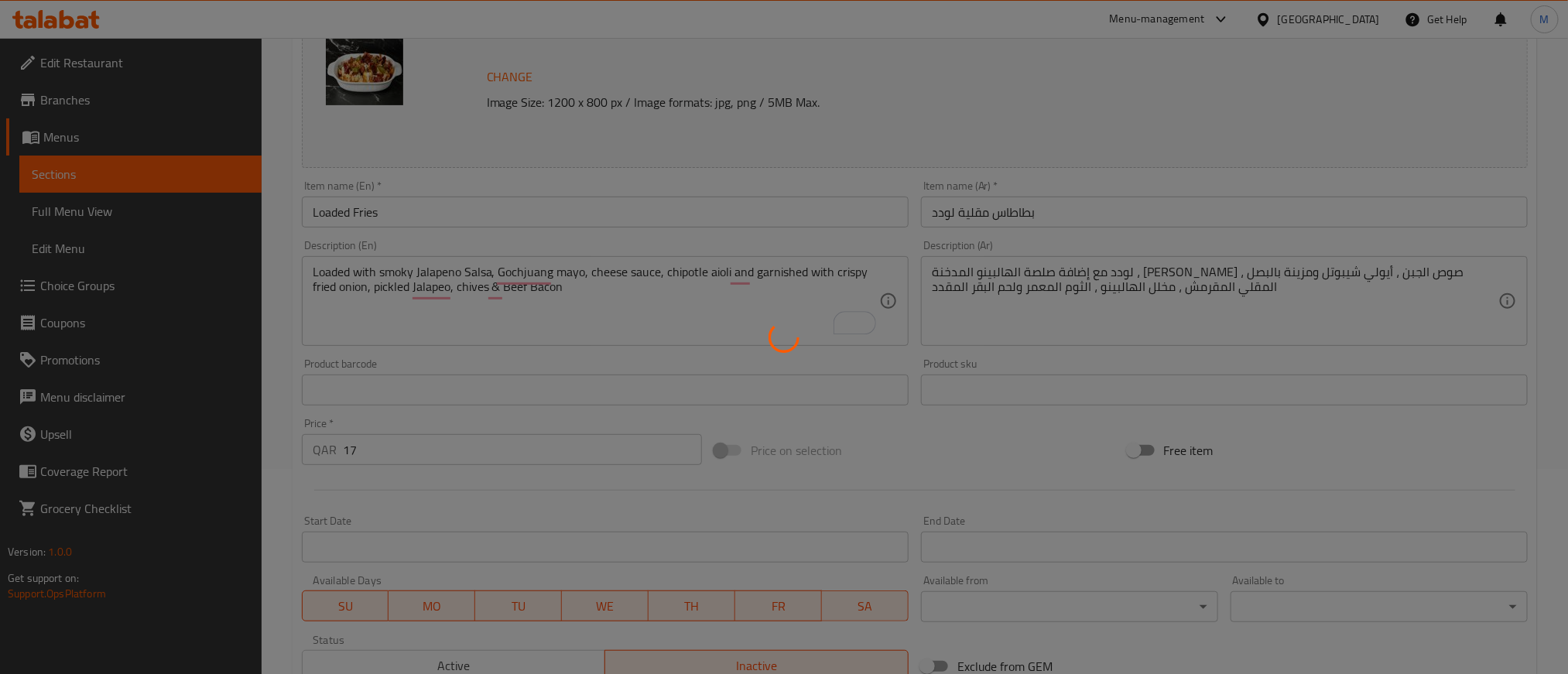
scroll to position [0, 0]
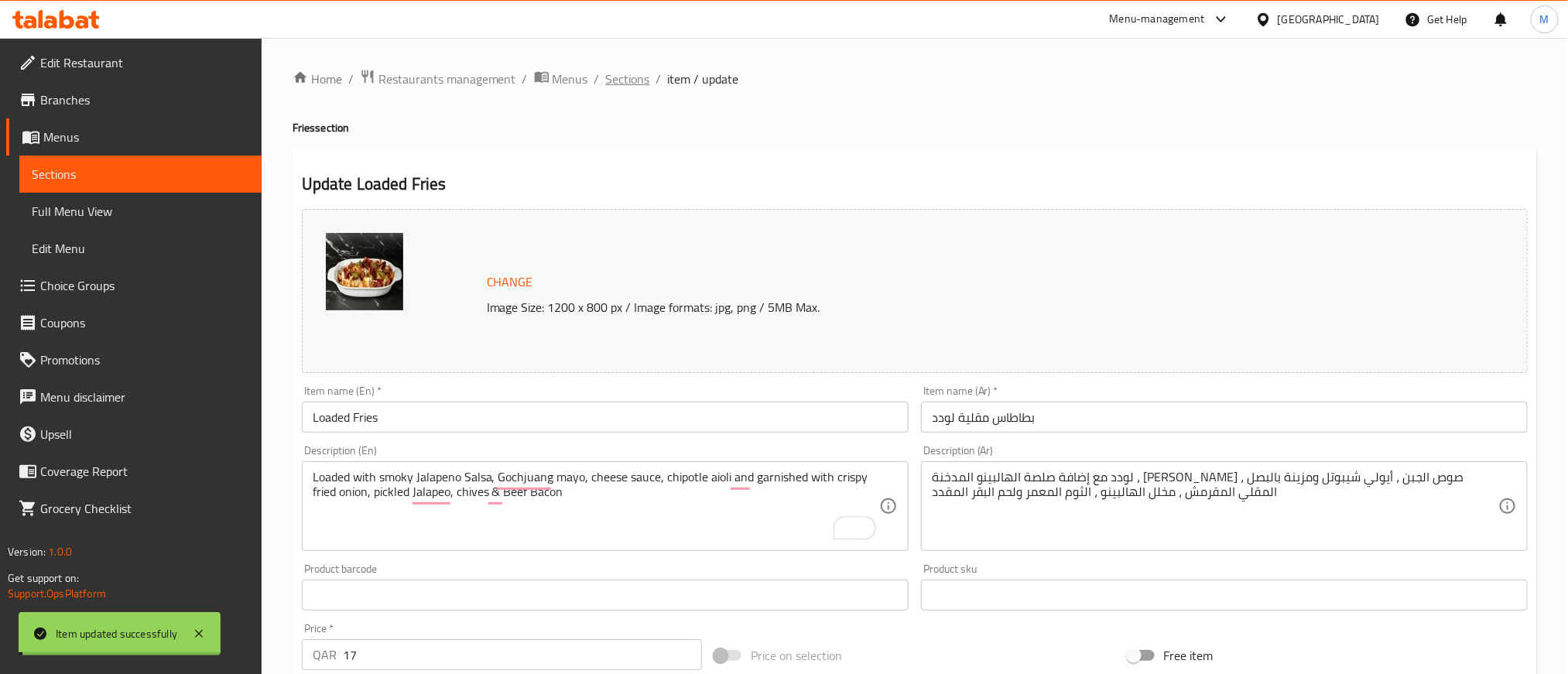
click at [626, 72] on span "Sections" at bounding box center [628, 79] width 44 height 19
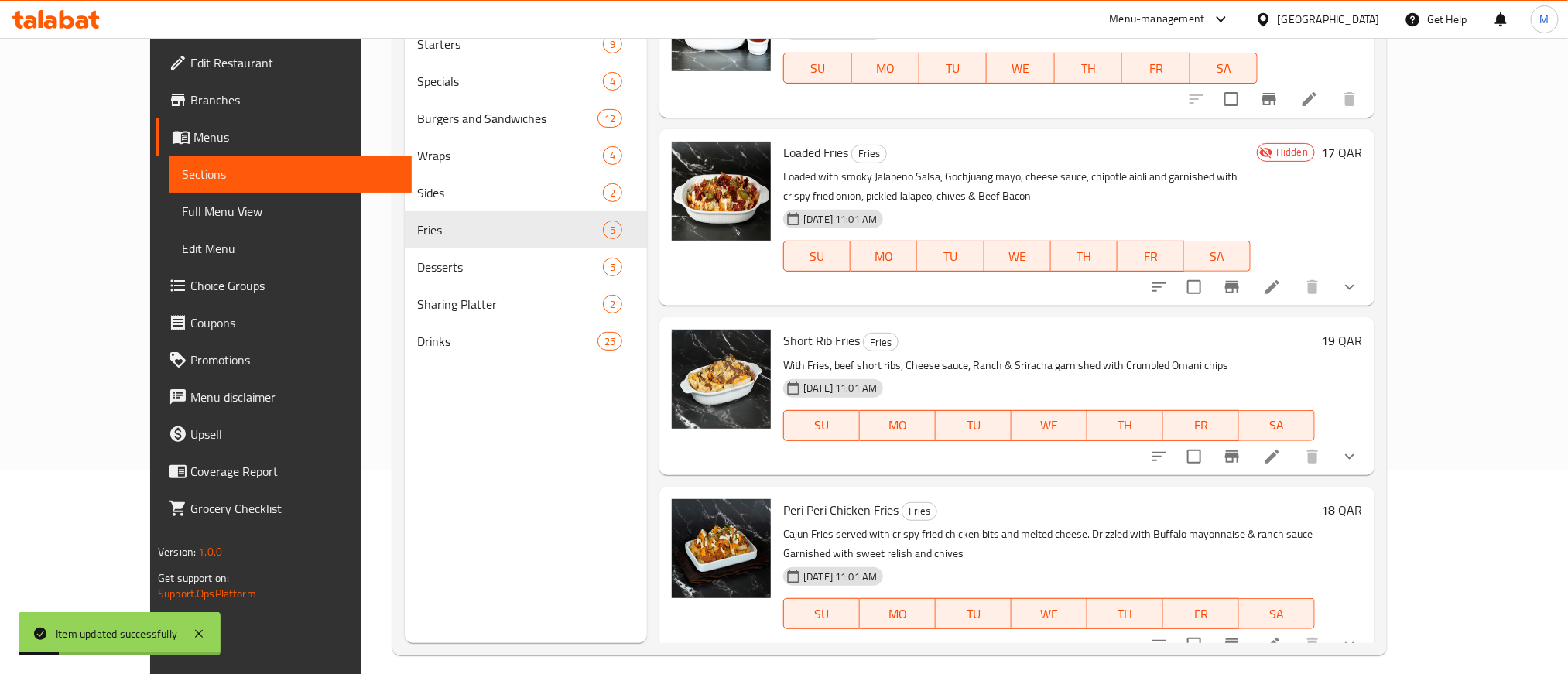
scroll to position [217, 0]
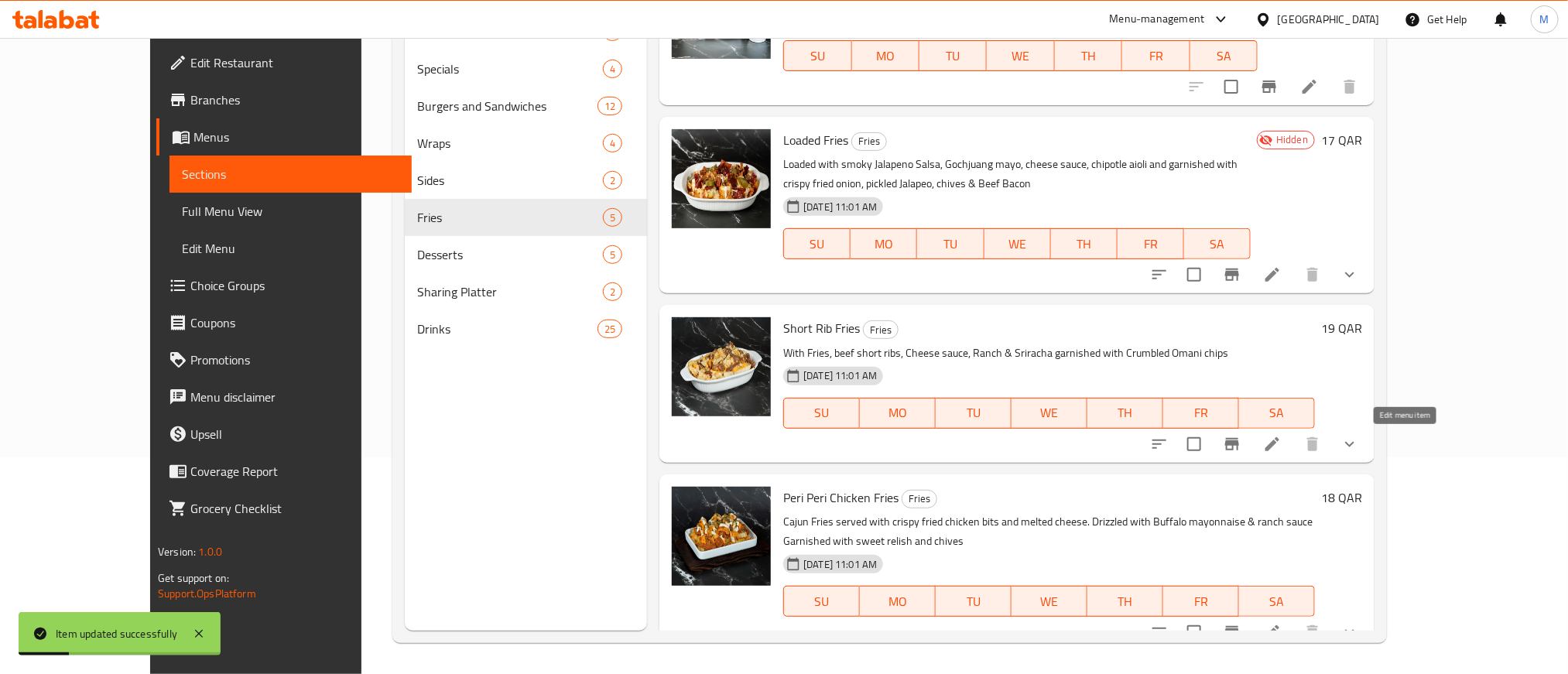
click at [1282, 444] on icon at bounding box center [1272, 444] width 19 height 19
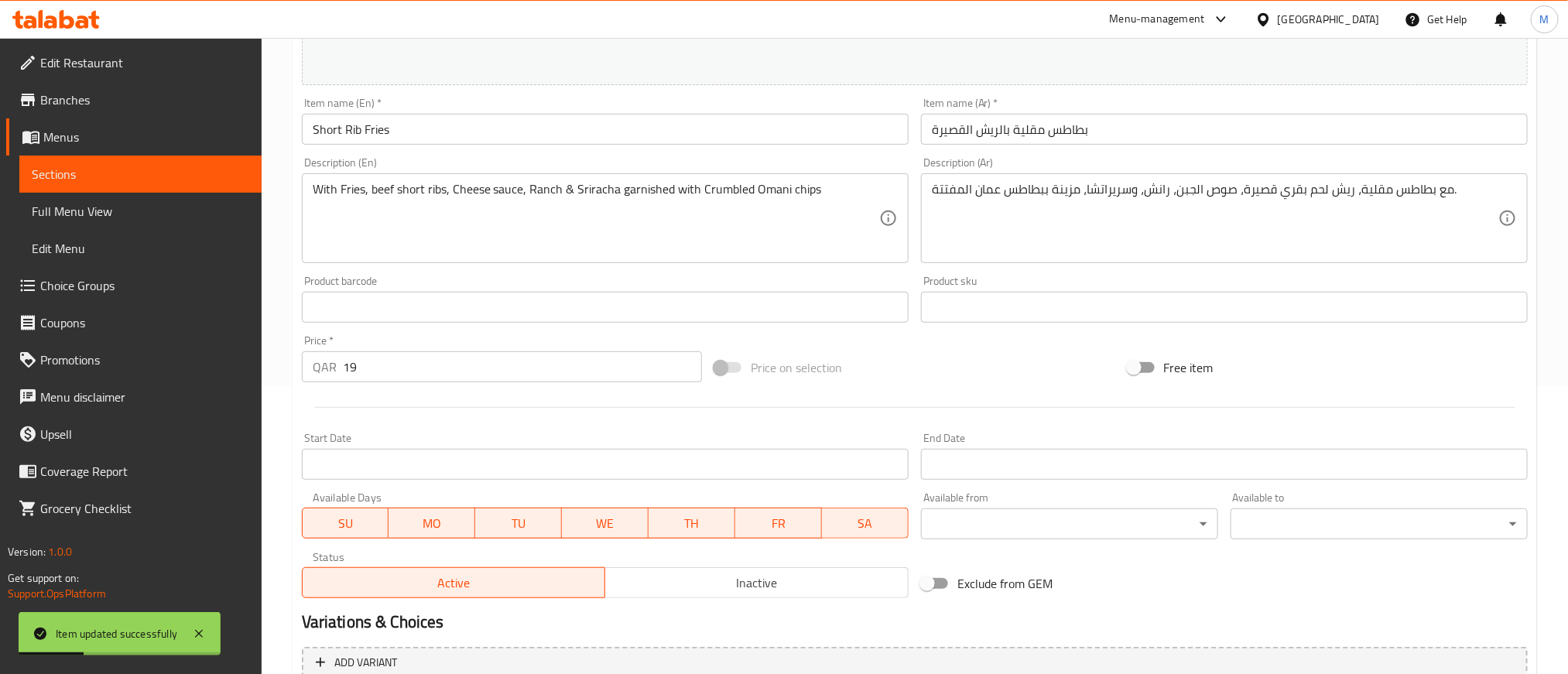
scroll to position [464, 0]
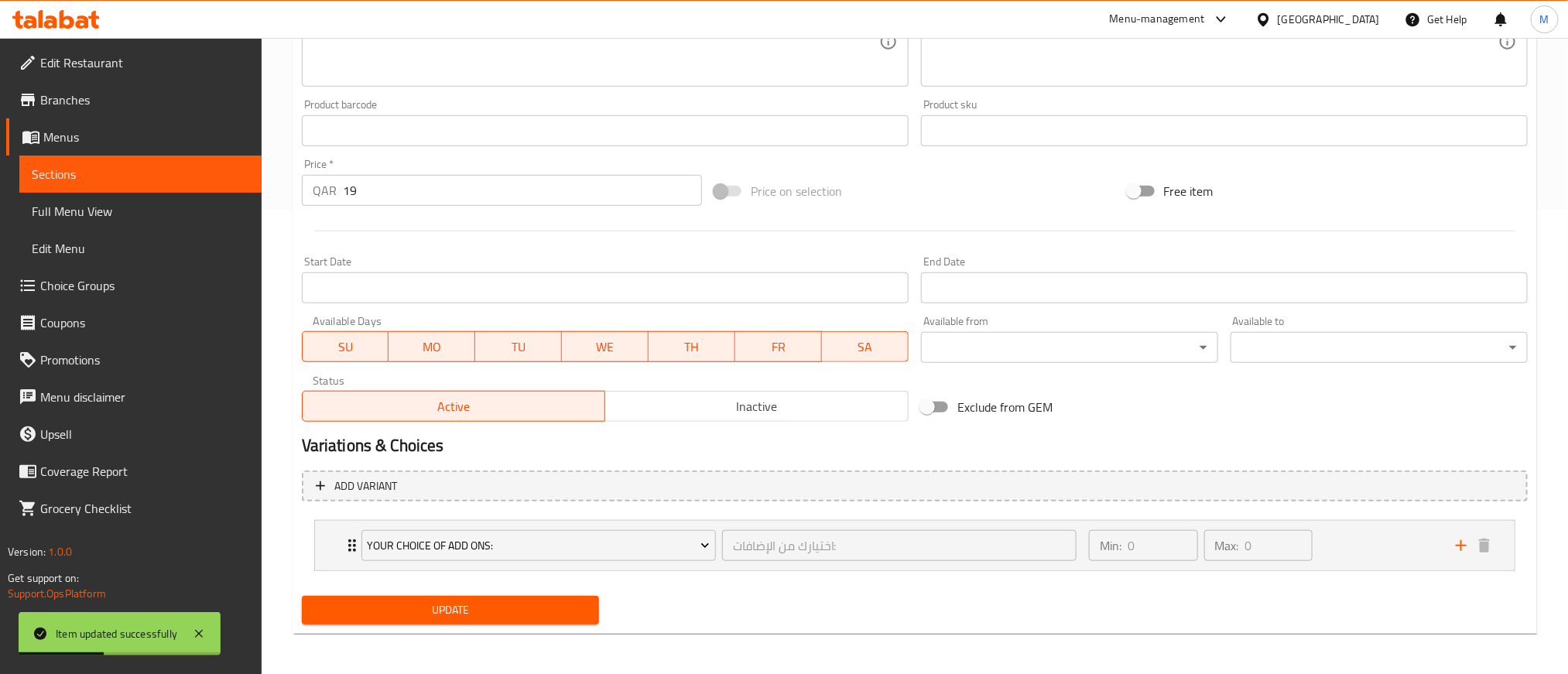
click at [779, 418] on button "Inactive" at bounding box center [757, 406] width 304 height 31
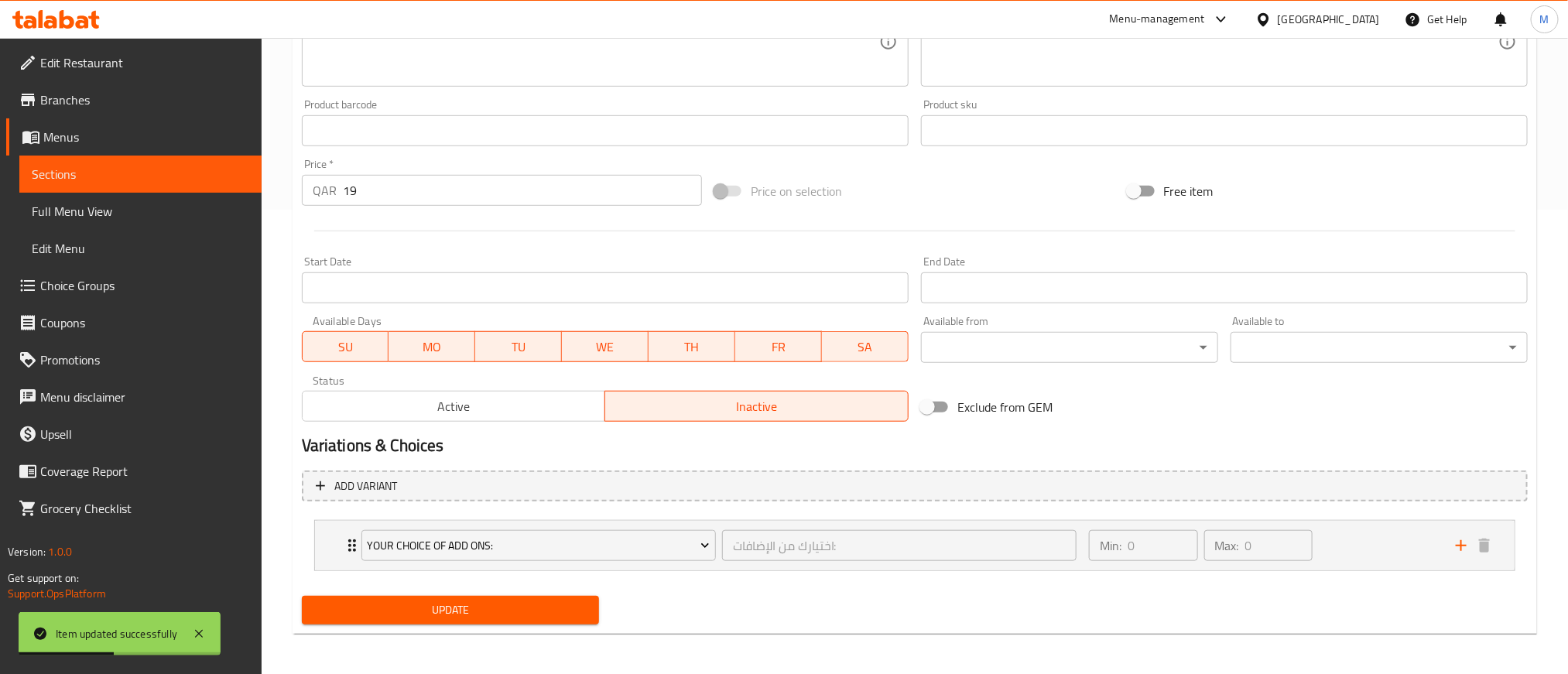
click at [573, 592] on div "Update" at bounding box center [451, 609] width 310 height 41
click at [573, 602] on span "Update" at bounding box center [450, 610] width 272 height 19
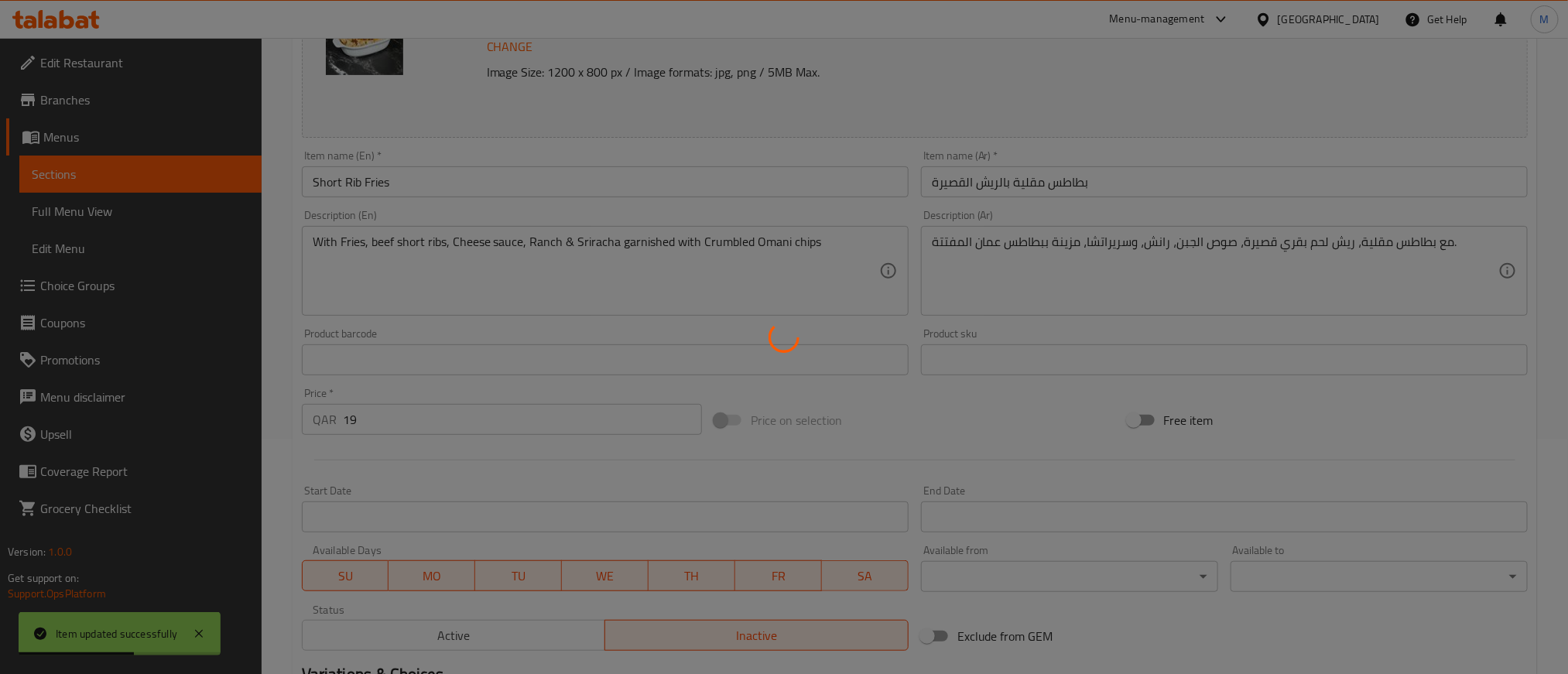
scroll to position [0, 0]
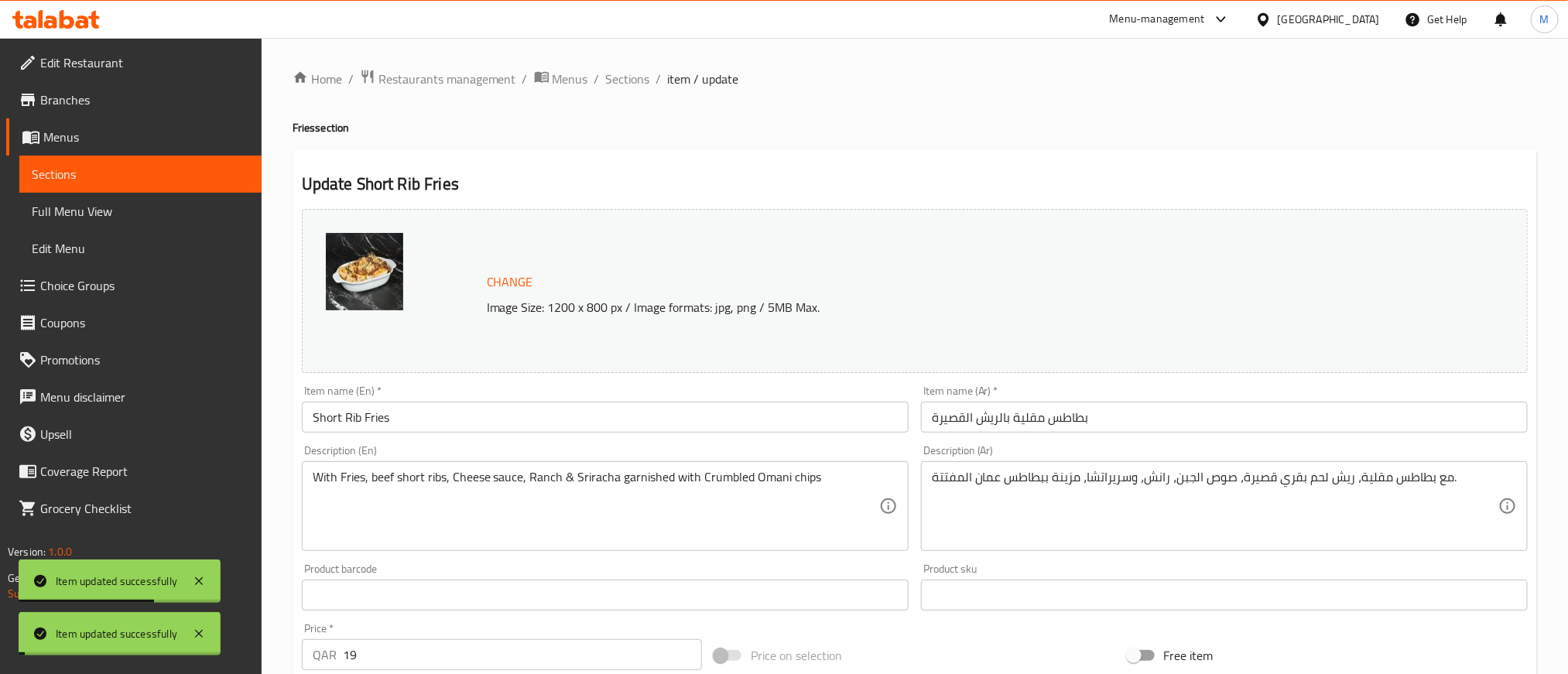
click at [638, 72] on span "Sections" at bounding box center [628, 79] width 44 height 19
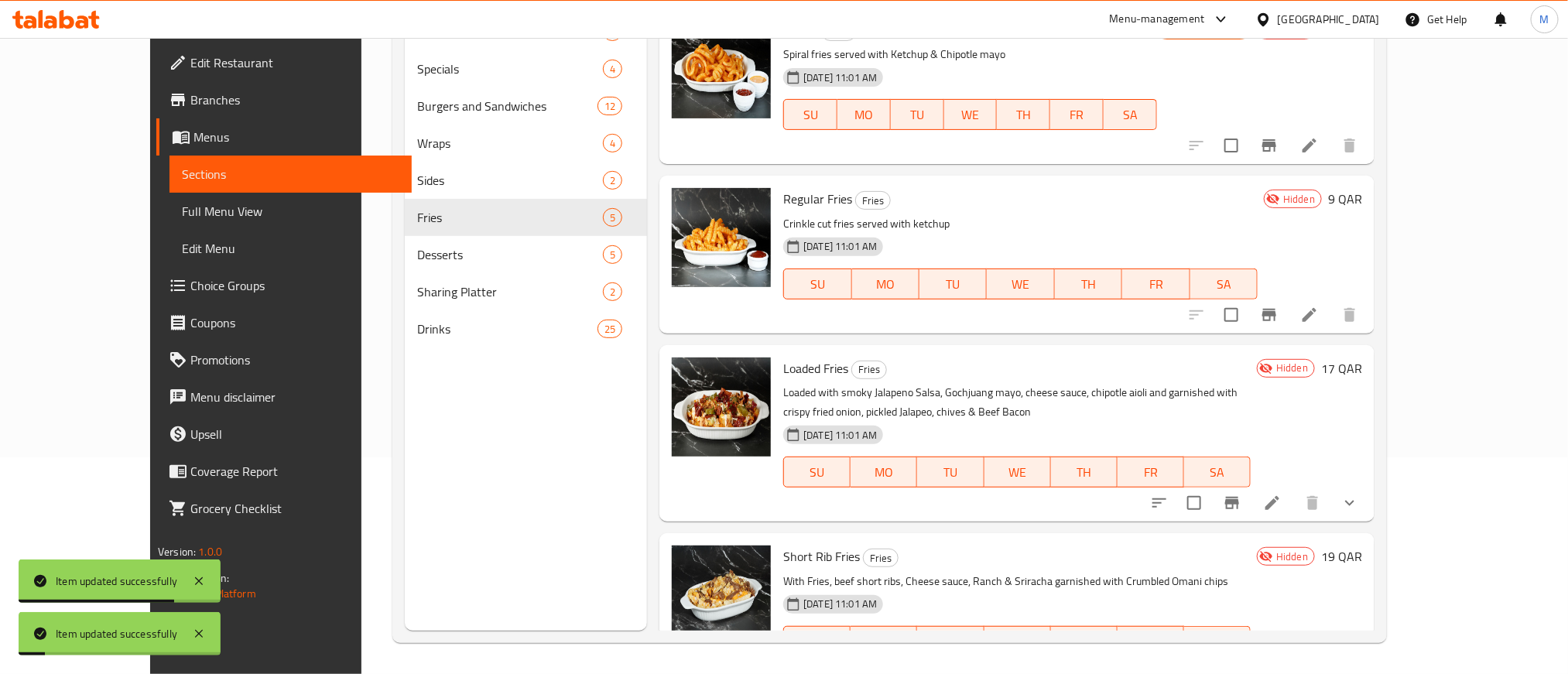
scroll to position [228, 0]
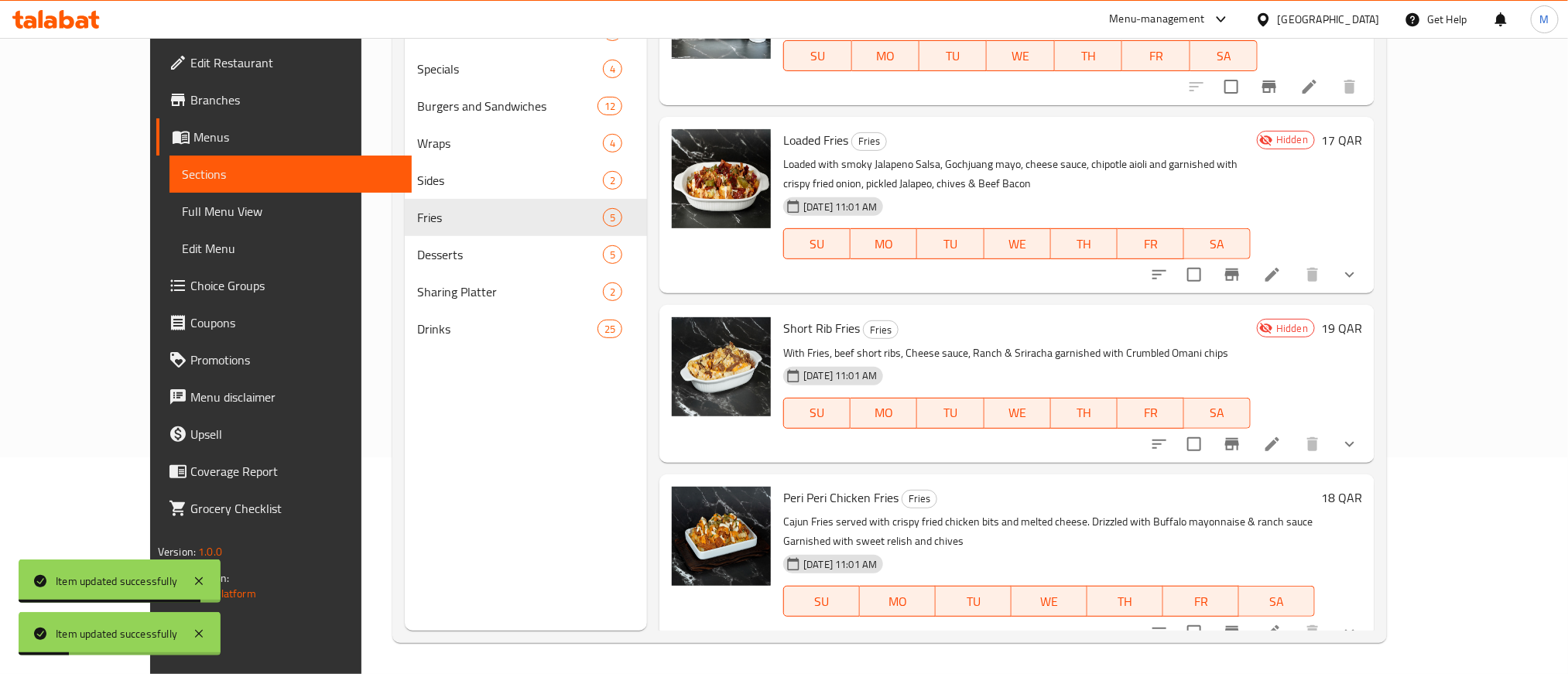
click at [1282, 623] on icon at bounding box center [1272, 632] width 19 height 19
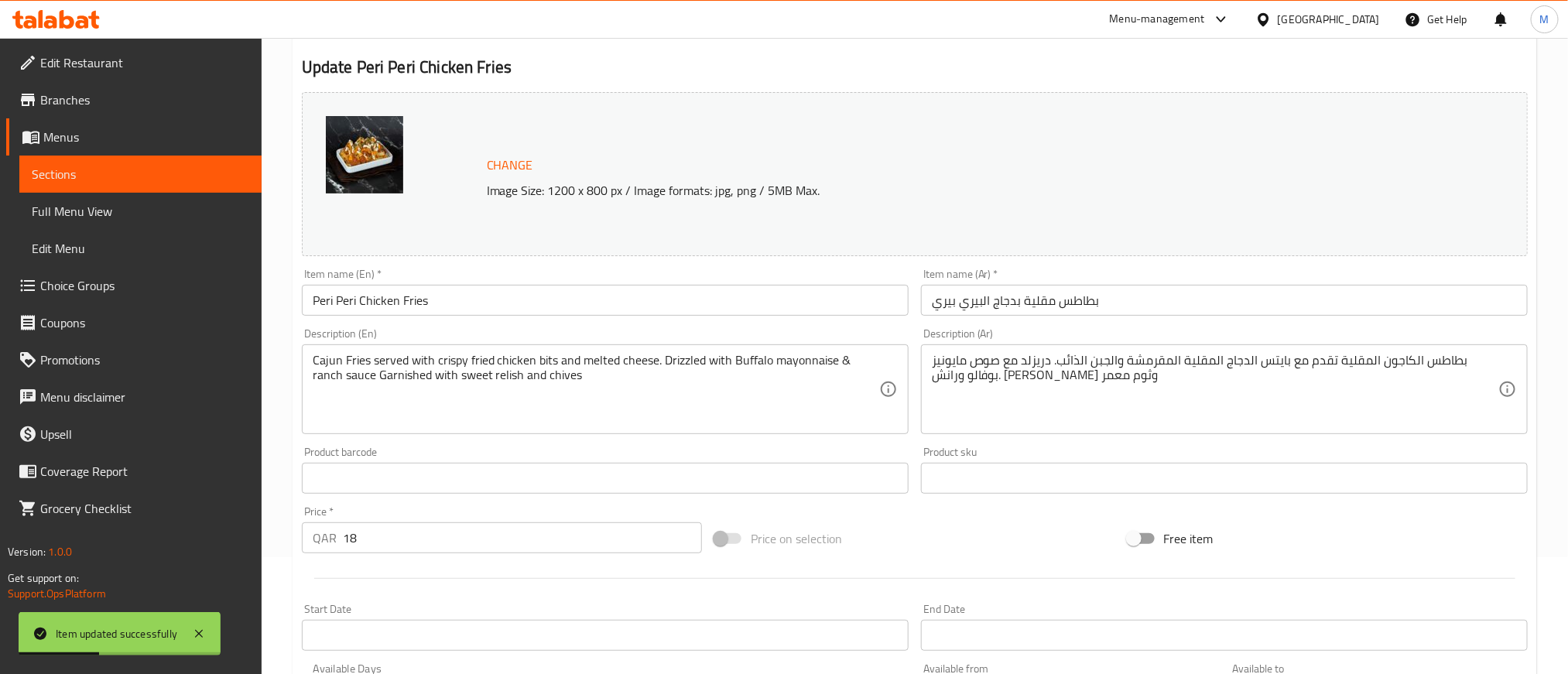
scroll to position [468, 0]
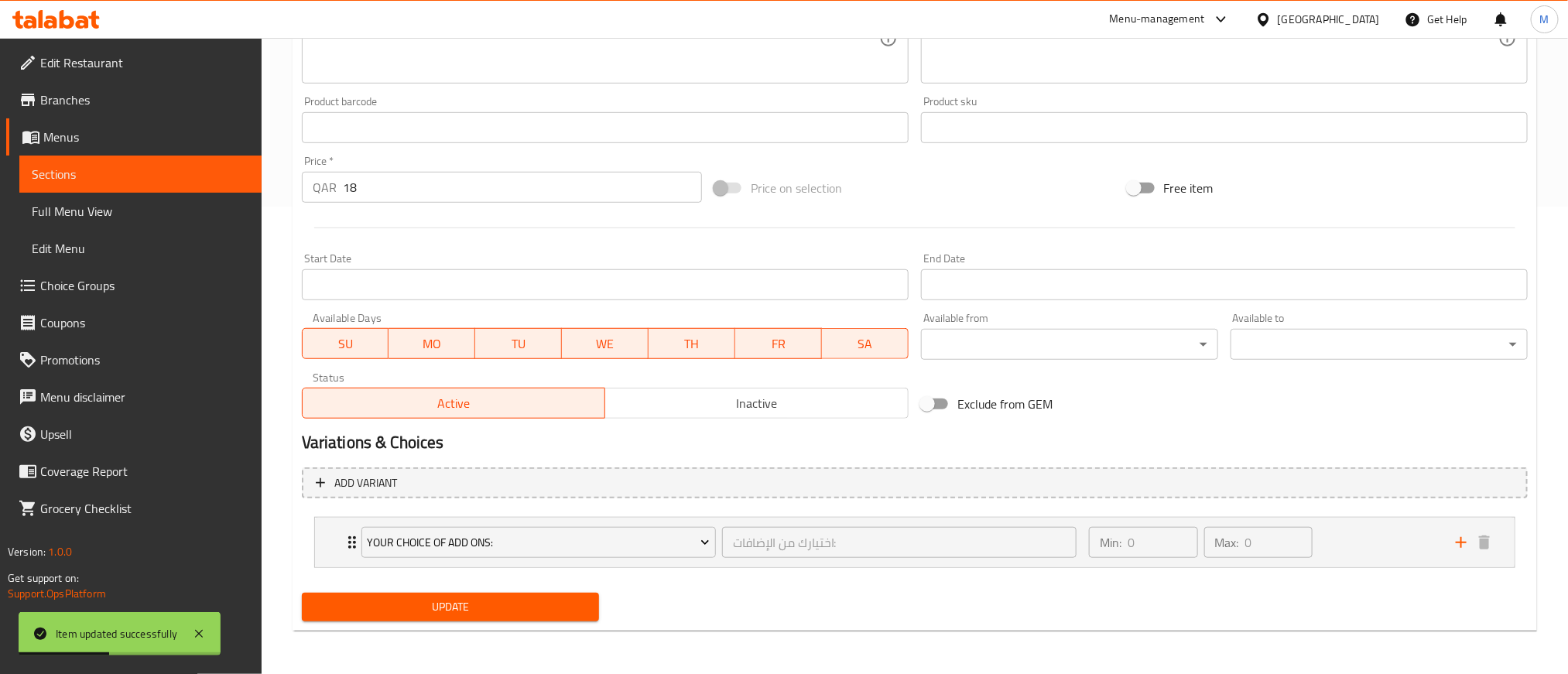
click at [681, 409] on span "Inactive" at bounding box center [757, 404] width 291 height 23
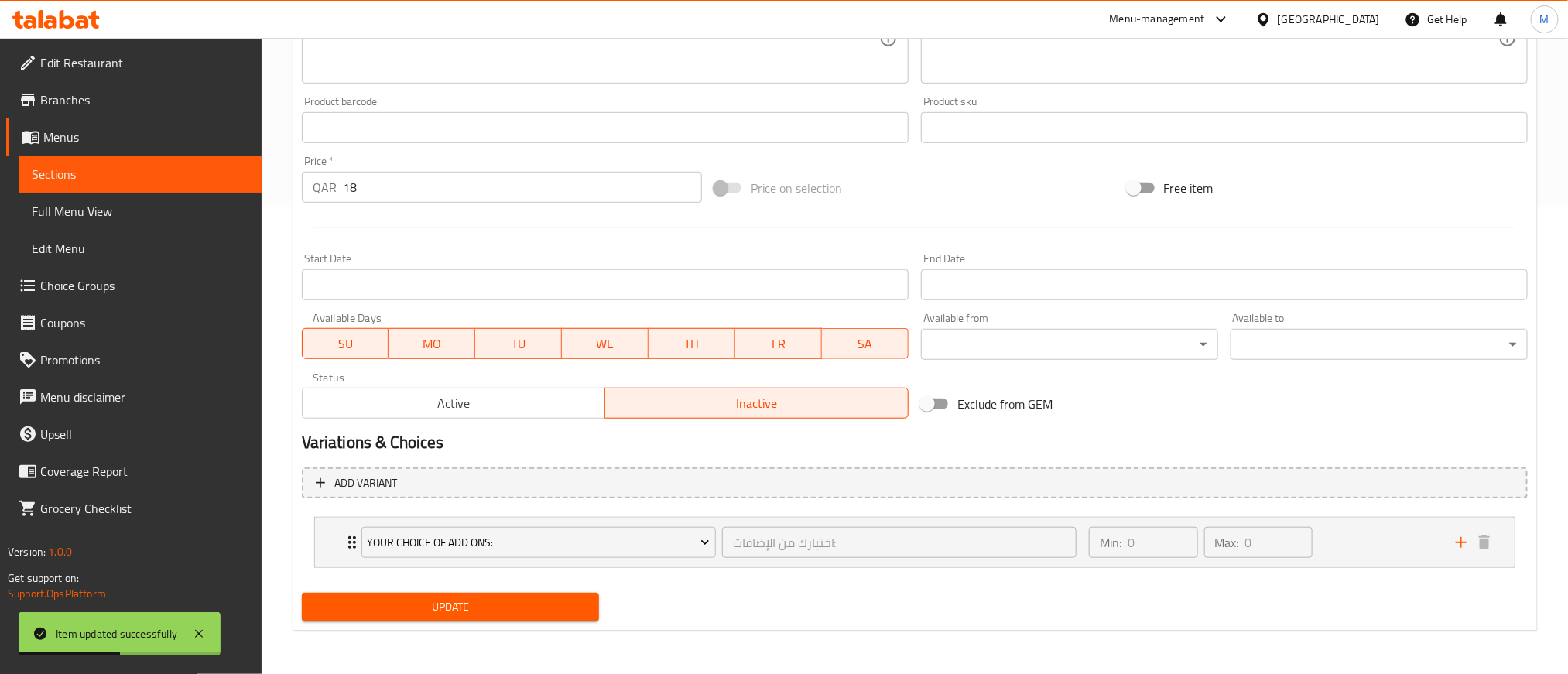
click at [568, 587] on div "Update" at bounding box center [451, 607] width 310 height 41
click at [570, 599] on span "Update" at bounding box center [450, 607] width 272 height 19
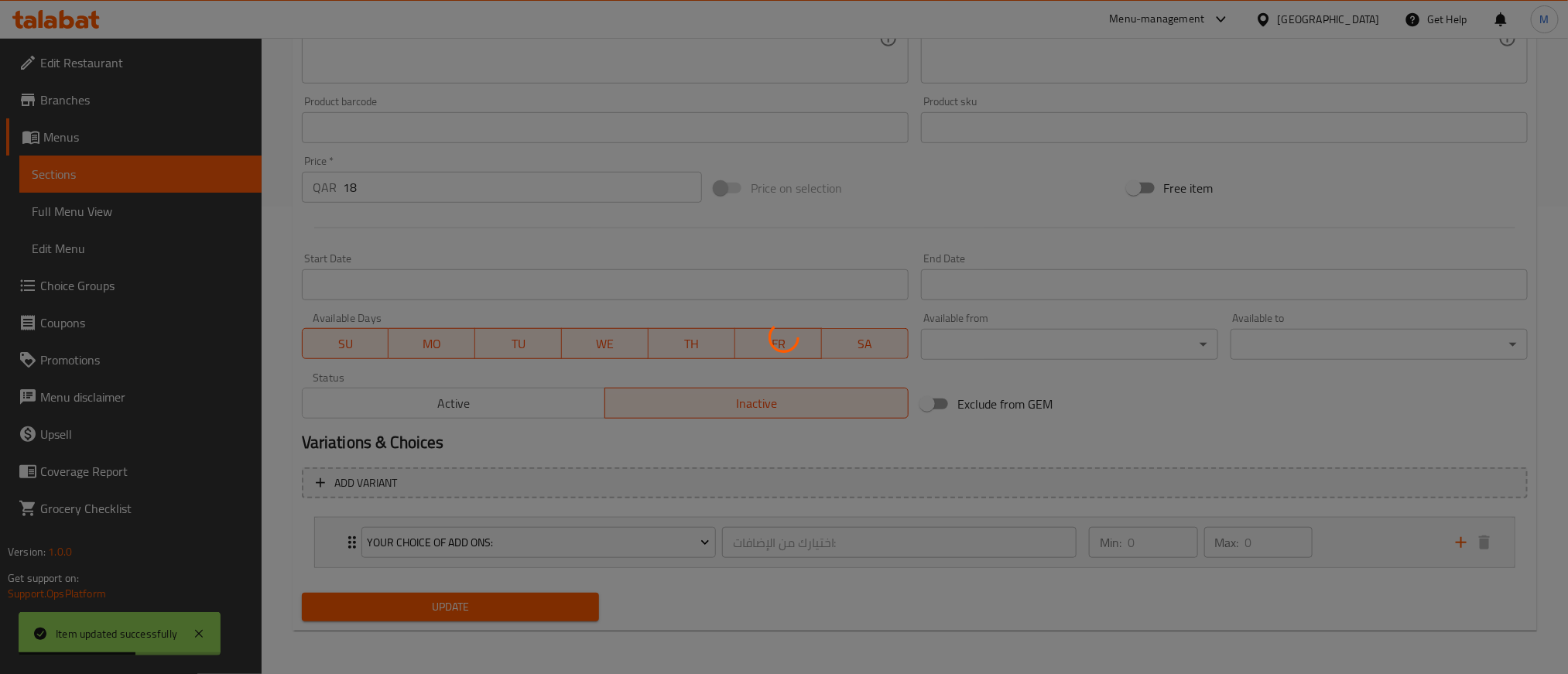
scroll to position [0, 0]
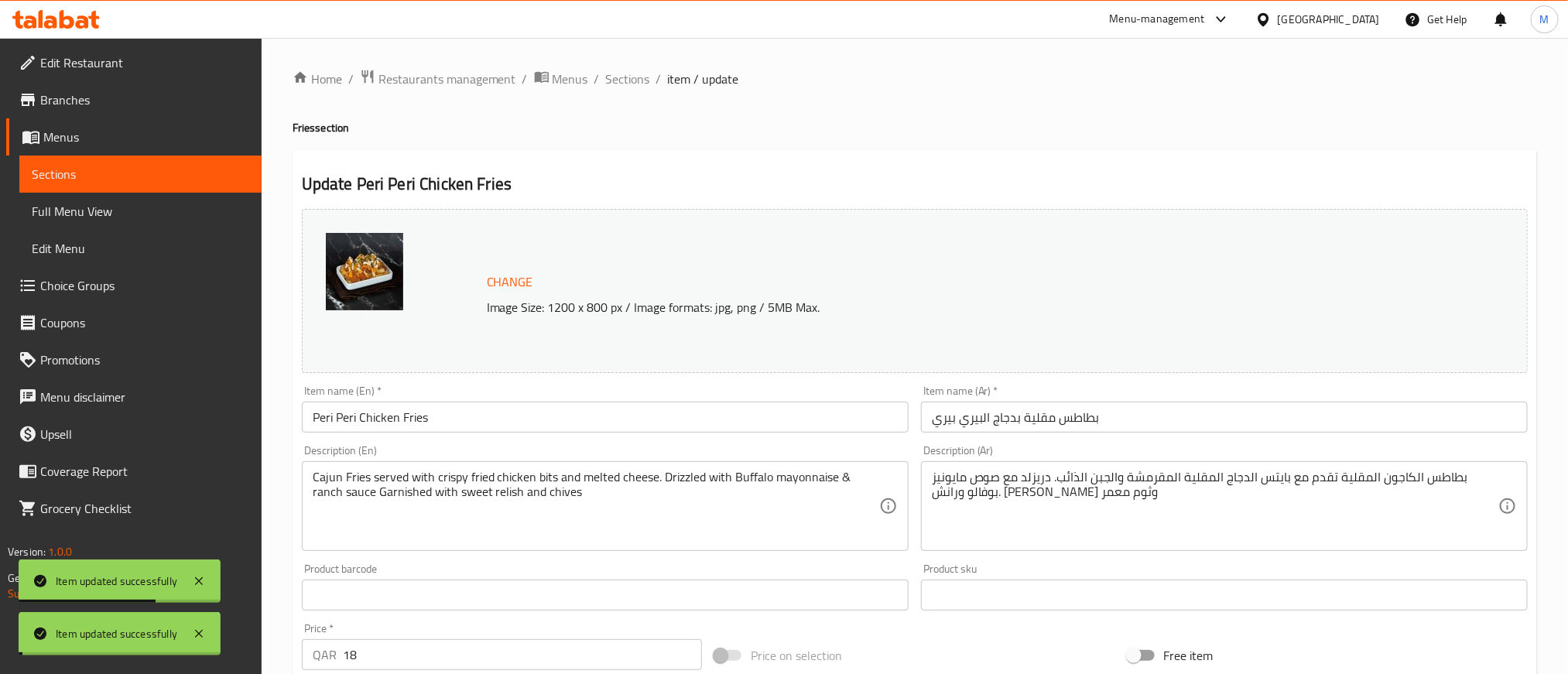
click at [636, 72] on span "Sections" at bounding box center [628, 79] width 44 height 19
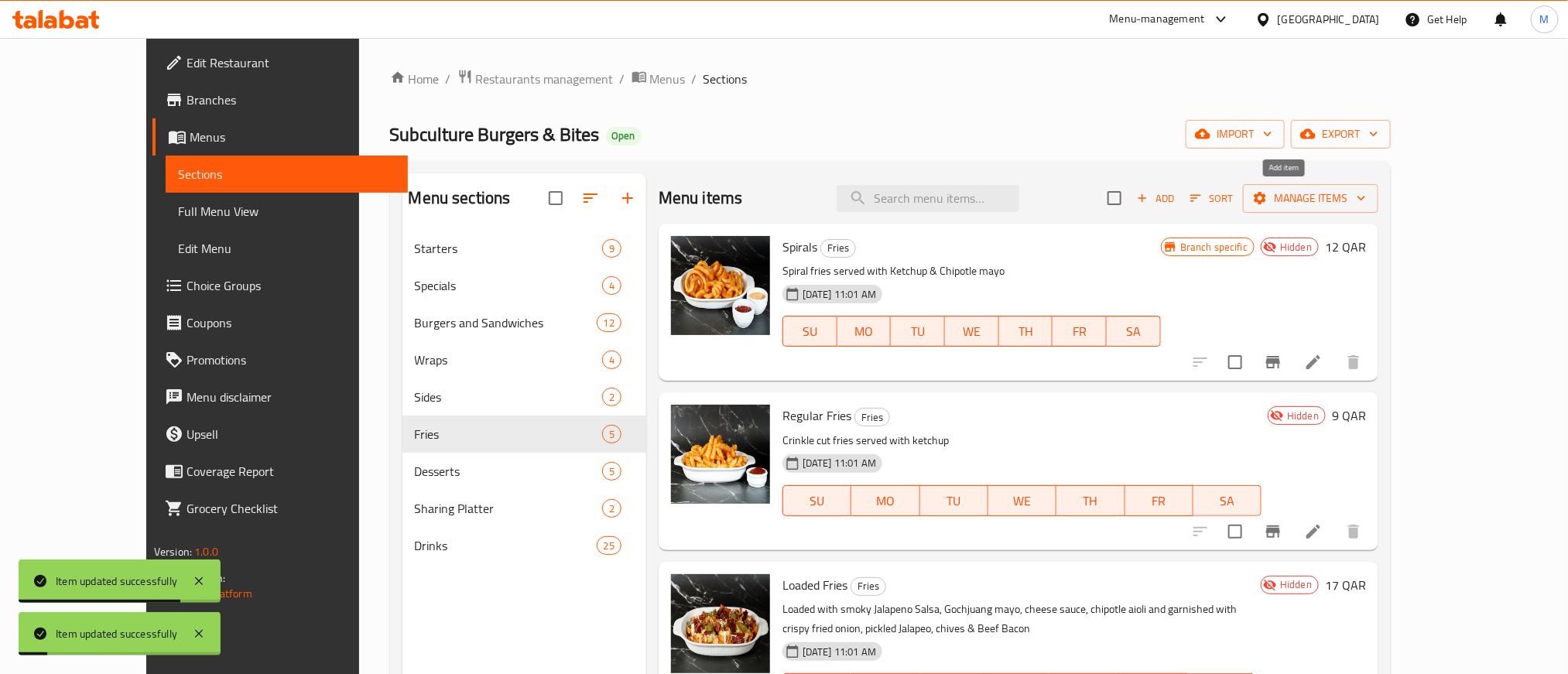
click at [1176, 193] on span "Add" at bounding box center [1155, 198] width 42 height 18
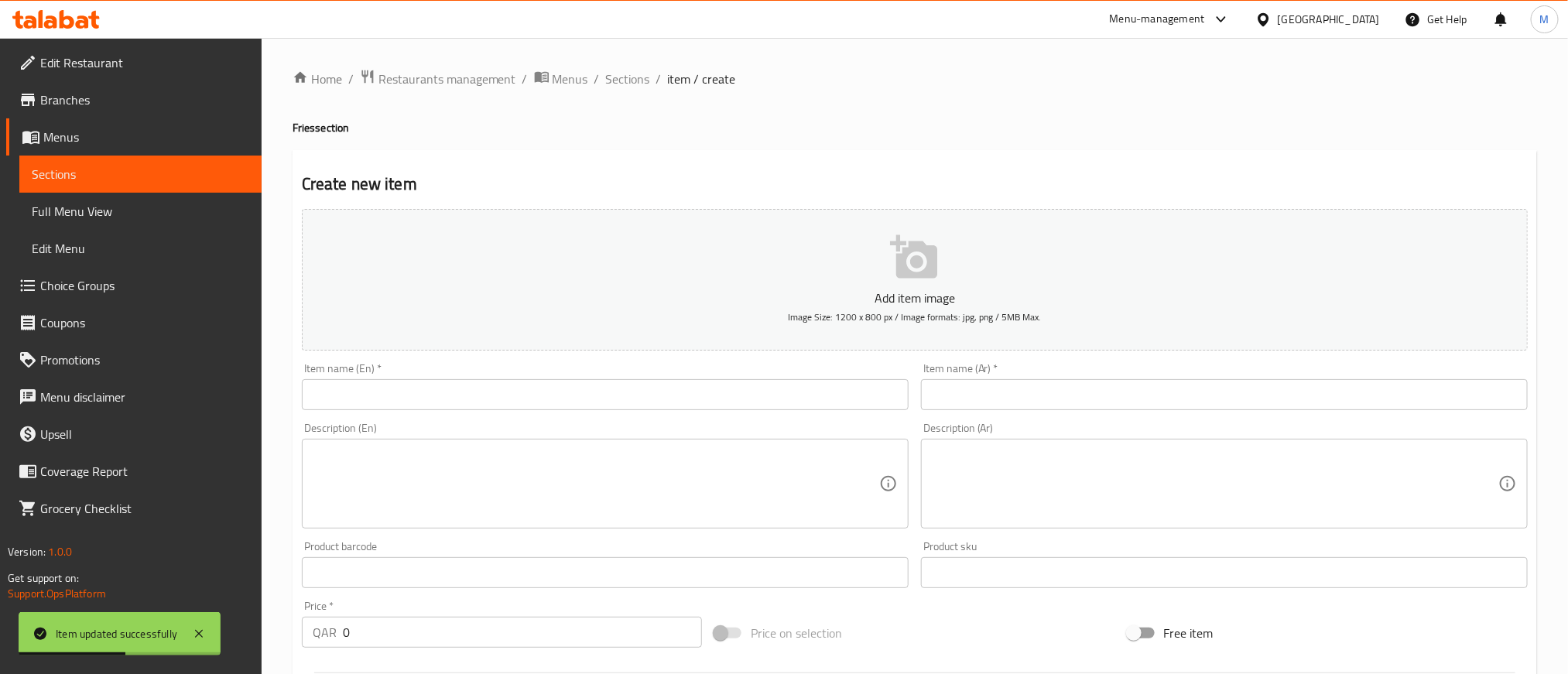
click at [629, 384] on input "text" at bounding box center [605, 395] width 607 height 31
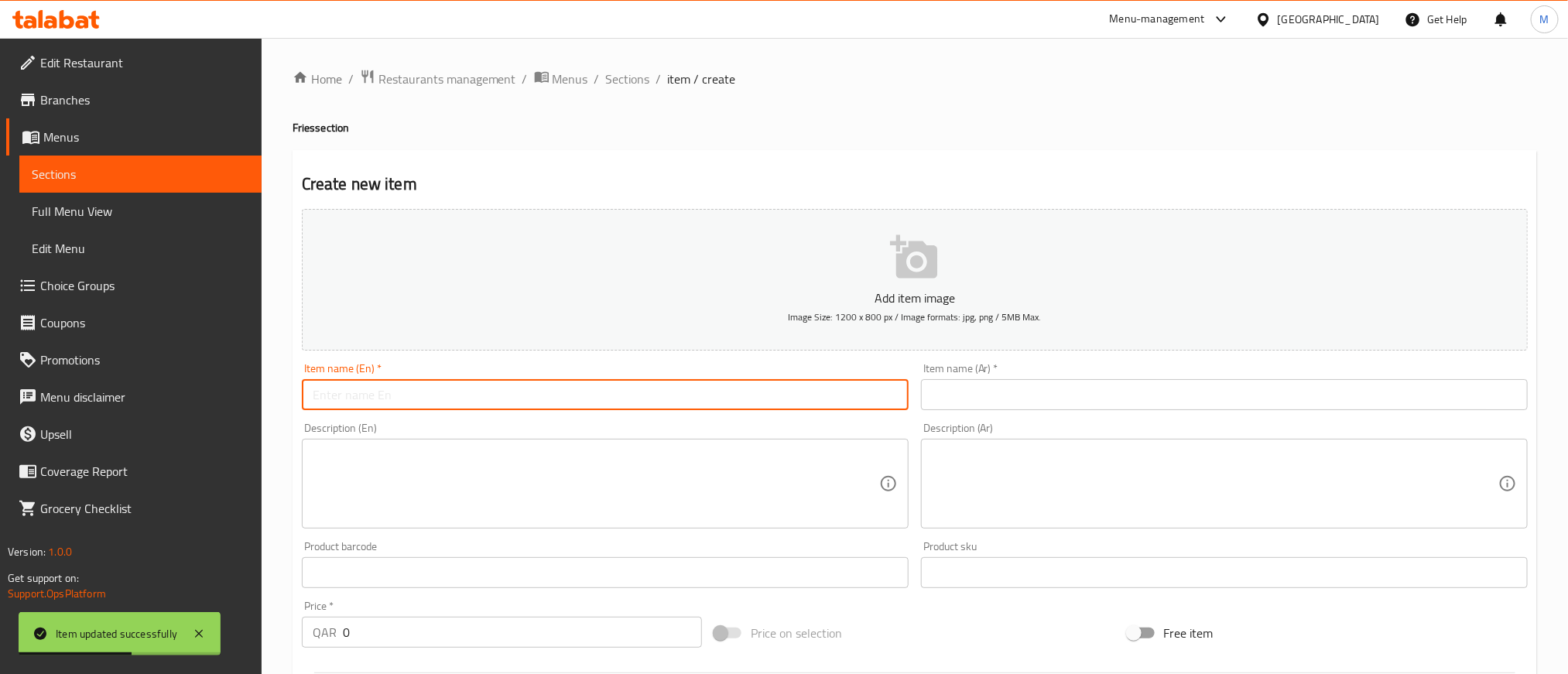
paste input "Truffle Fries"
type input "Truffle Fries"
click at [1091, 395] on input "text" at bounding box center [1224, 395] width 607 height 31
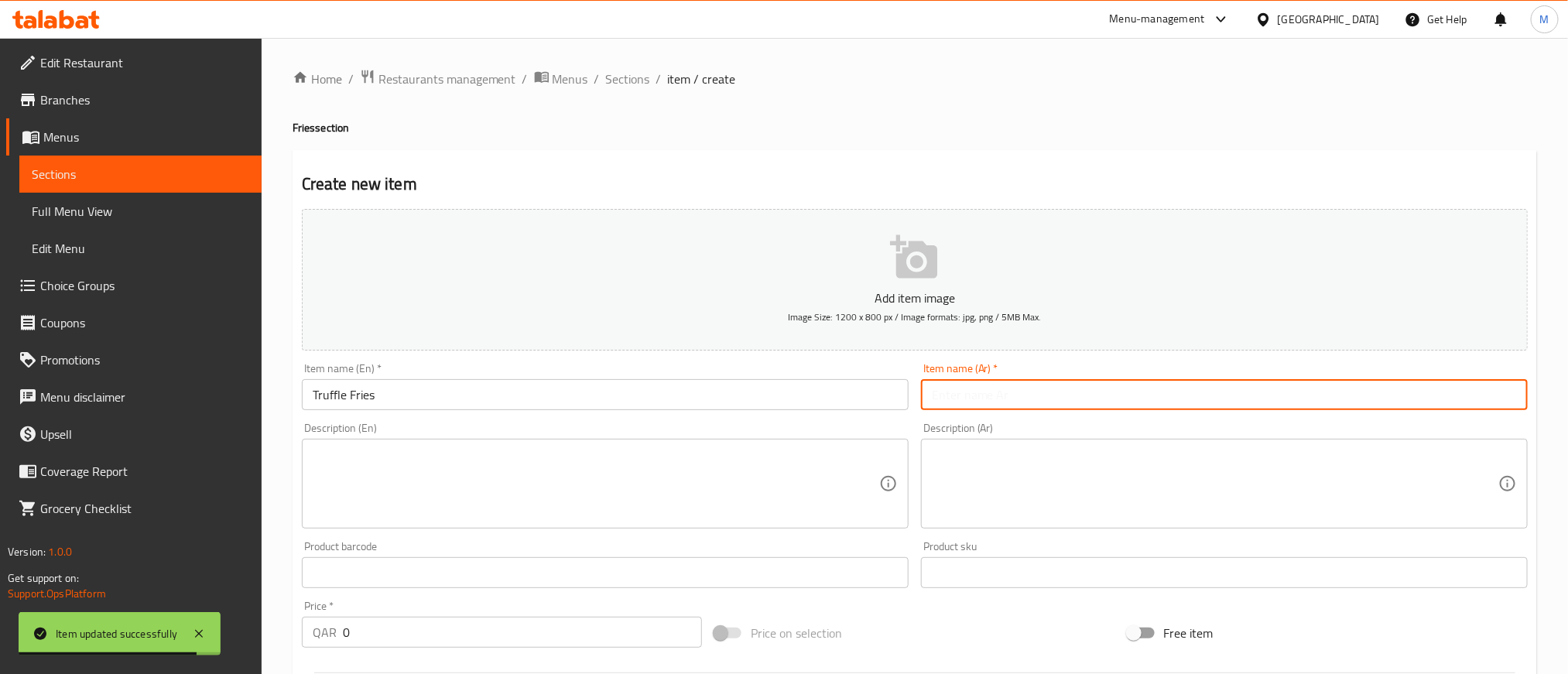
paste input "بطاطس الكمأة"
type input "بطاطس الكمأة"
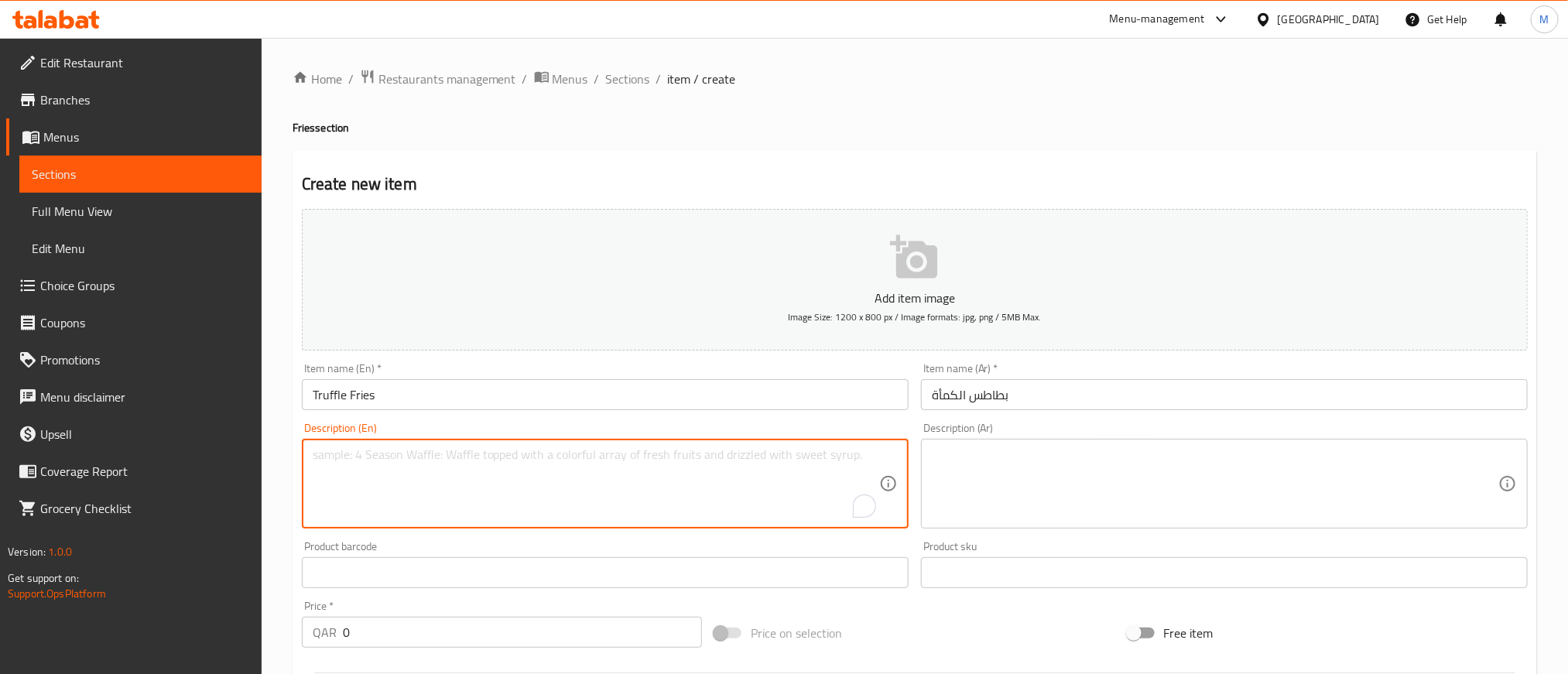
click at [602, 490] on textarea "To enrich screen reader interactions, please activate Accessibility in Grammarl…" at bounding box center [596, 483] width 567 height 73
paste textarea "Tossed in white truffle oil and grated parmesan and garnished with parmesan sha…"
type textarea "Tossed in white truffle oil and grated parmesan and garnished with parmesan sha…"
click at [1124, 528] on div "Description (Ar)" at bounding box center [1224, 483] width 607 height 89
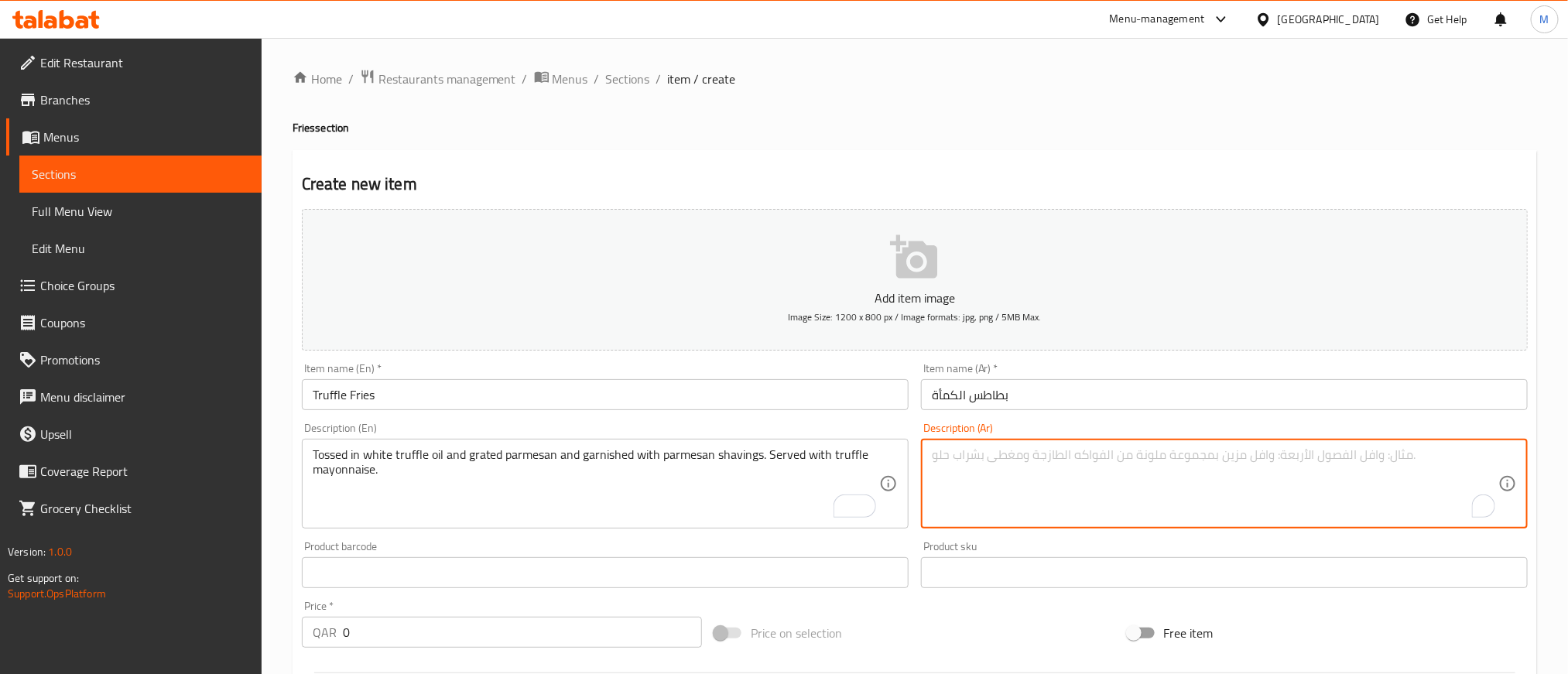
paste textarea "ممزوج بزيت الكمأة البيضاء وبارميزان مبشور ومزين برقائق بارميزان. تقدم مع مايوني…"
type textarea "ممزوج بزيت الكمأة البيضاء وبارميزان مبشور ومزين برقائق بارميزان. تقدم مع مايوني…"
click at [958, 66] on div "Home / Restaurants management / Menus / Sections / item / create Fries section …" at bounding box center [915, 566] width 1307 height 1055
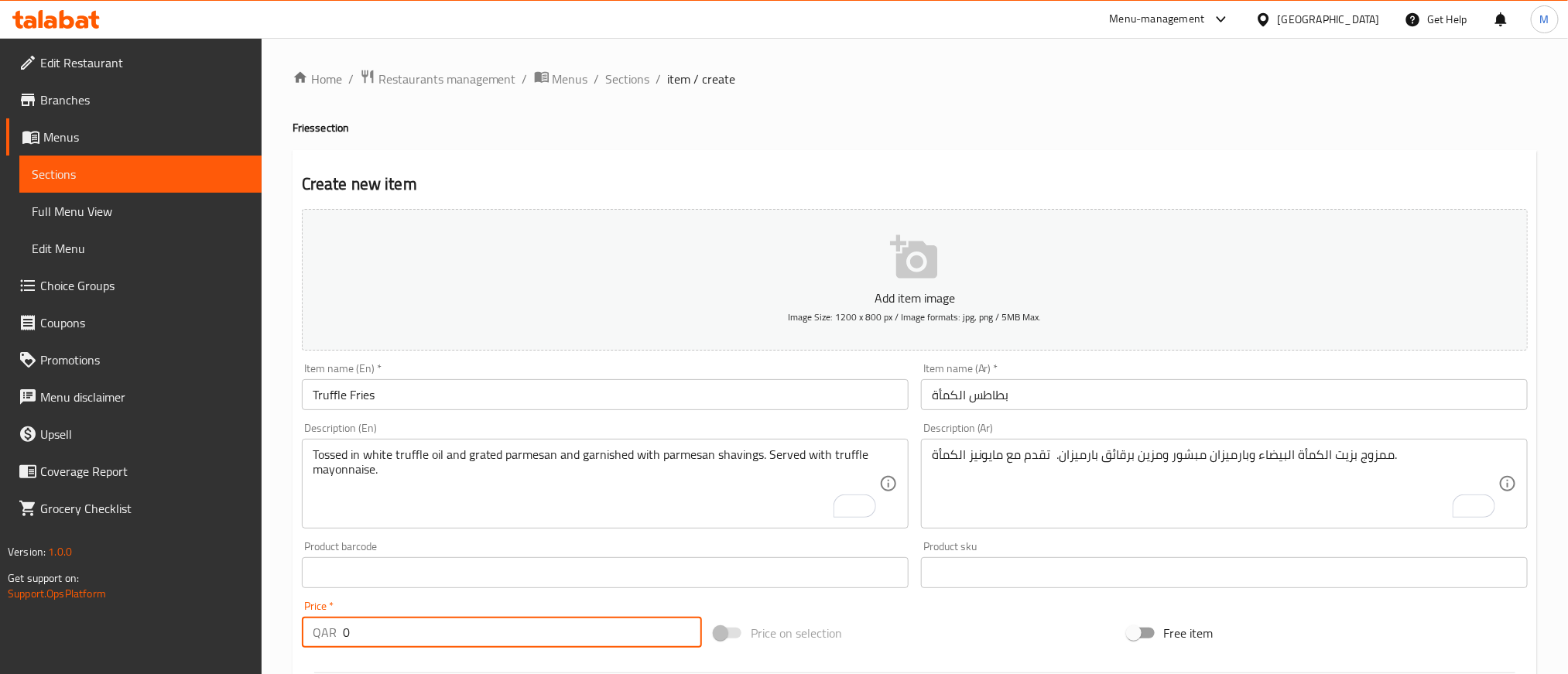
click at [534, 636] on input "0" at bounding box center [523, 632] width 359 height 31
paste input "3"
type input "30"
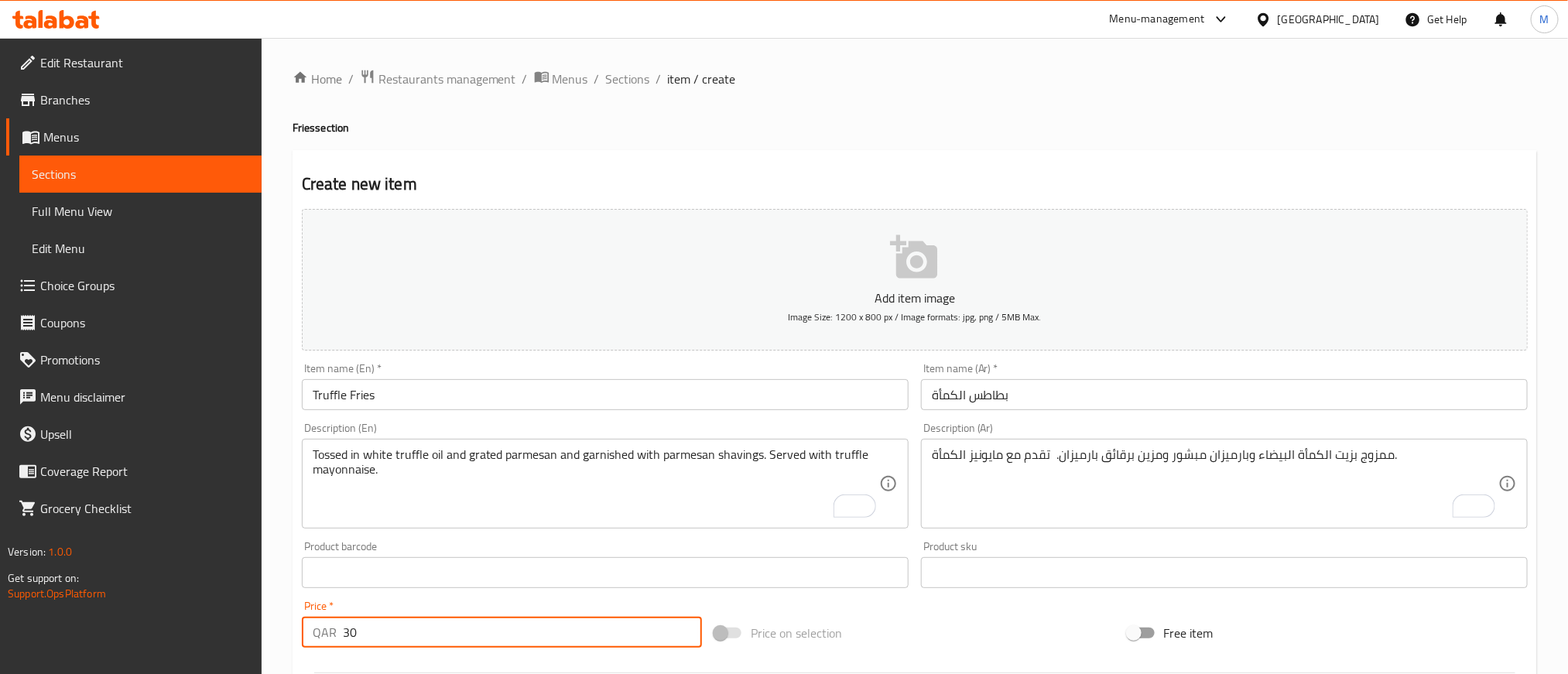
click at [942, 627] on div "Price on selection" at bounding box center [915, 633] width 413 height 42
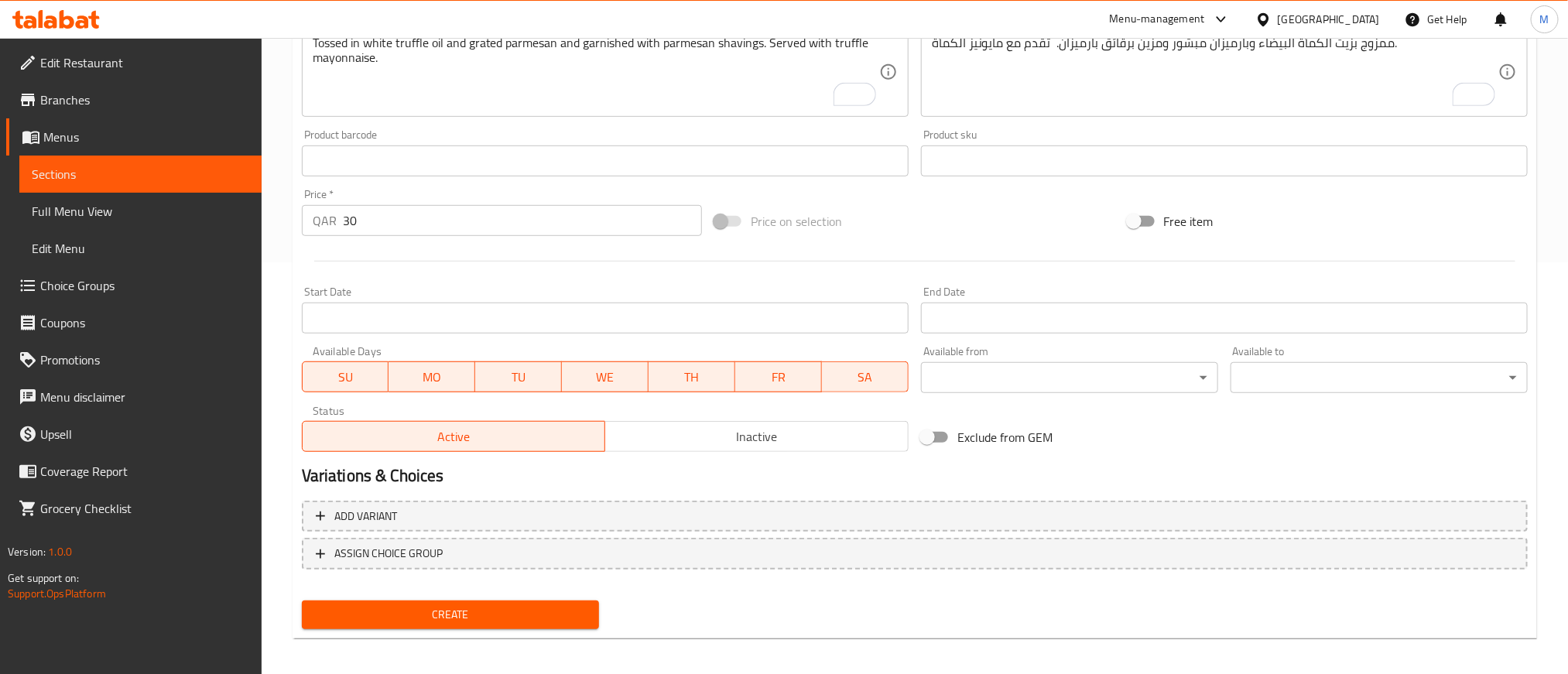
scroll to position [417, 0]
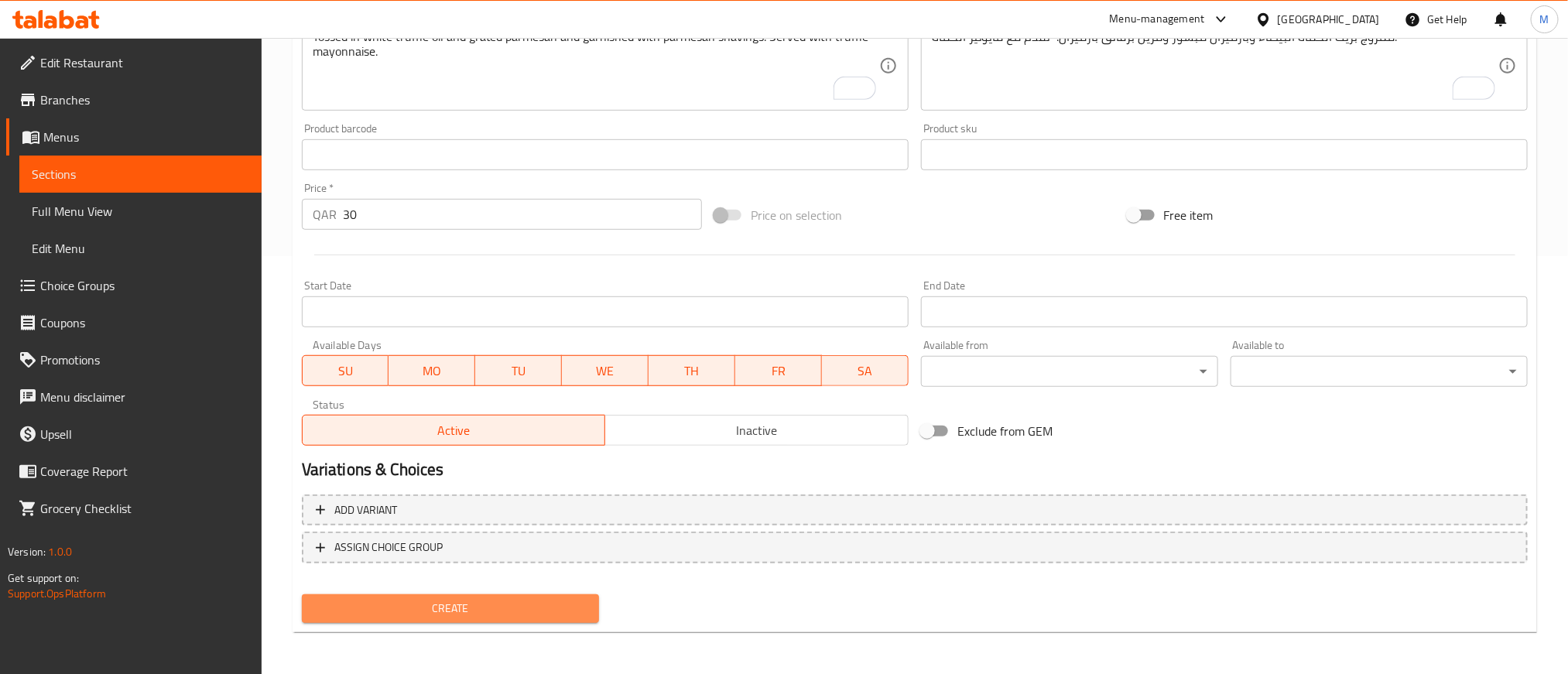
click at [571, 608] on span "Create" at bounding box center [450, 608] width 272 height 19
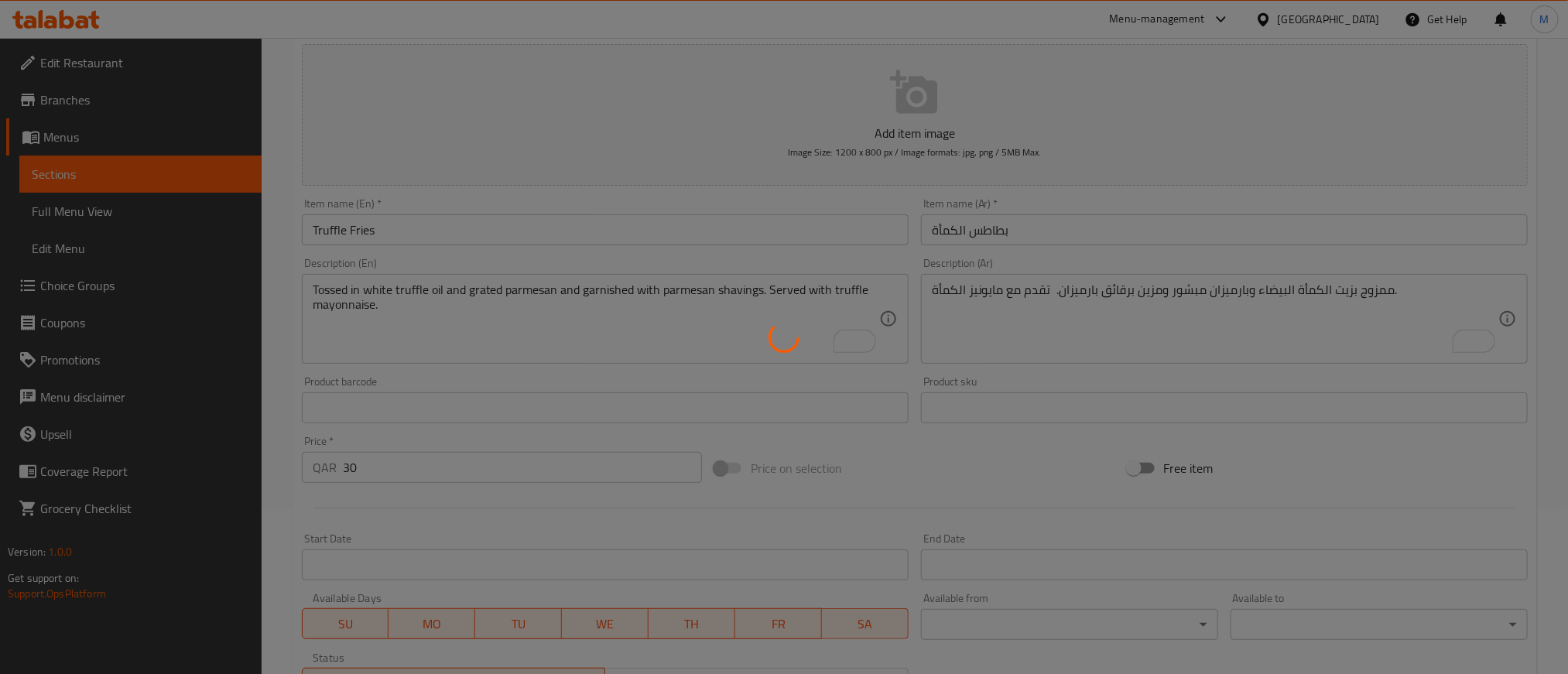
scroll to position [0, 0]
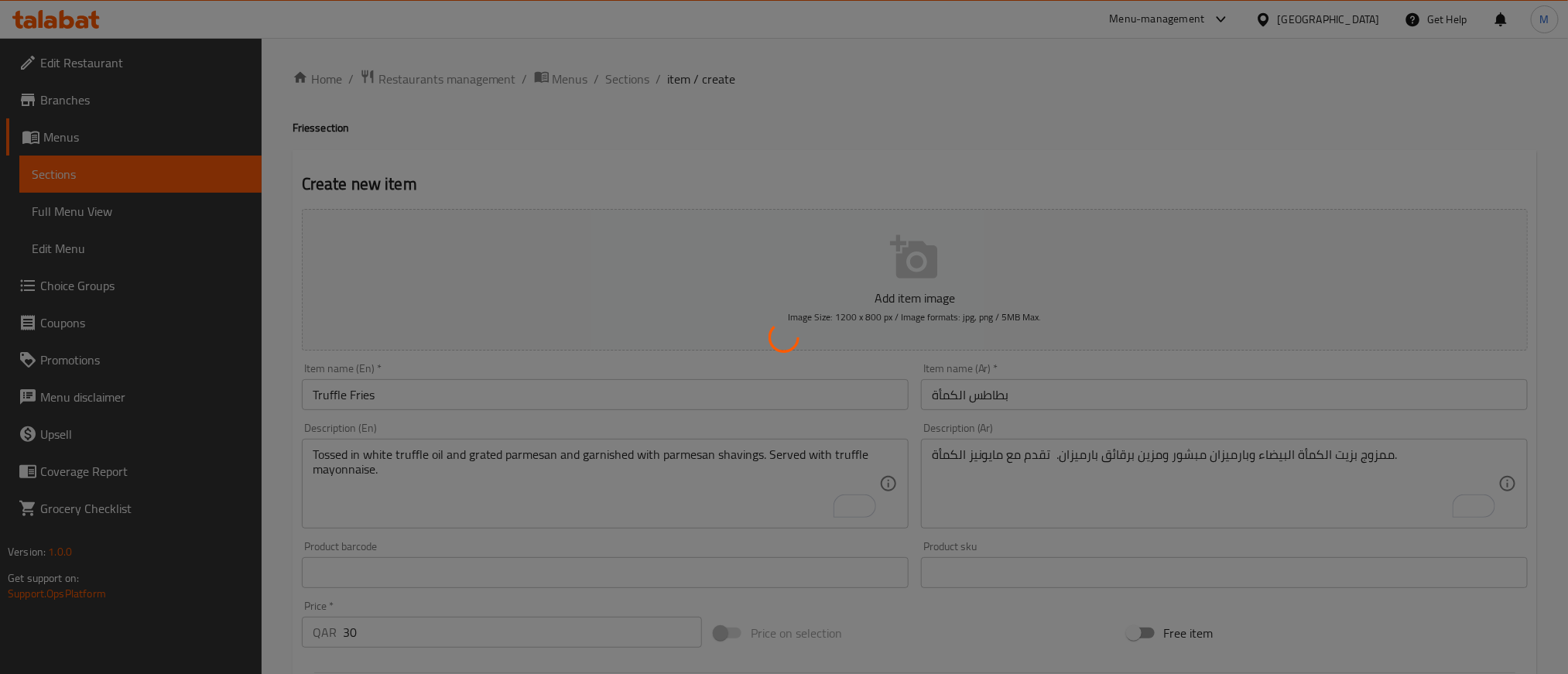
type input "0"
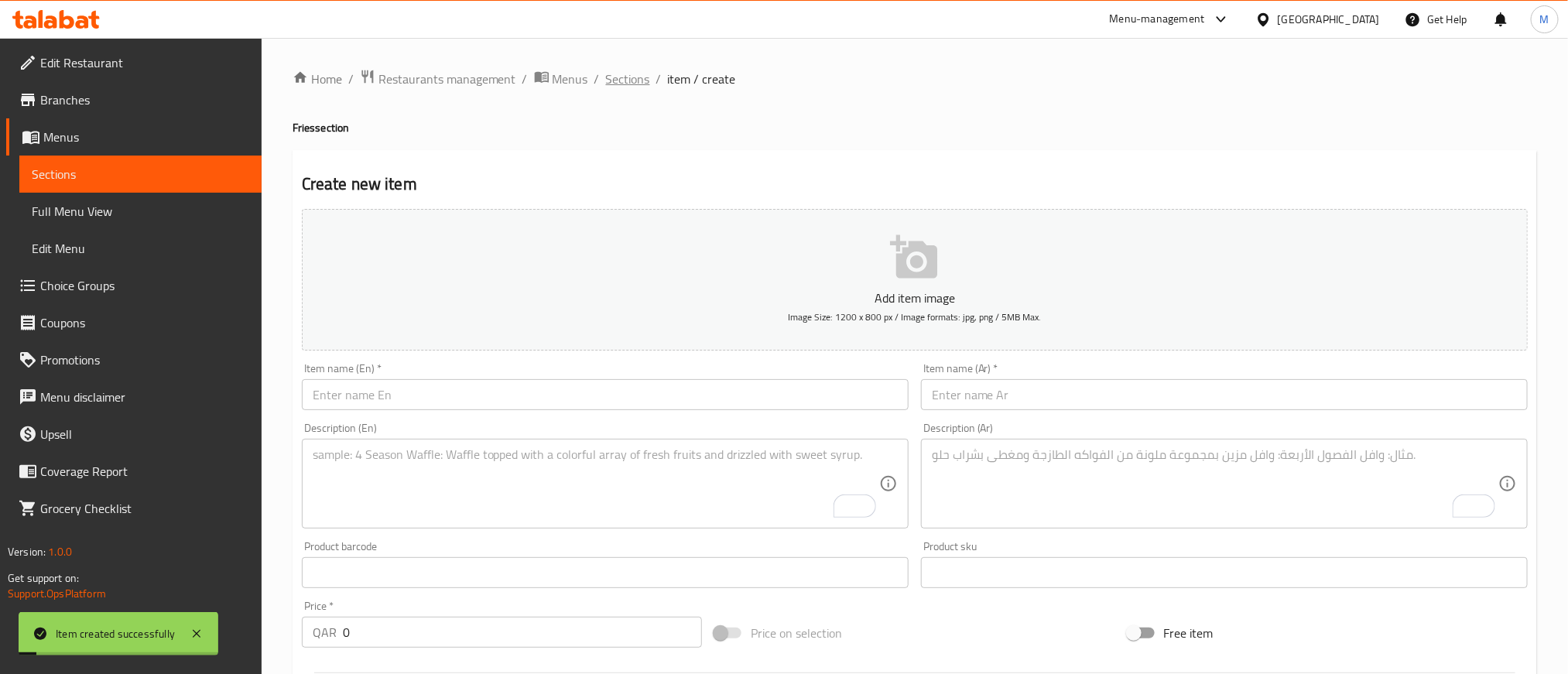
click at [639, 77] on span "Sections" at bounding box center [628, 79] width 44 height 19
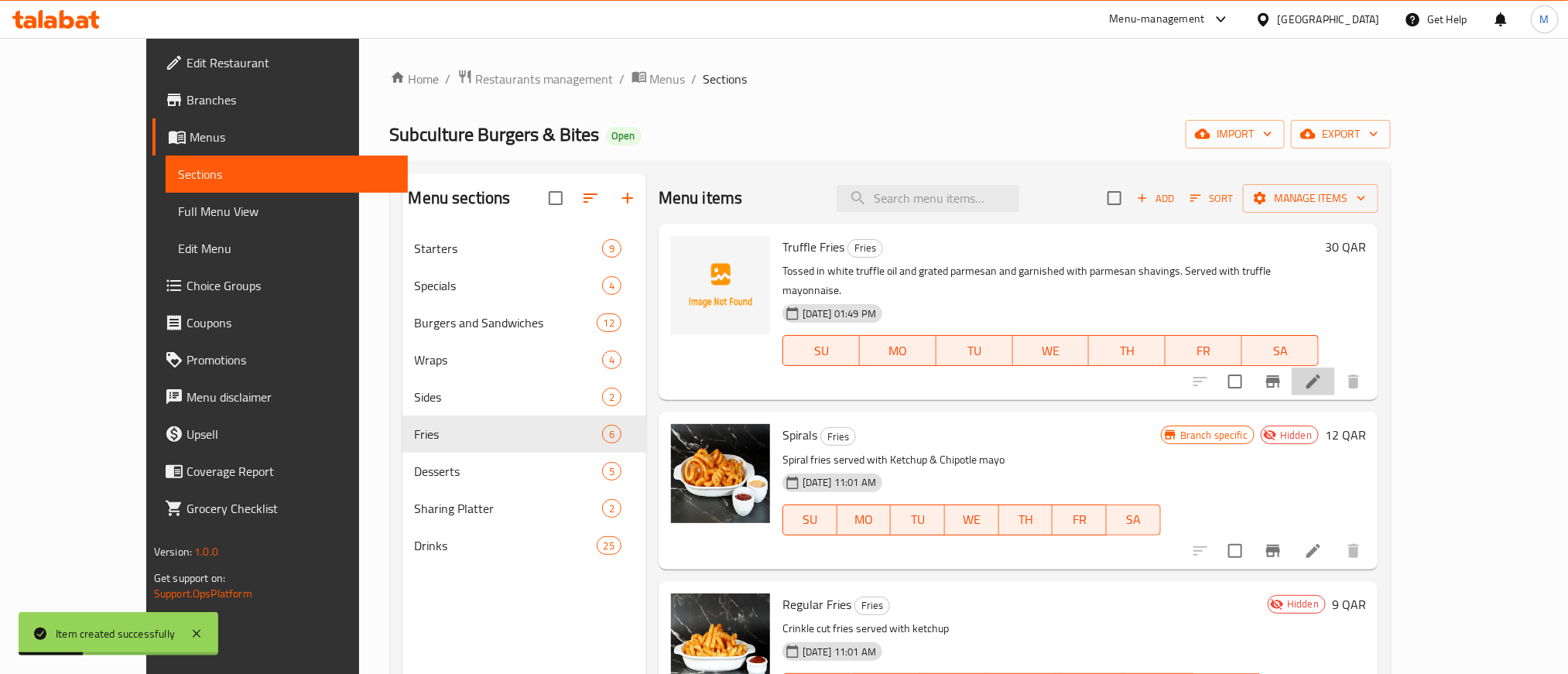
click at [1335, 368] on li at bounding box center [1313, 381] width 44 height 28
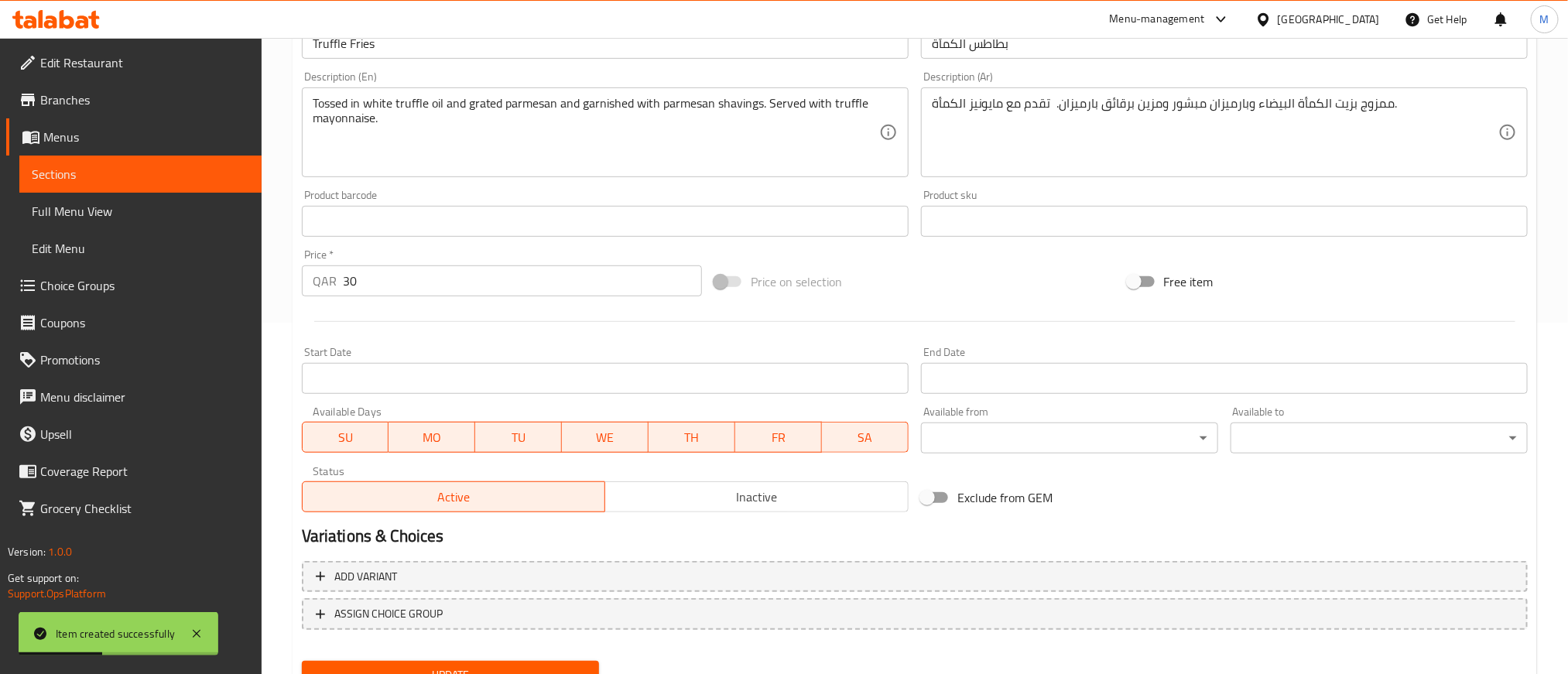
scroll to position [417, 0]
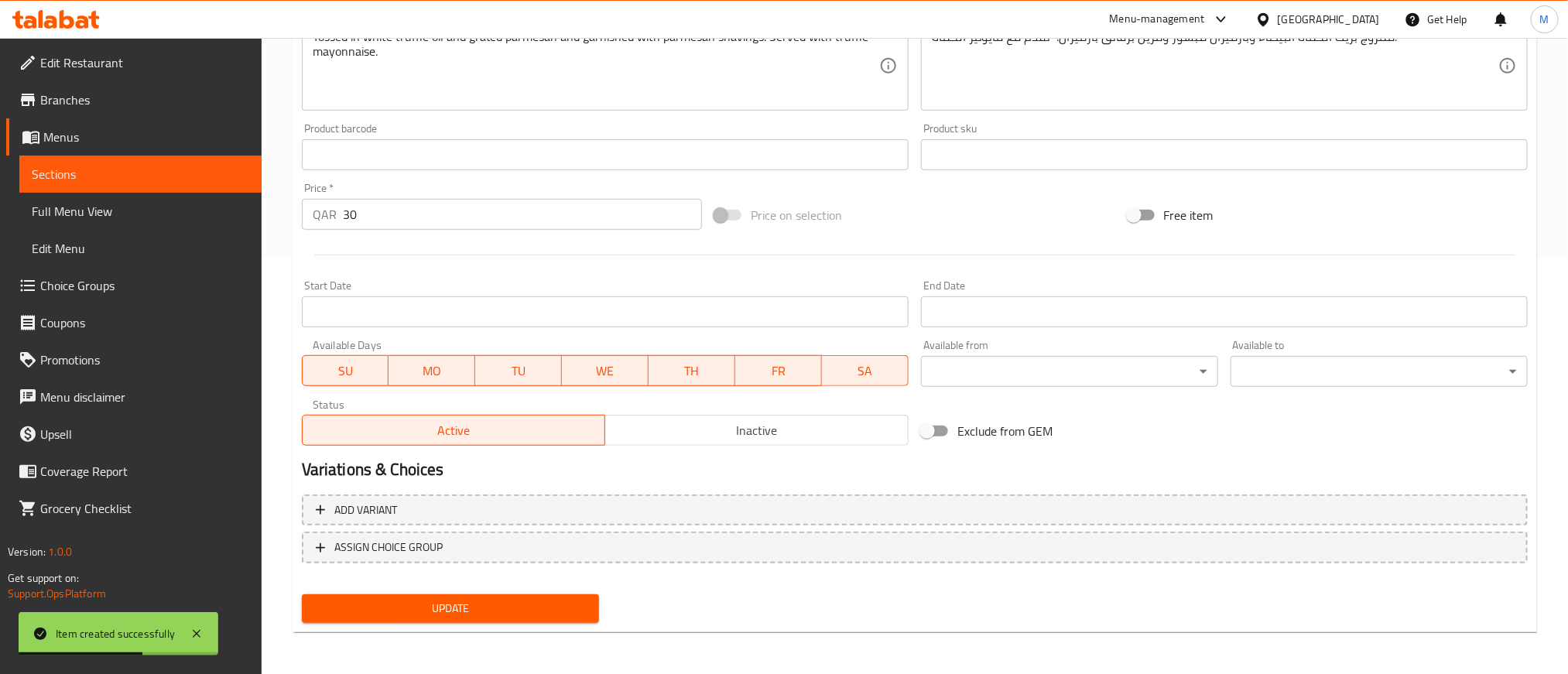
click at [705, 433] on span "Inactive" at bounding box center [757, 431] width 291 height 23
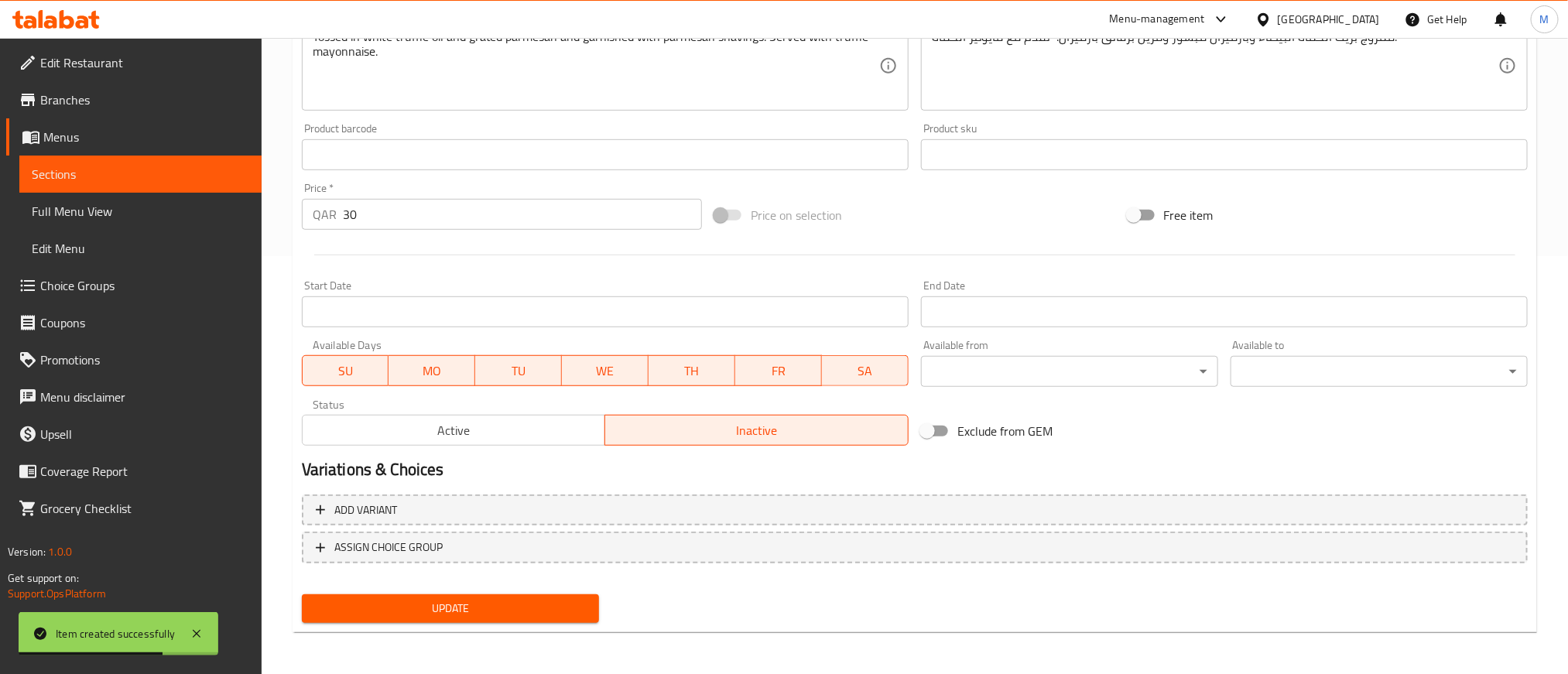
click at [617, 470] on h2 "Variations & Choices" at bounding box center [914, 470] width 1226 height 23
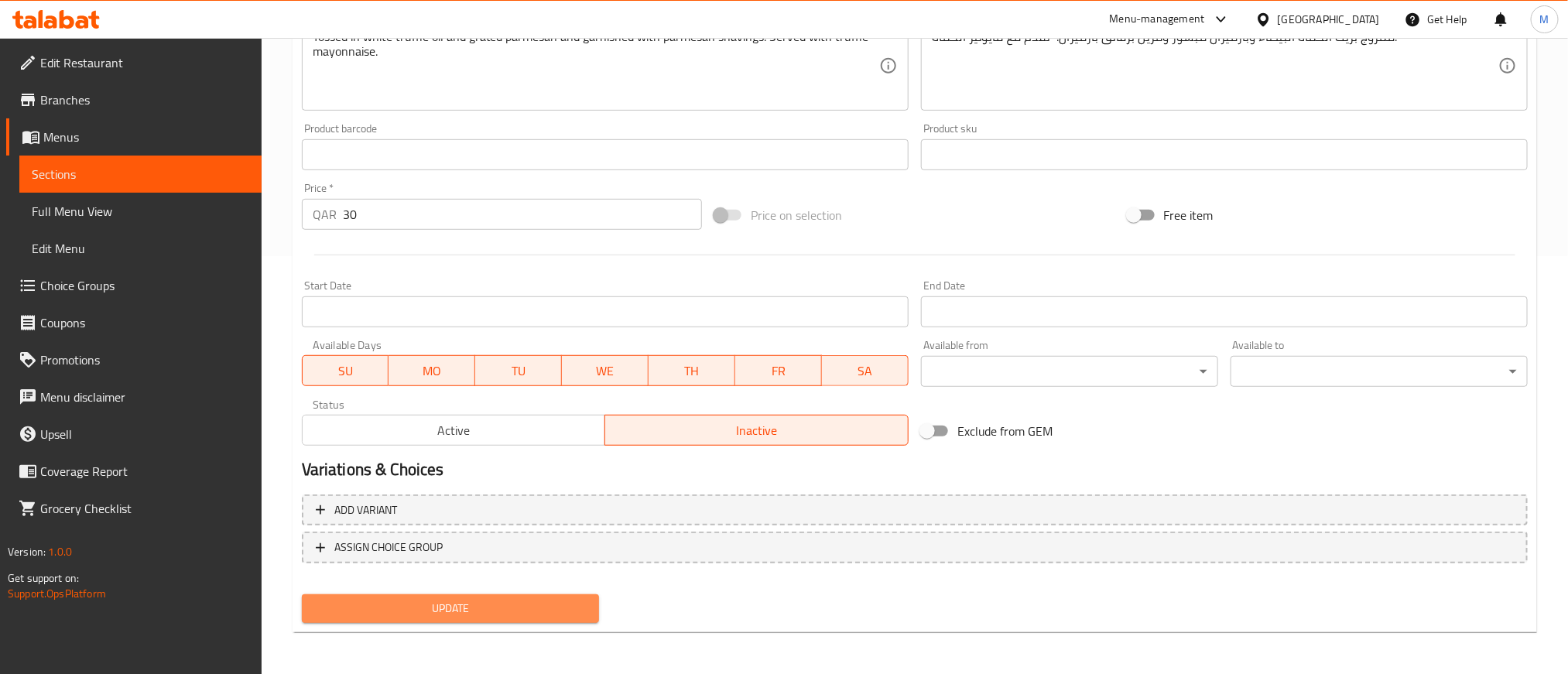
click at [539, 608] on span "Update" at bounding box center [450, 608] width 272 height 19
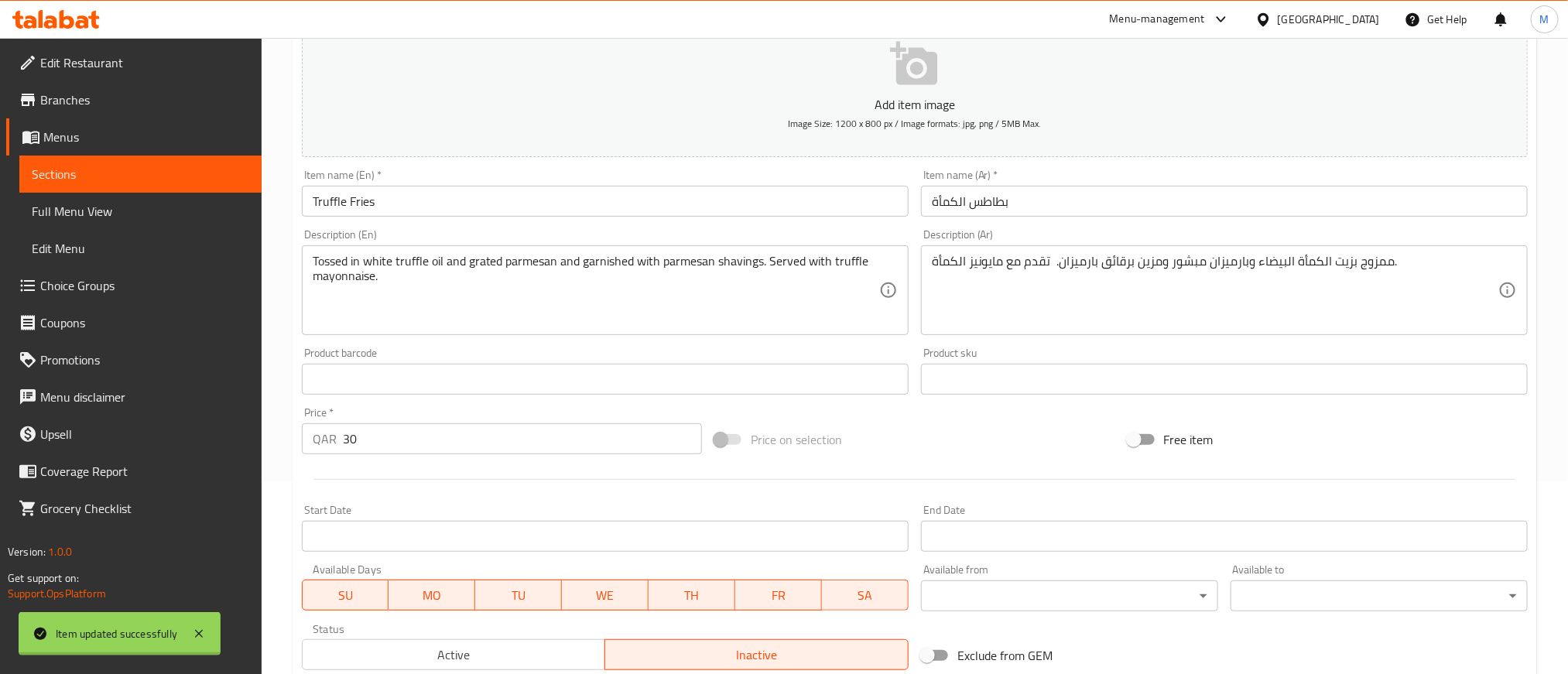
scroll to position [0, 0]
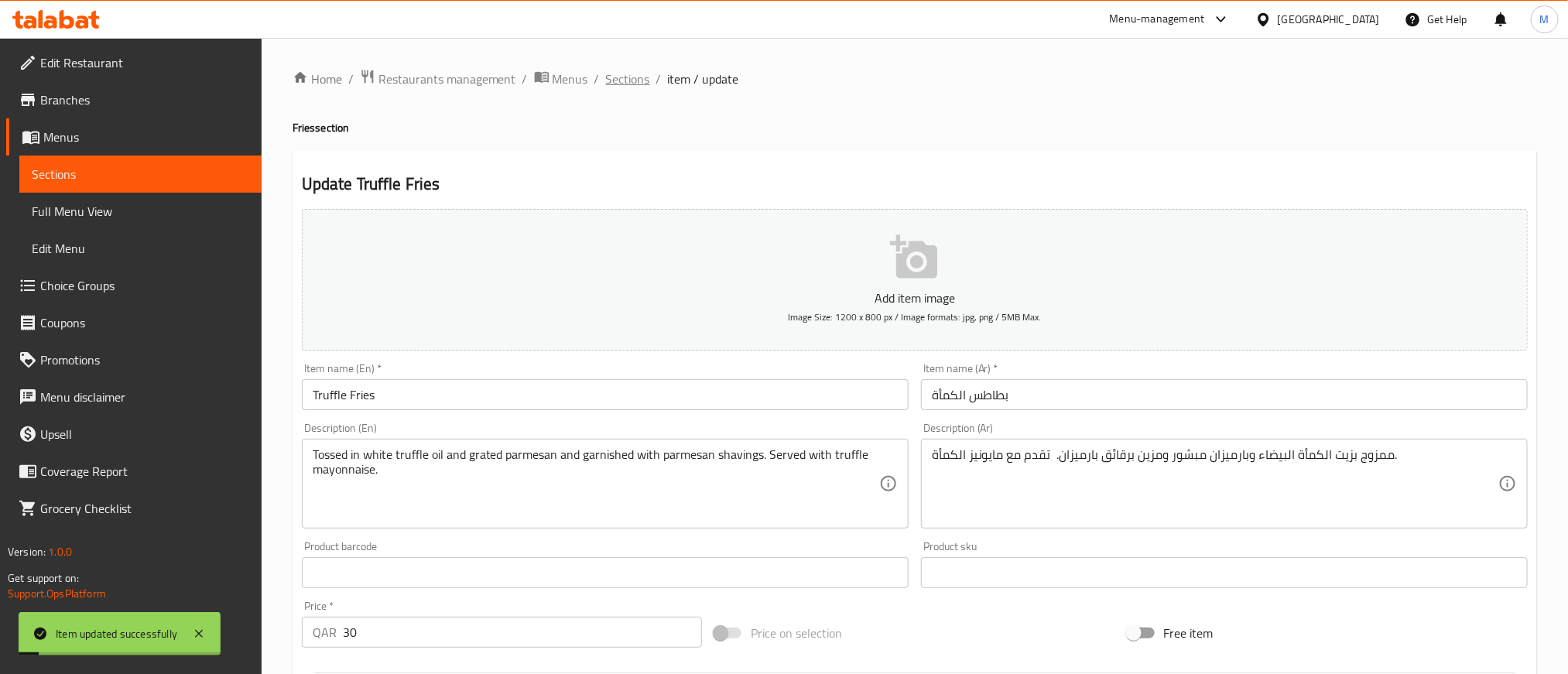
click at [621, 69] on span "Sections" at bounding box center [628, 79] width 44 height 19
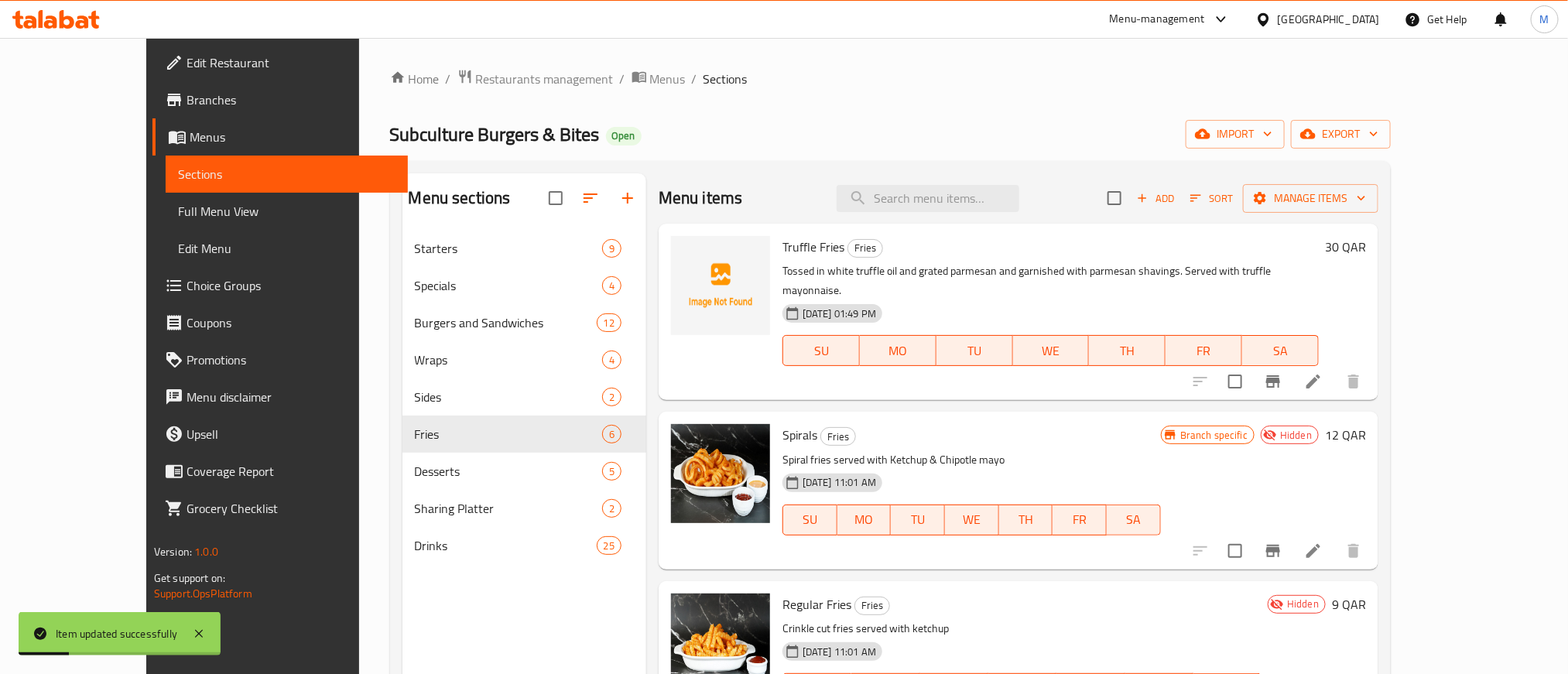
drag, startPoint x: 969, startPoint y: 106, endPoint x: 829, endPoint y: 105, distance: 140.0
click at [829, 105] on div "Home / Restaurants management / Menus / Sections ⁠Subculture Burgers & Bites Op…" at bounding box center [890, 464] width 1001 height 791
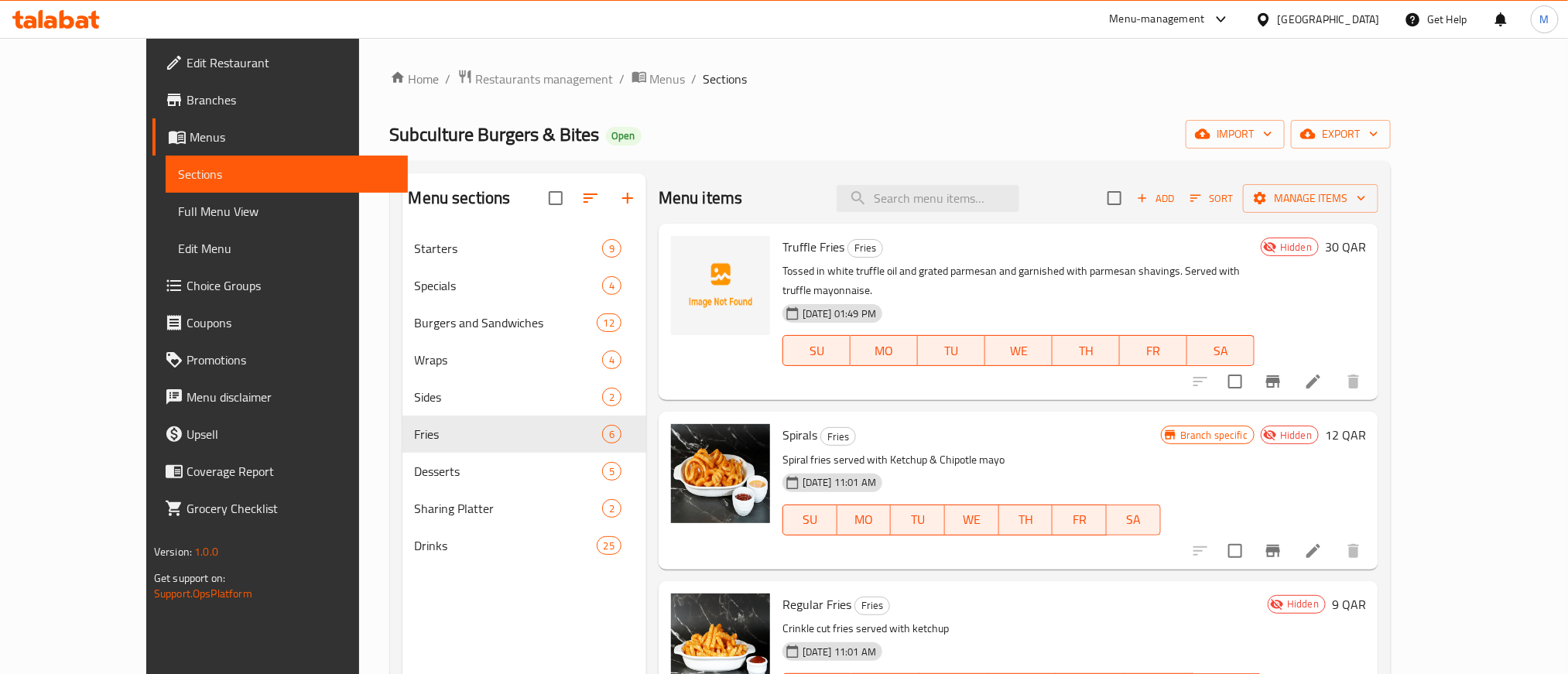
drag, startPoint x: 968, startPoint y: 68, endPoint x: 861, endPoint y: 85, distance: 108.3
drag, startPoint x: 861, startPoint y: 85, endPoint x: 762, endPoint y: 124, distance: 106.4
click at [762, 124] on div "⁠Subculture Burgers & Bites Open import export" at bounding box center [890, 134] width 1001 height 29
drag, startPoint x: 1101, startPoint y: 87, endPoint x: 999, endPoint y: 101, distance: 103.0
drag, startPoint x: 999, startPoint y: 101, endPoint x: 984, endPoint y: 114, distance: 19.8
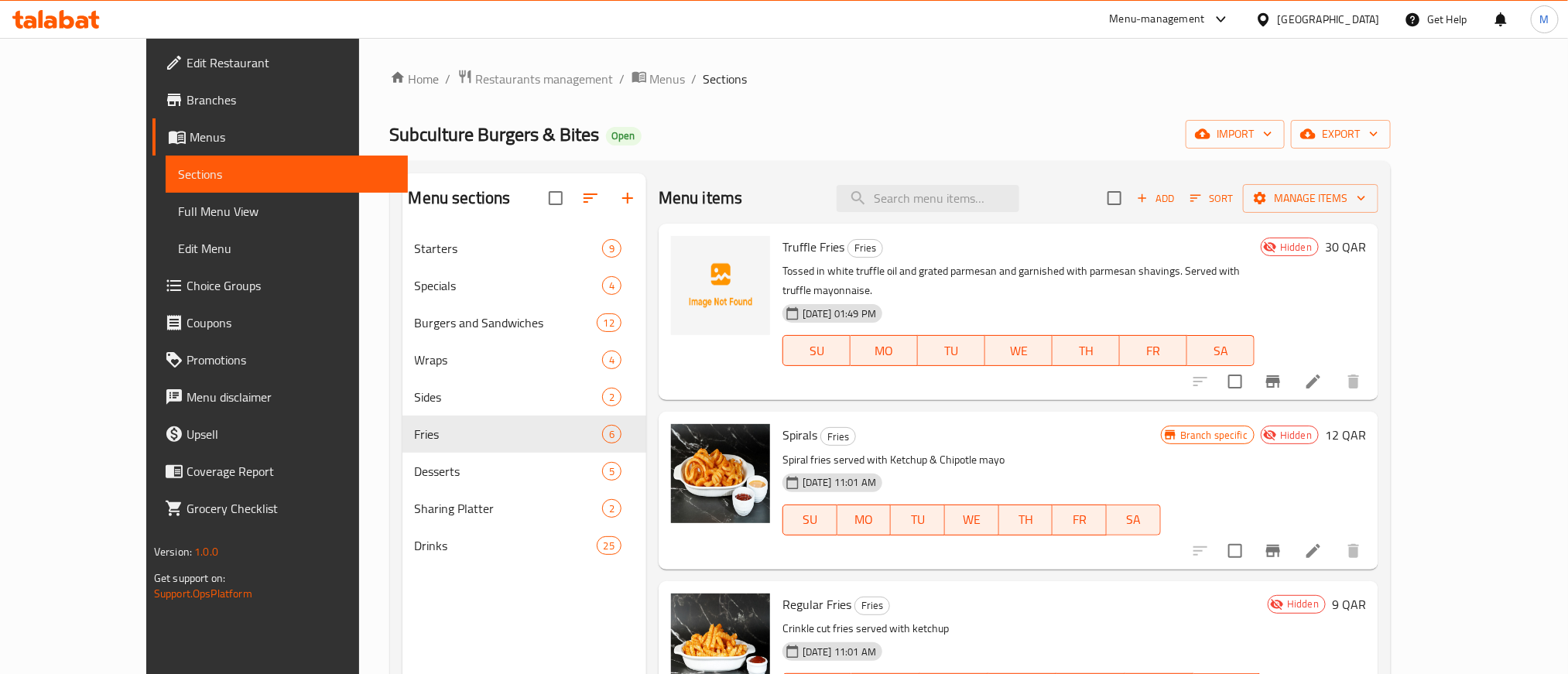
click at [945, 111] on div "Home / Restaurants management / Menus / Sections ⁠Subculture Burgers & Bites Op…" at bounding box center [890, 464] width 1001 height 791
click at [957, 209] on input "search" at bounding box center [928, 198] width 183 height 27
paste input "Paratha Wrap"
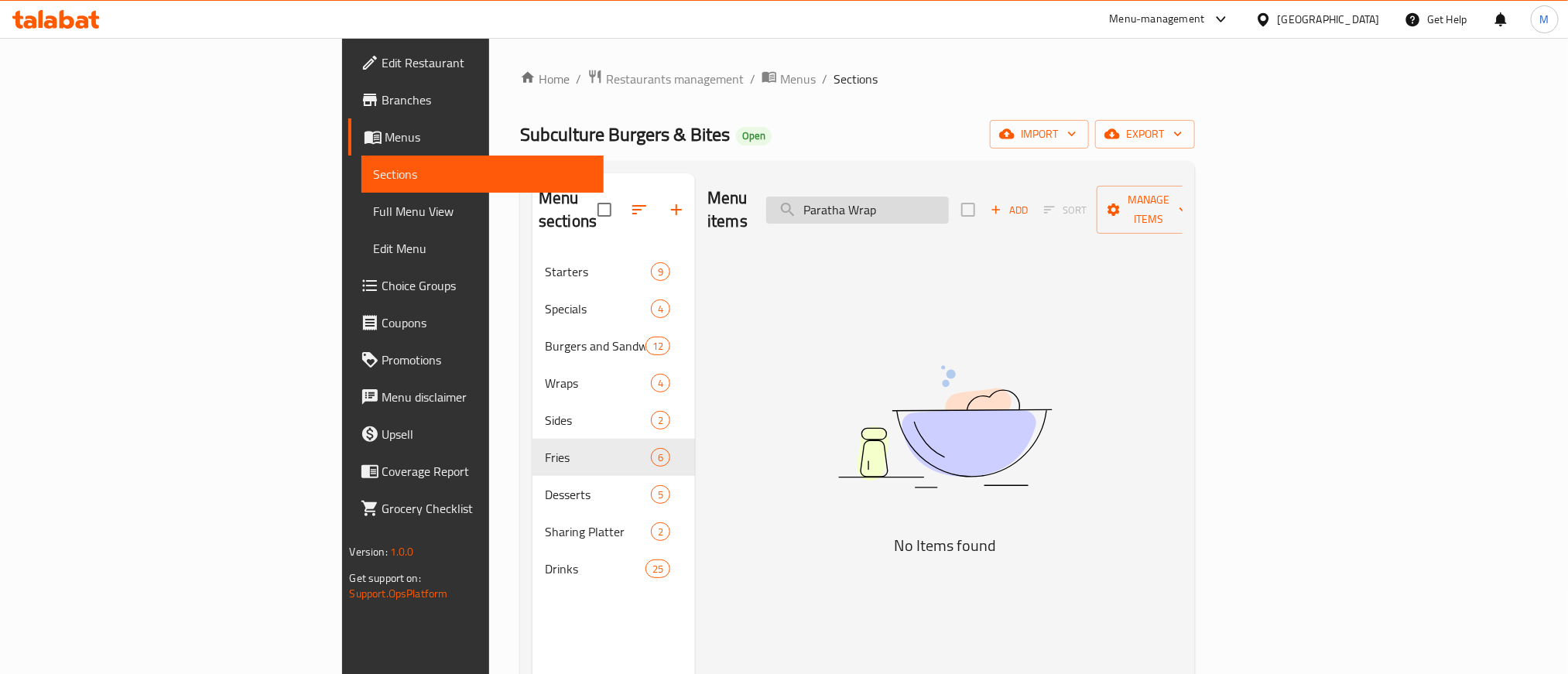
click at [947, 204] on input "Paratha Wrap" at bounding box center [858, 210] width 183 height 27
paste input "search"
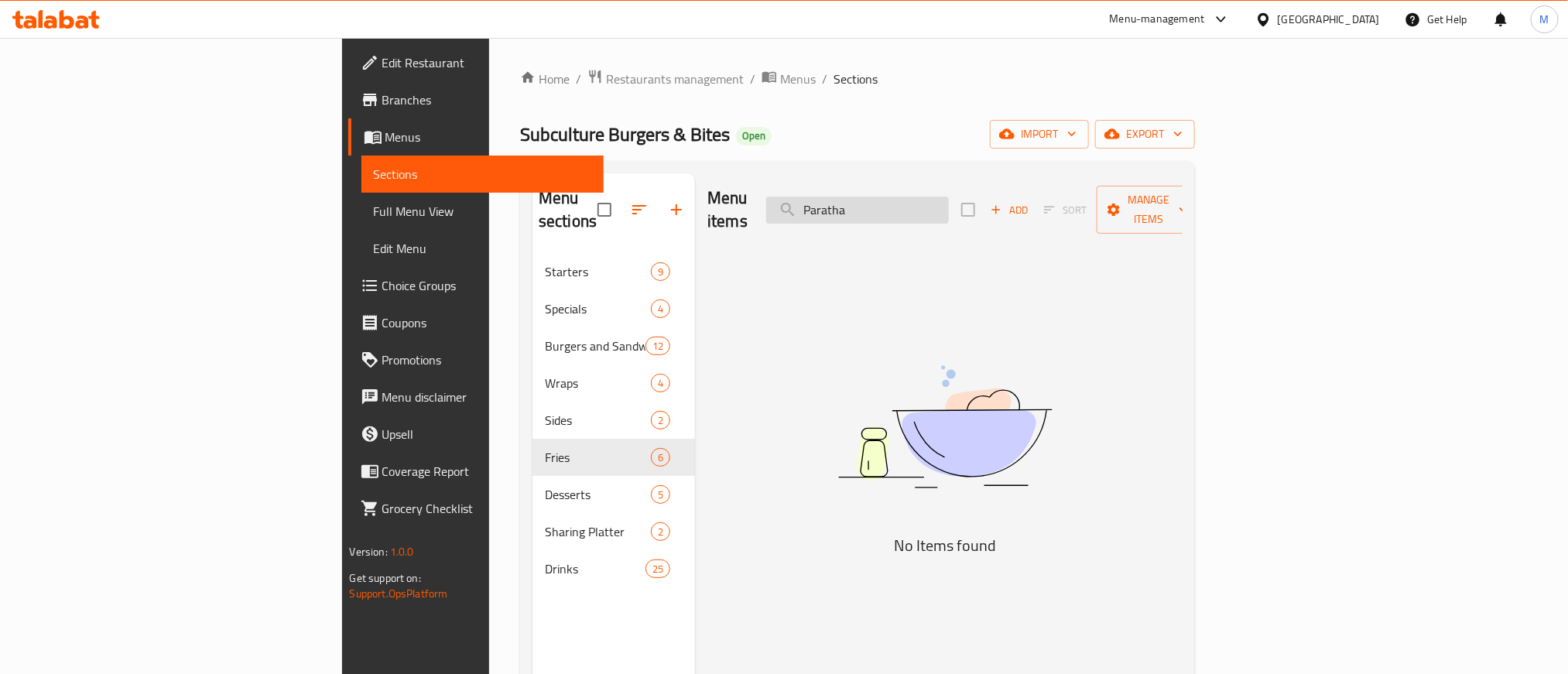
click at [949, 200] on input "Paratha" at bounding box center [858, 210] width 183 height 27
paste input "Classic Club Sandwich with Bacon, Eggs & Chicken Salad"
click at [936, 201] on input "Classic Club Sandwich with Bacon, Eggs & Chicken Salad" at bounding box center [858, 210] width 183 height 27
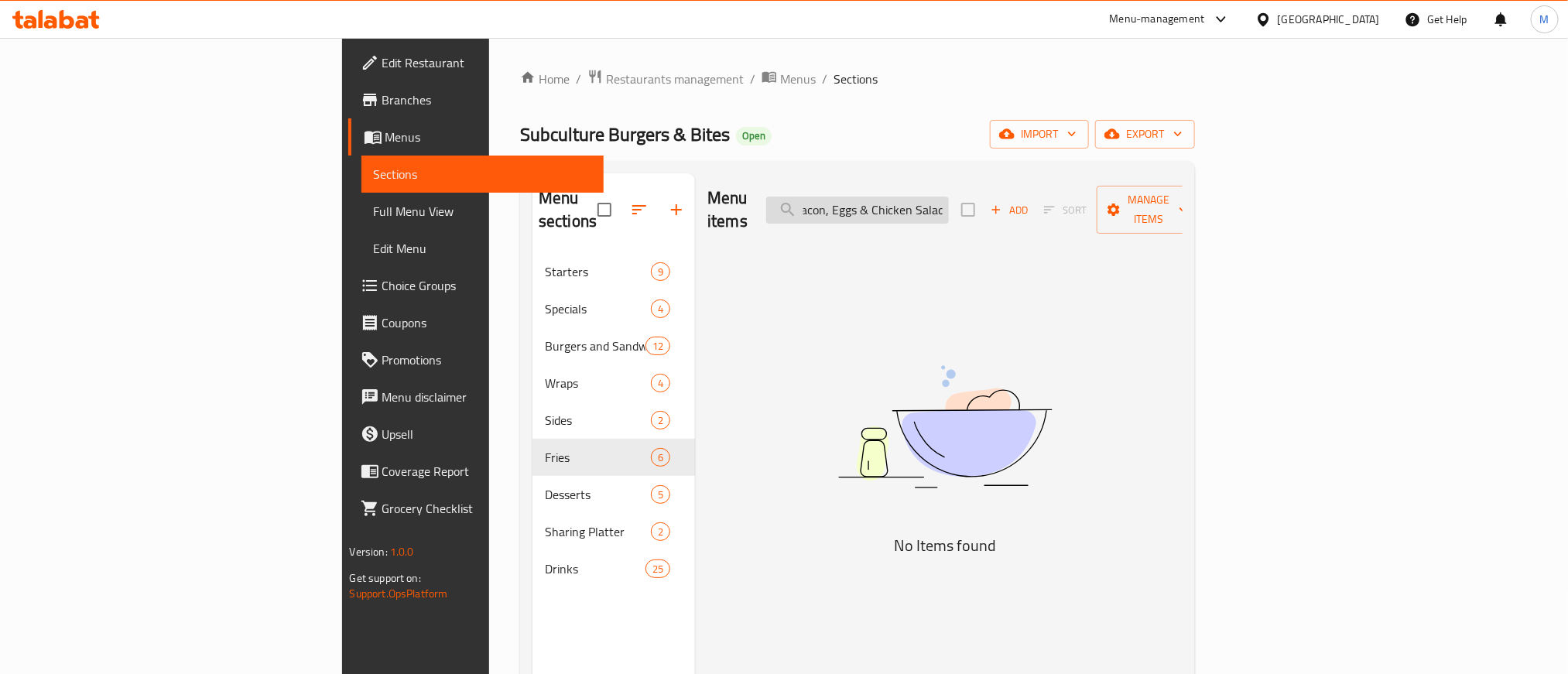
scroll to position [0, 0]
drag, startPoint x: 936, startPoint y: 201, endPoint x: 916, endPoint y: 200, distance: 20.0
click at [916, 200] on input "Classic Club Sandwich with Bacon, Eggs & Chicken Salad" at bounding box center [858, 210] width 183 height 27
click at [937, 201] on input "Classic Club Sandwich with Bacon, Eggs & Chicken Salad" at bounding box center [858, 210] width 183 height 27
click at [949, 200] on input "Classic Club Sandwich with Bacon, Eggs & Chicken Salad" at bounding box center [858, 210] width 183 height 27
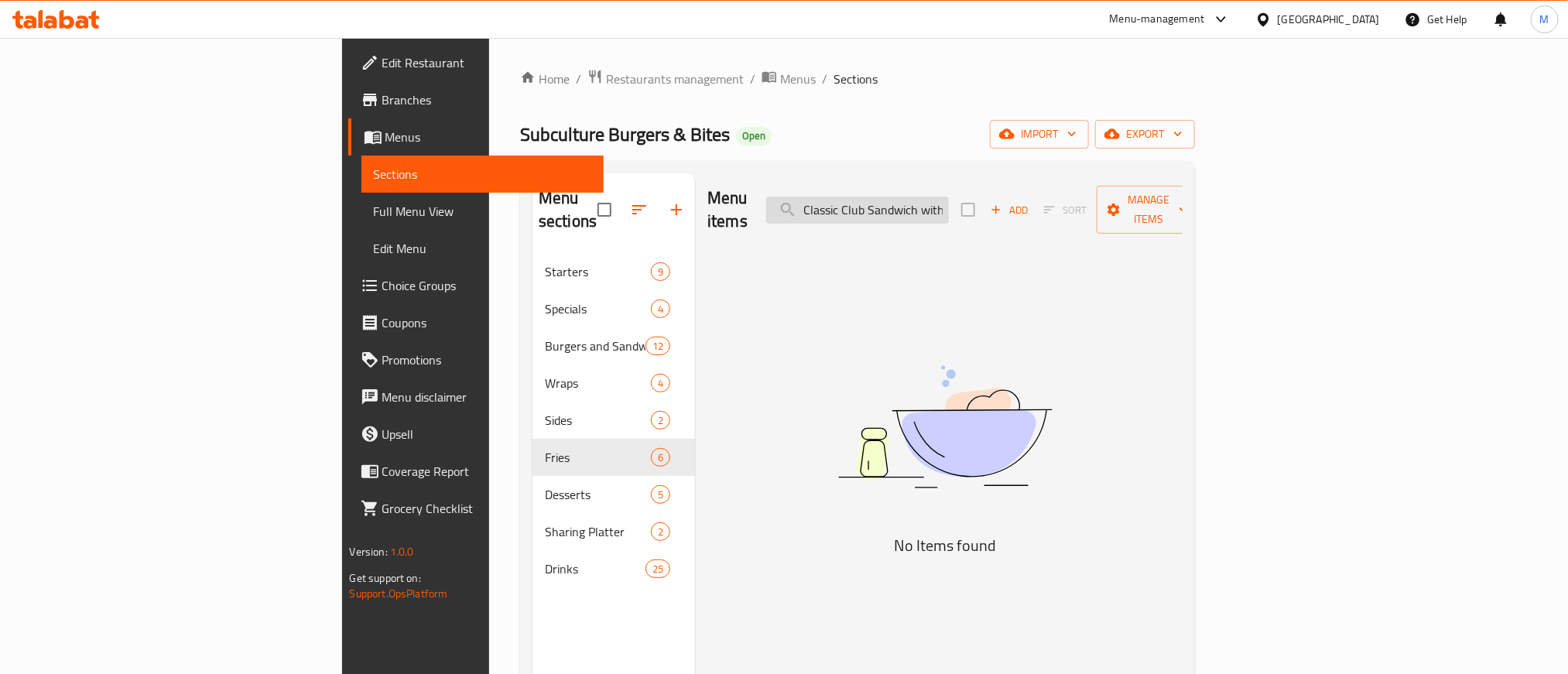
drag, startPoint x: 978, startPoint y: 200, endPoint x: 1000, endPoint y: 200, distance: 22.0
click at [949, 200] on input "Classic Club Sandwich with Bacon, Eggs & Chicken Salad" at bounding box center [858, 210] width 183 height 27
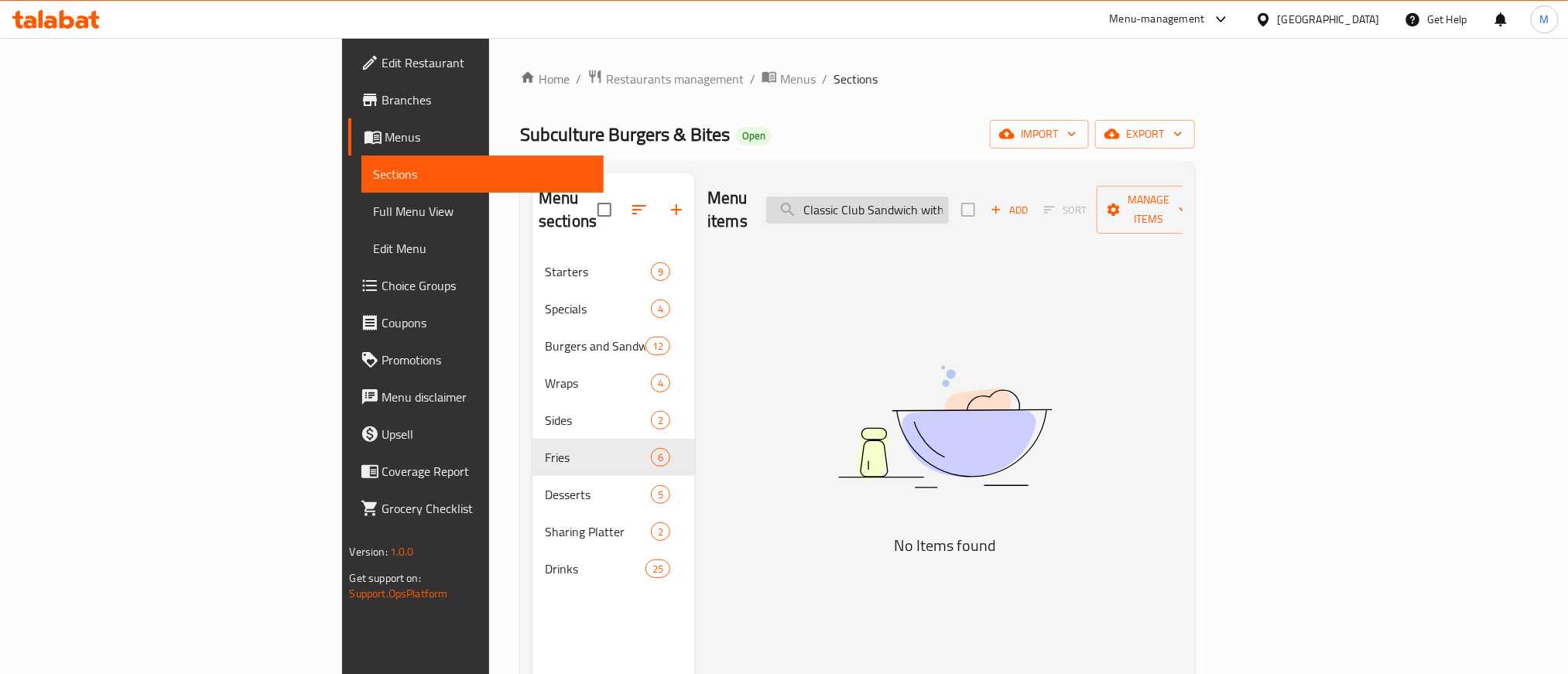
paste input "ub Sandwich"
click at [943, 206] on input "Club Sandwich" at bounding box center [858, 210] width 183 height 27
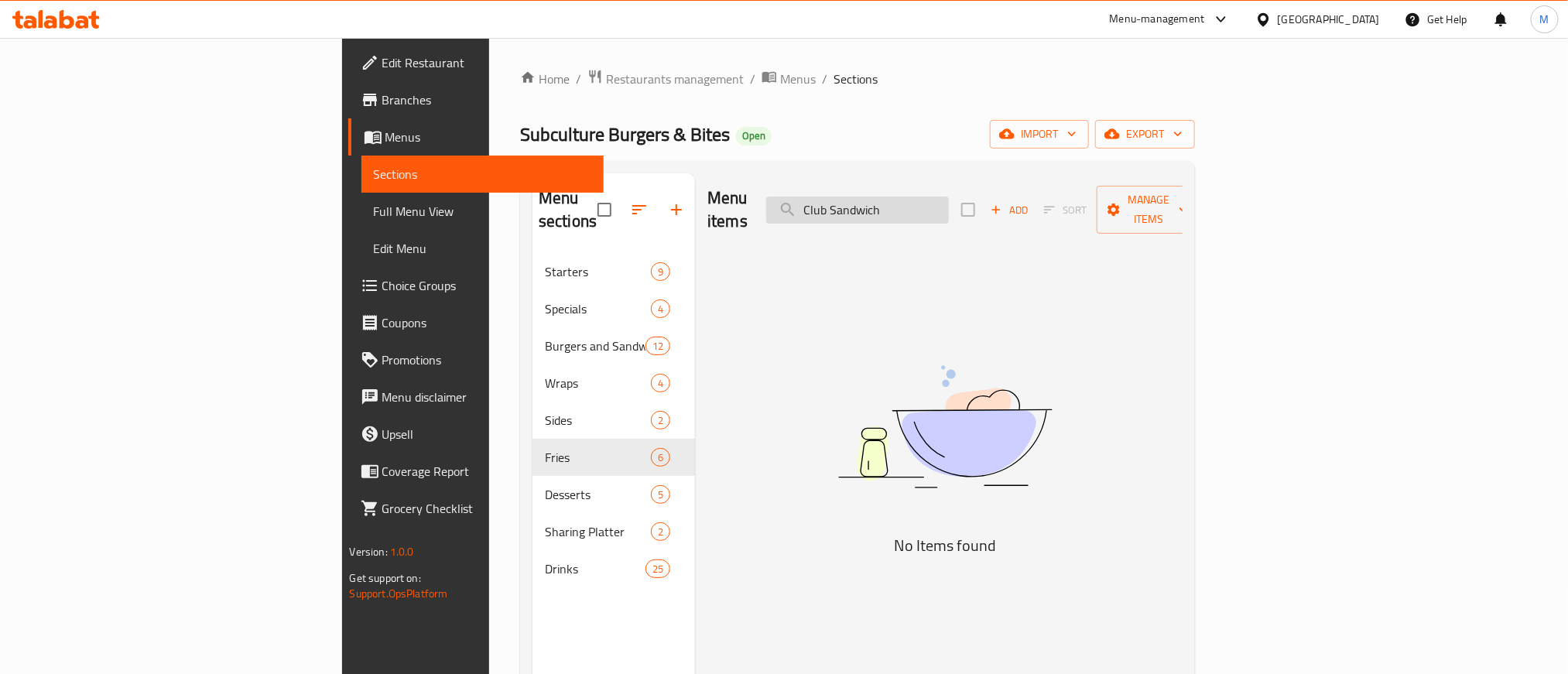
click at [943, 206] on input "Club Sandwich" at bounding box center [858, 210] width 183 height 27
paste input "search"
click at [949, 204] on input "Club" at bounding box center [858, 210] width 183 height 27
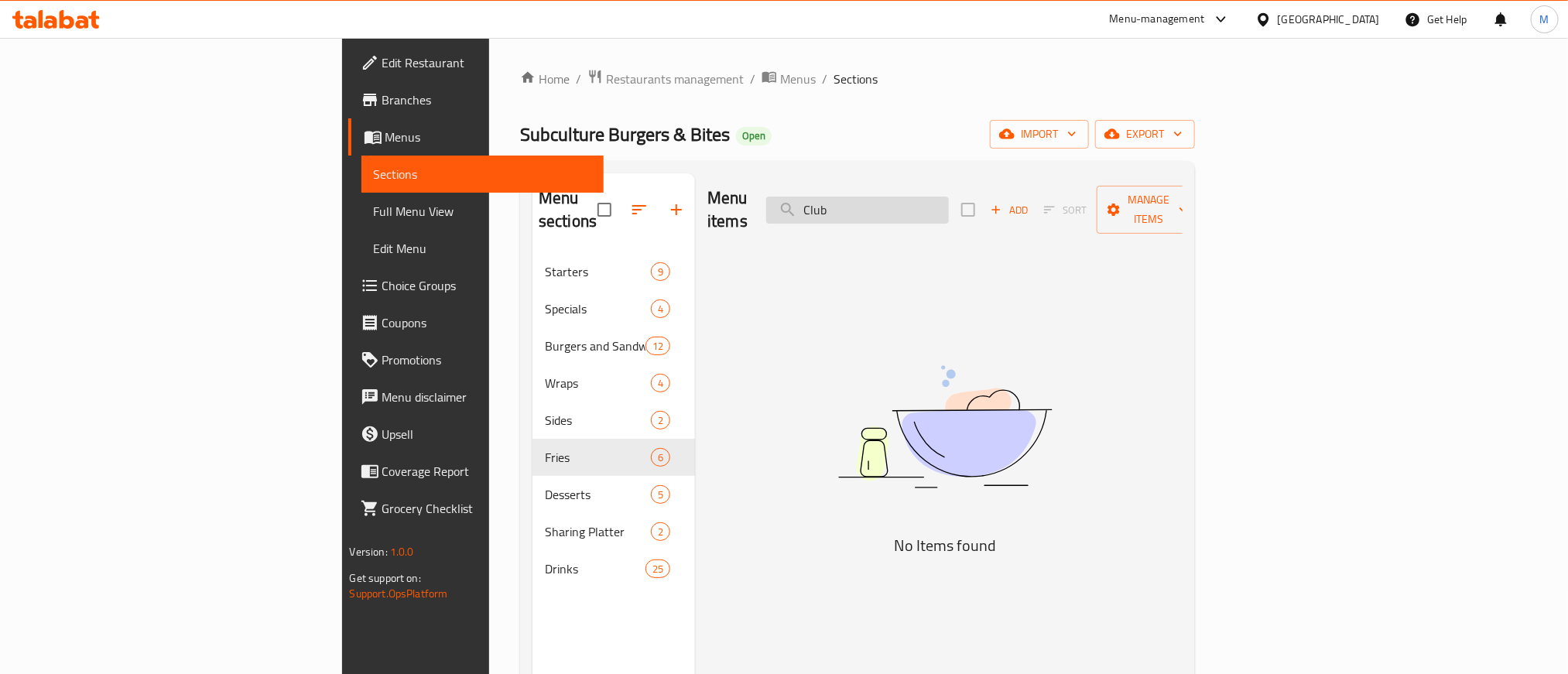
paste input "Breakfast Toast with wild mushroom & Egg"
click at [949, 204] on input "Breakfast Toast with wild mushroom & Egg" at bounding box center [858, 210] width 183 height 27
click at [949, 197] on input "Breakfast Toast with wild mushroom & Egg" at bounding box center [858, 210] width 183 height 27
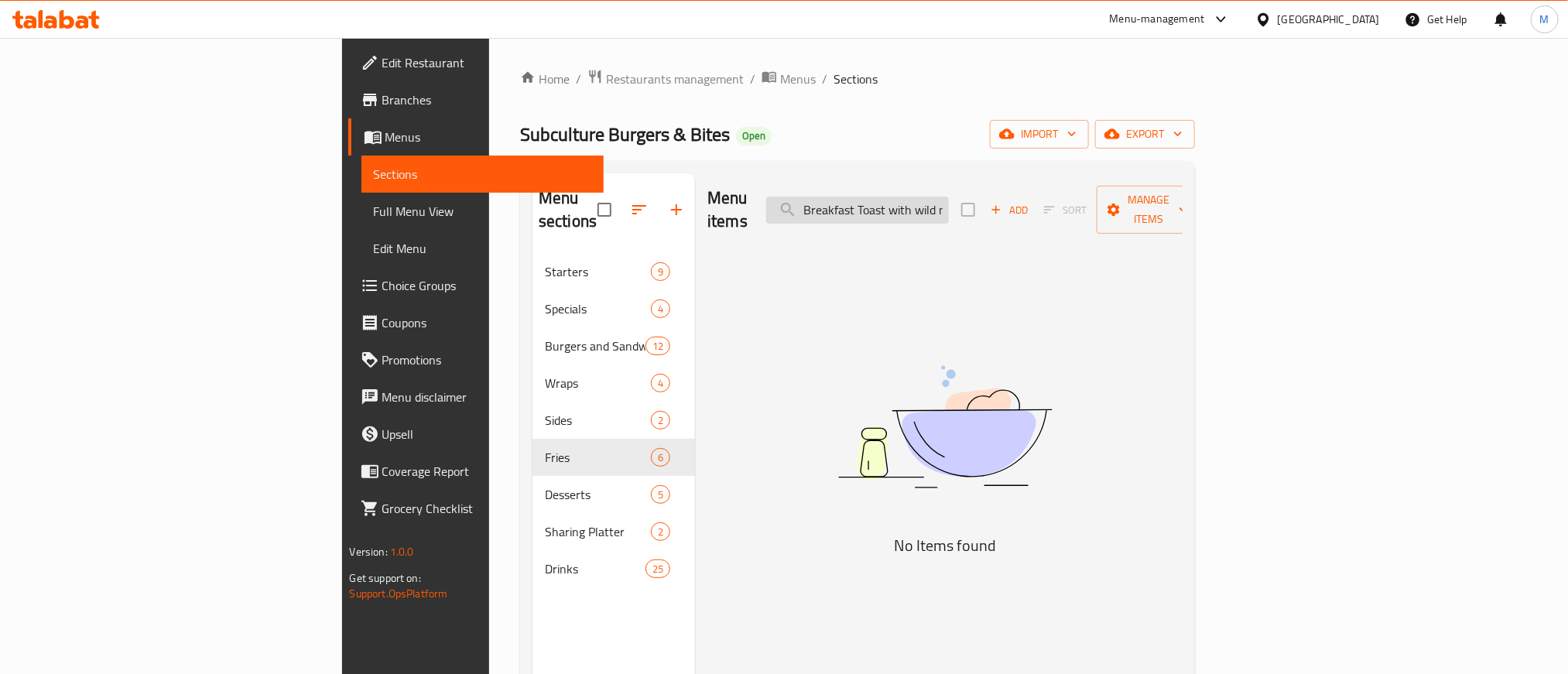
click at [949, 197] on input "Breakfast Toast with wild mushroom & Egg" at bounding box center [858, 210] width 183 height 27
paste input "search"
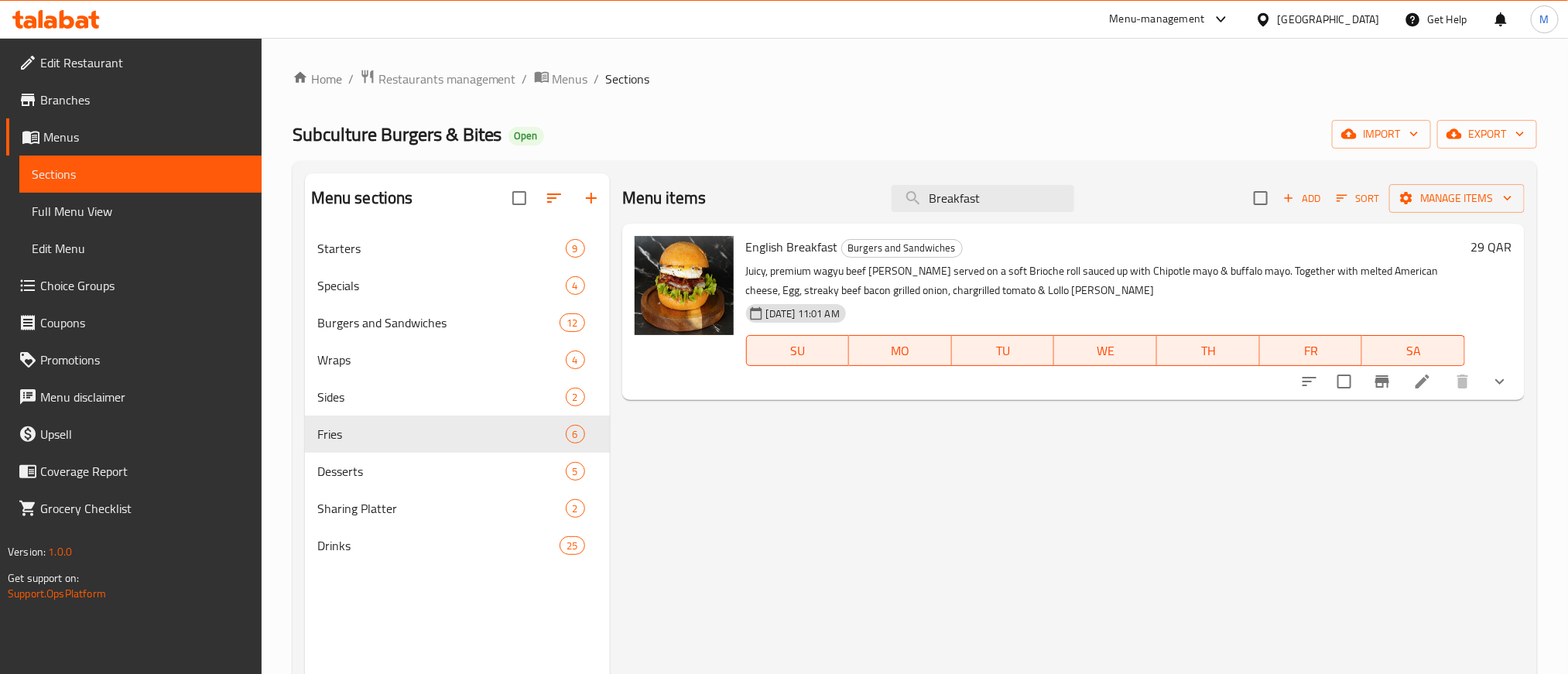
type input "Breakfast"
click at [764, 247] on span "English Breakfast" at bounding box center [791, 246] width 92 height 23
drag, startPoint x: 764, startPoint y: 247, endPoint x: 795, endPoint y: 249, distance: 31.1
click at [795, 249] on span "English Breakfast" at bounding box center [791, 246] width 92 height 23
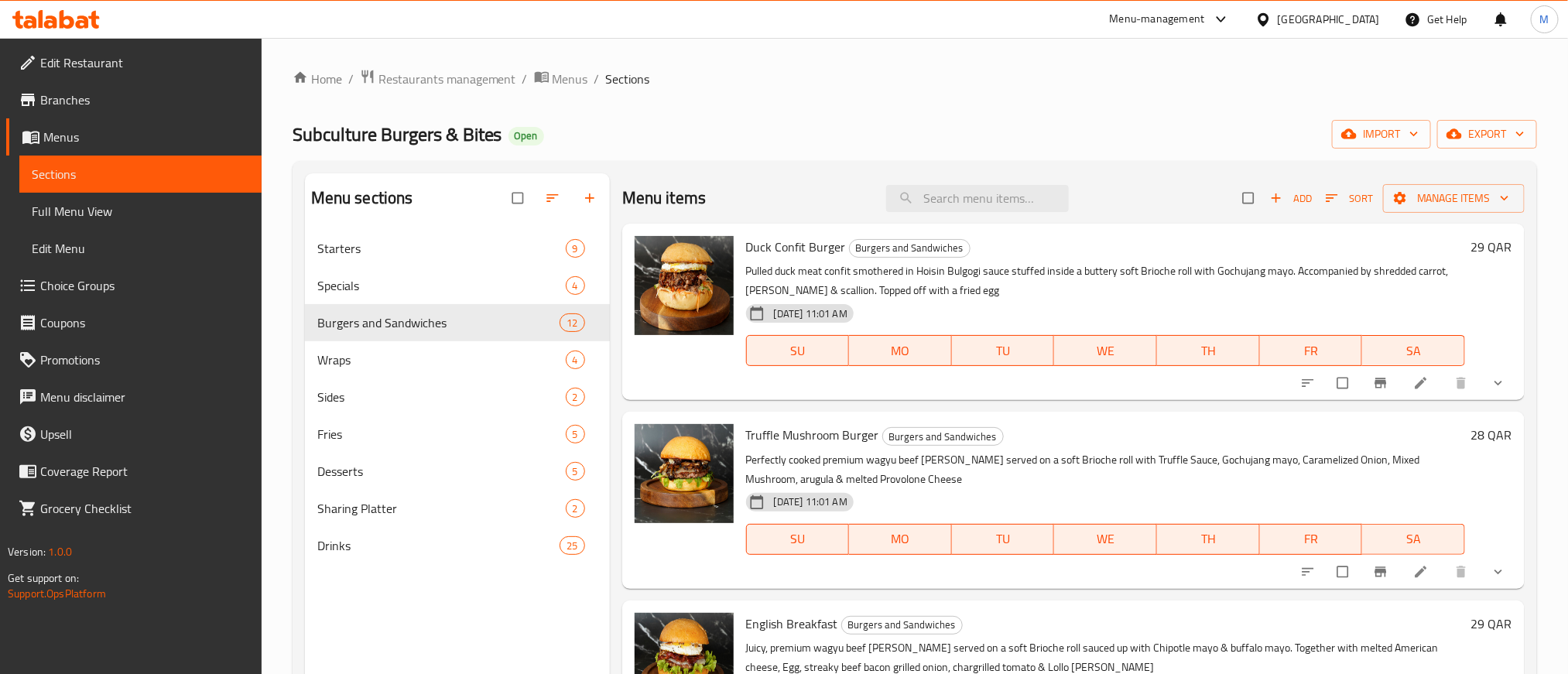
click at [81, 272] on link "Choice Groups" at bounding box center [134, 285] width 256 height 37
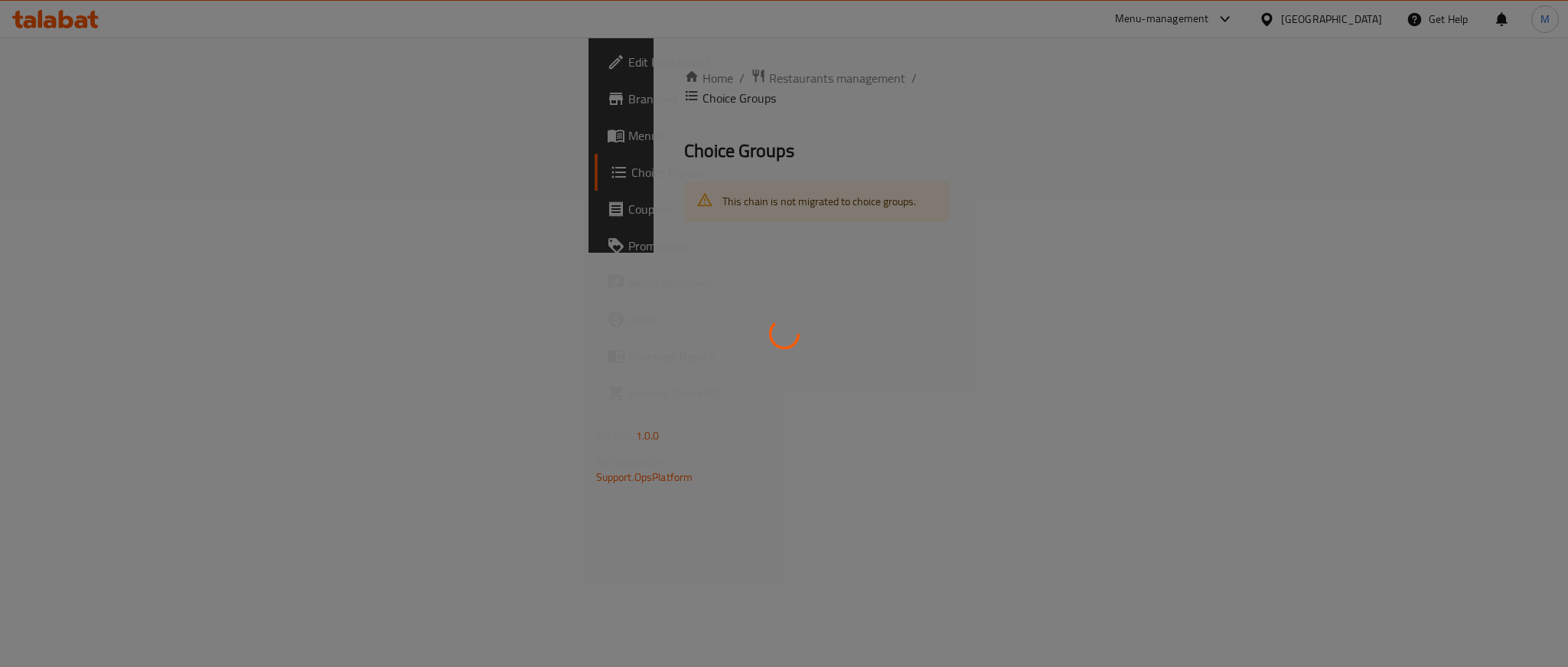
click at [80, 269] on div at bounding box center [784, 333] width 1568 height 667
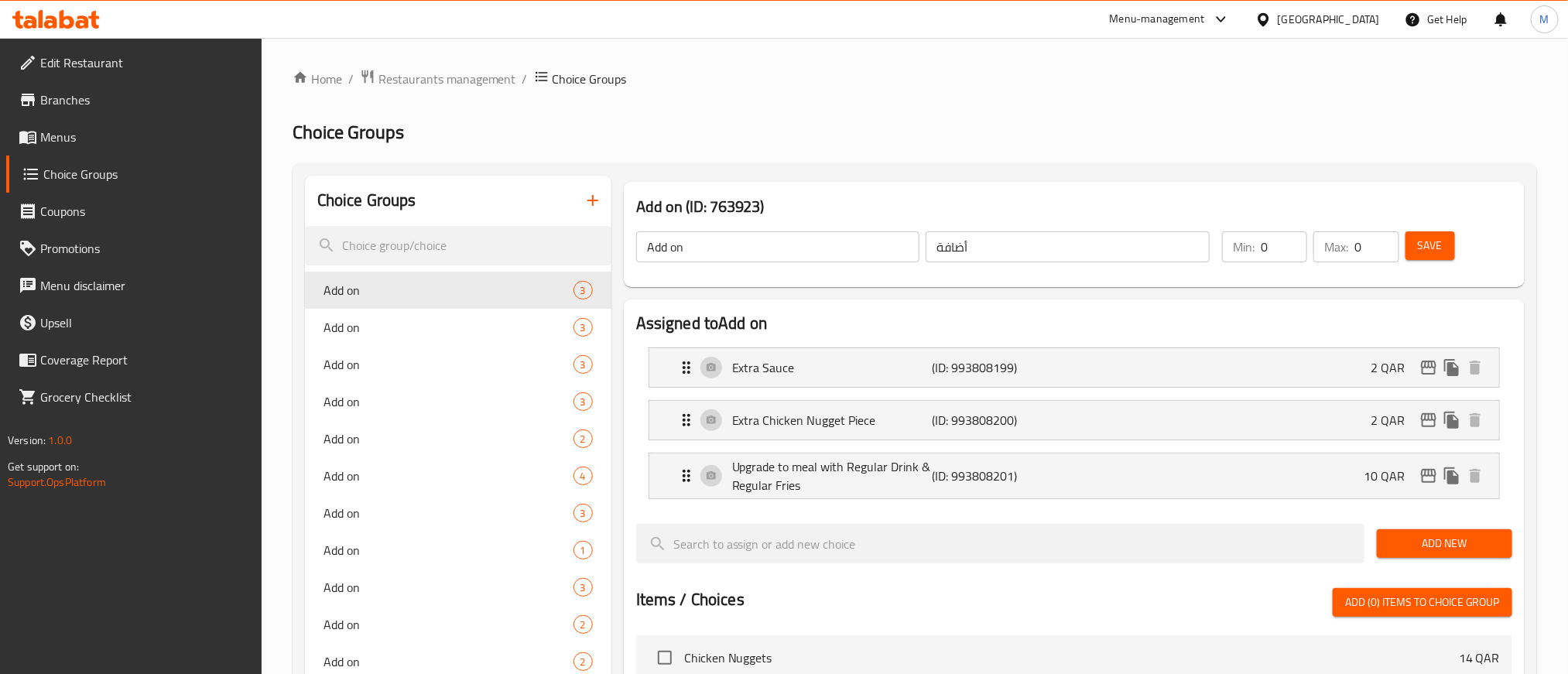
drag, startPoint x: 937, startPoint y: 70, endPoint x: 845, endPoint y: 101, distance: 97.1
